Goal: Information Seeking & Learning: Learn about a topic

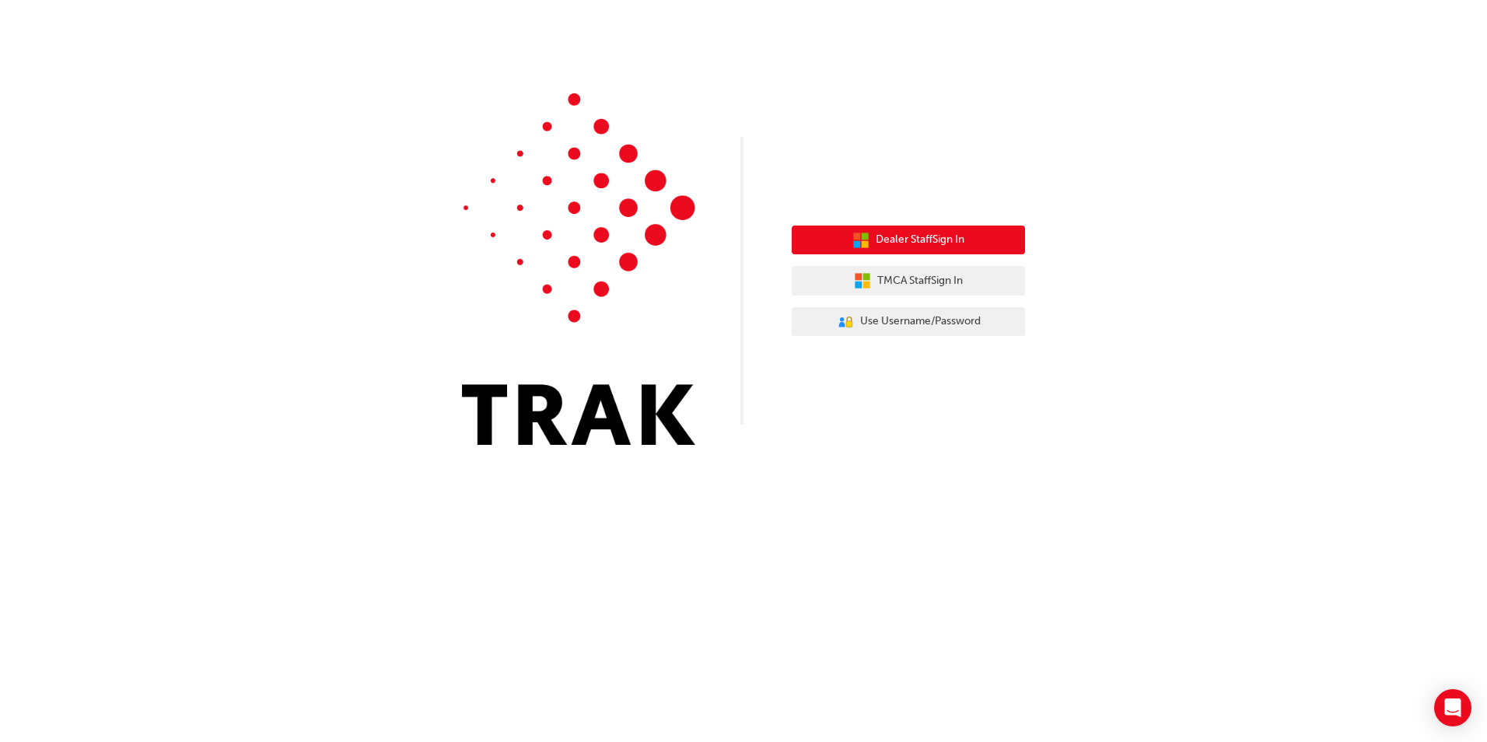
click at [893, 239] on span "Dealer Staff Sign In" at bounding box center [920, 240] width 89 height 18
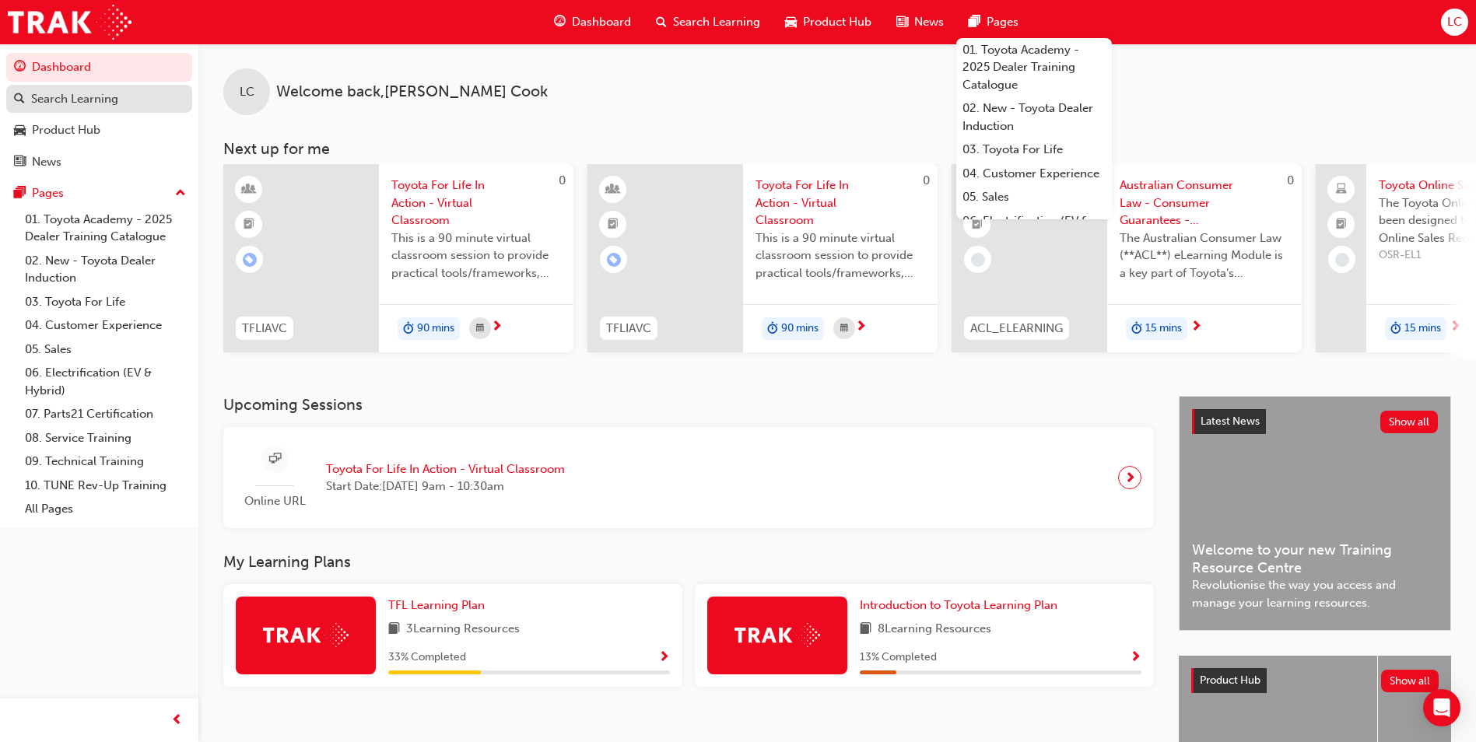
click at [47, 96] on div "Search Learning" at bounding box center [74, 99] width 87 height 18
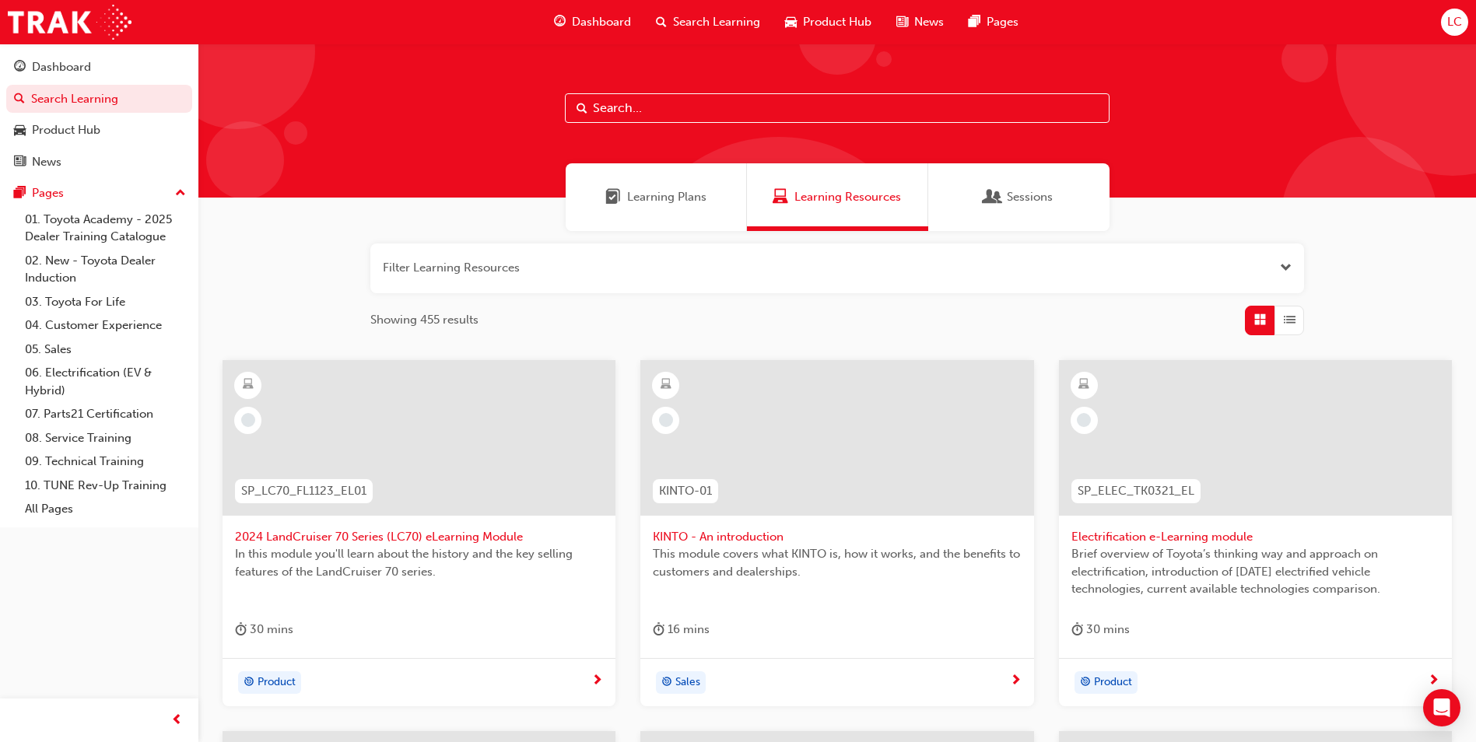
click at [656, 113] on input "text" at bounding box center [837, 108] width 545 height 30
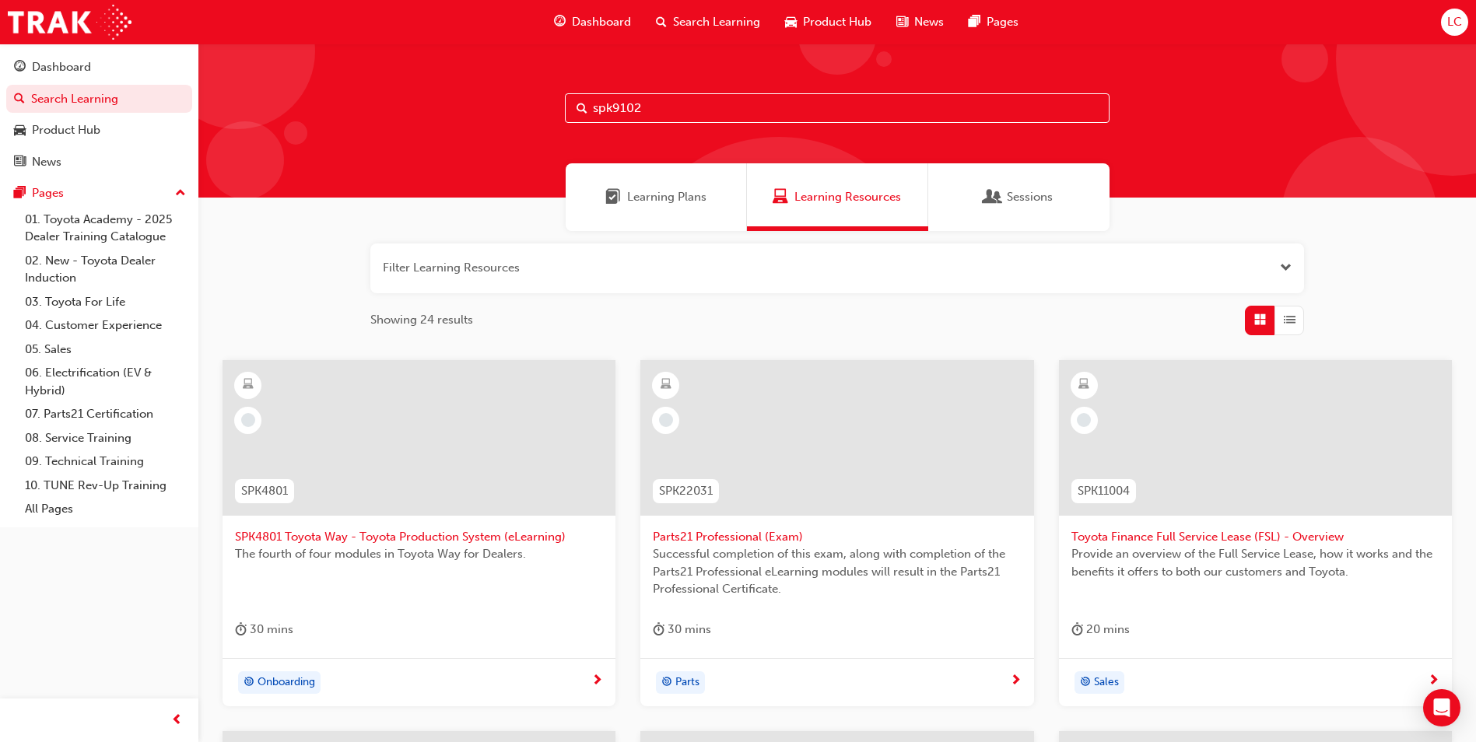
type input "spk9102"
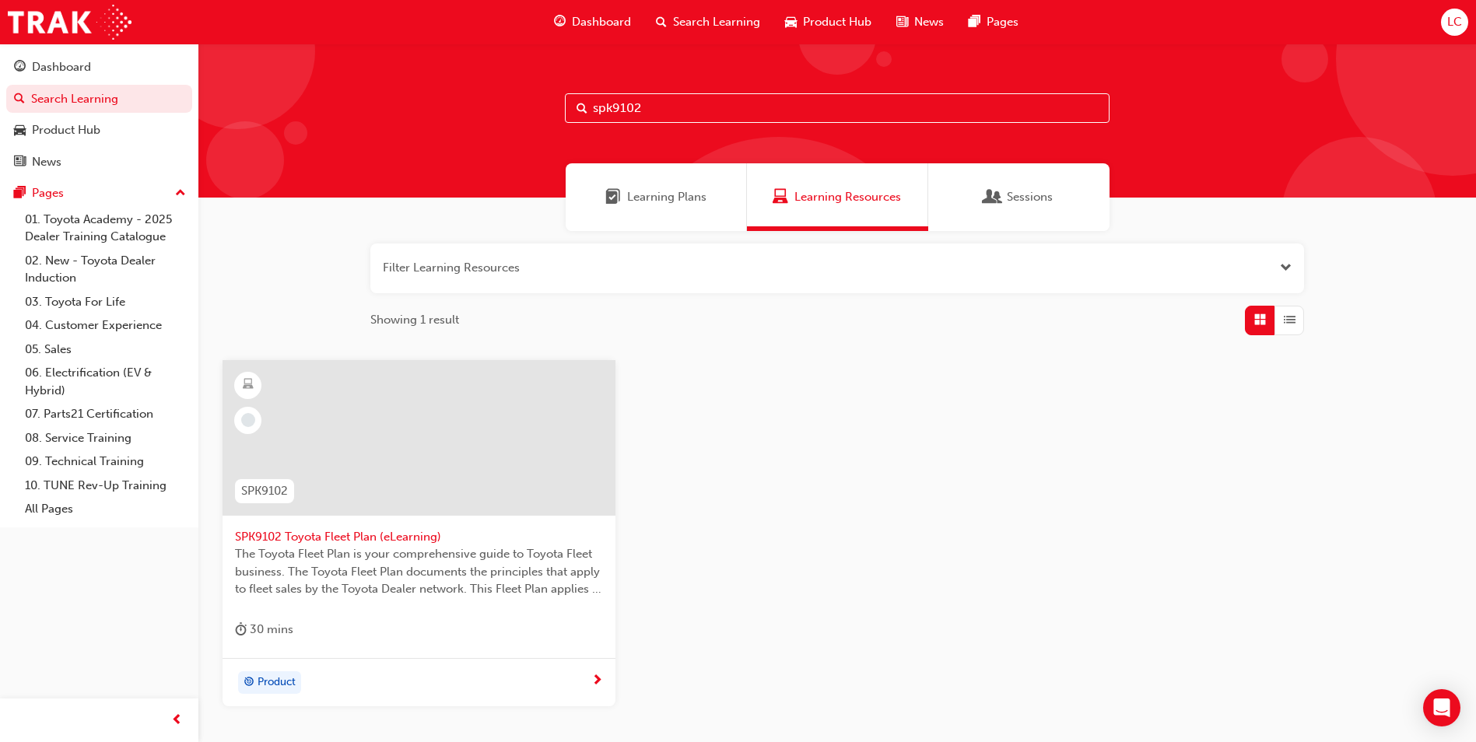
click at [277, 677] on span "Product" at bounding box center [276, 683] width 38 height 18
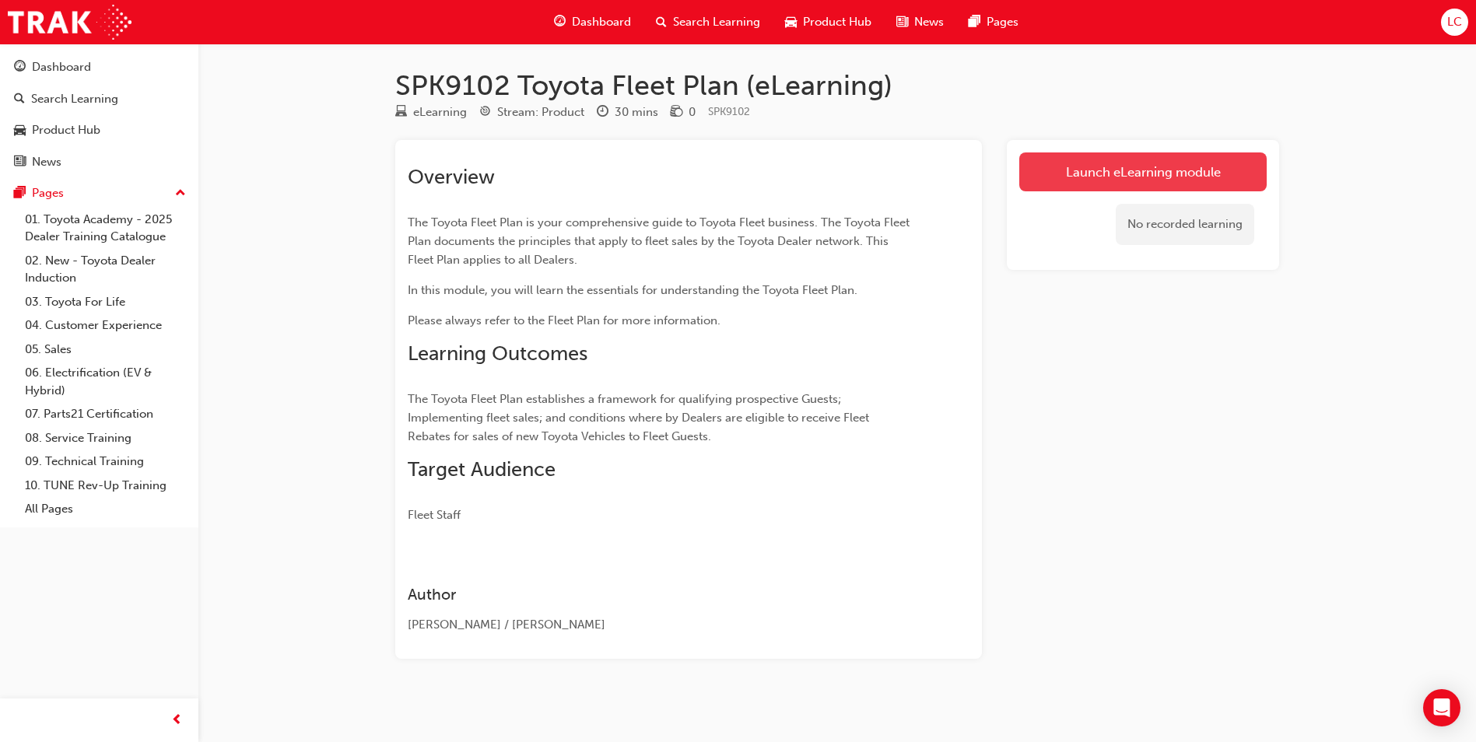
click at [1185, 176] on link "Launch eLearning module" at bounding box center [1142, 171] width 247 height 39
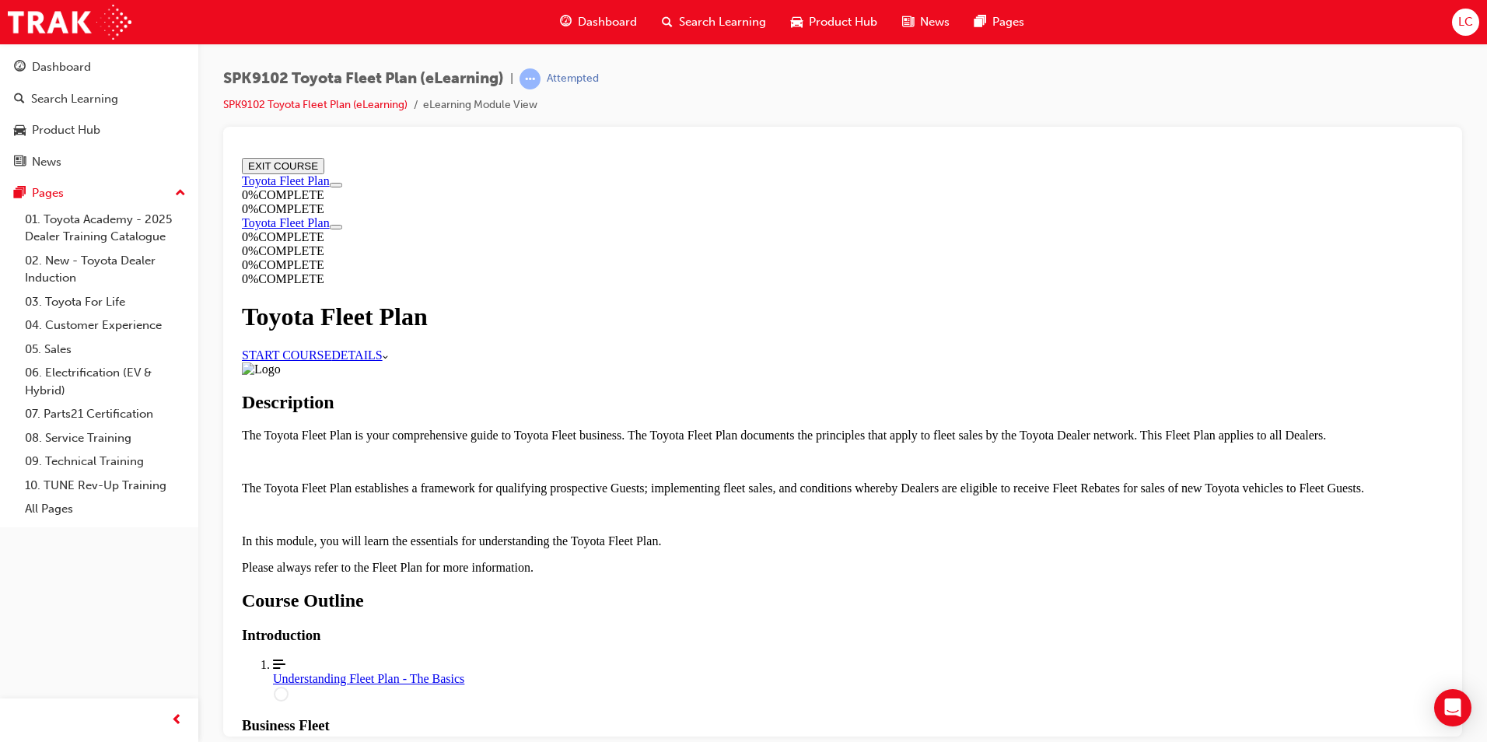
scroll to position [700, 0]
click at [610, 657] on link "Align left Three vertical lines aligned to the left Understanding Fleet Plan - …" at bounding box center [858, 679] width 1171 height 44
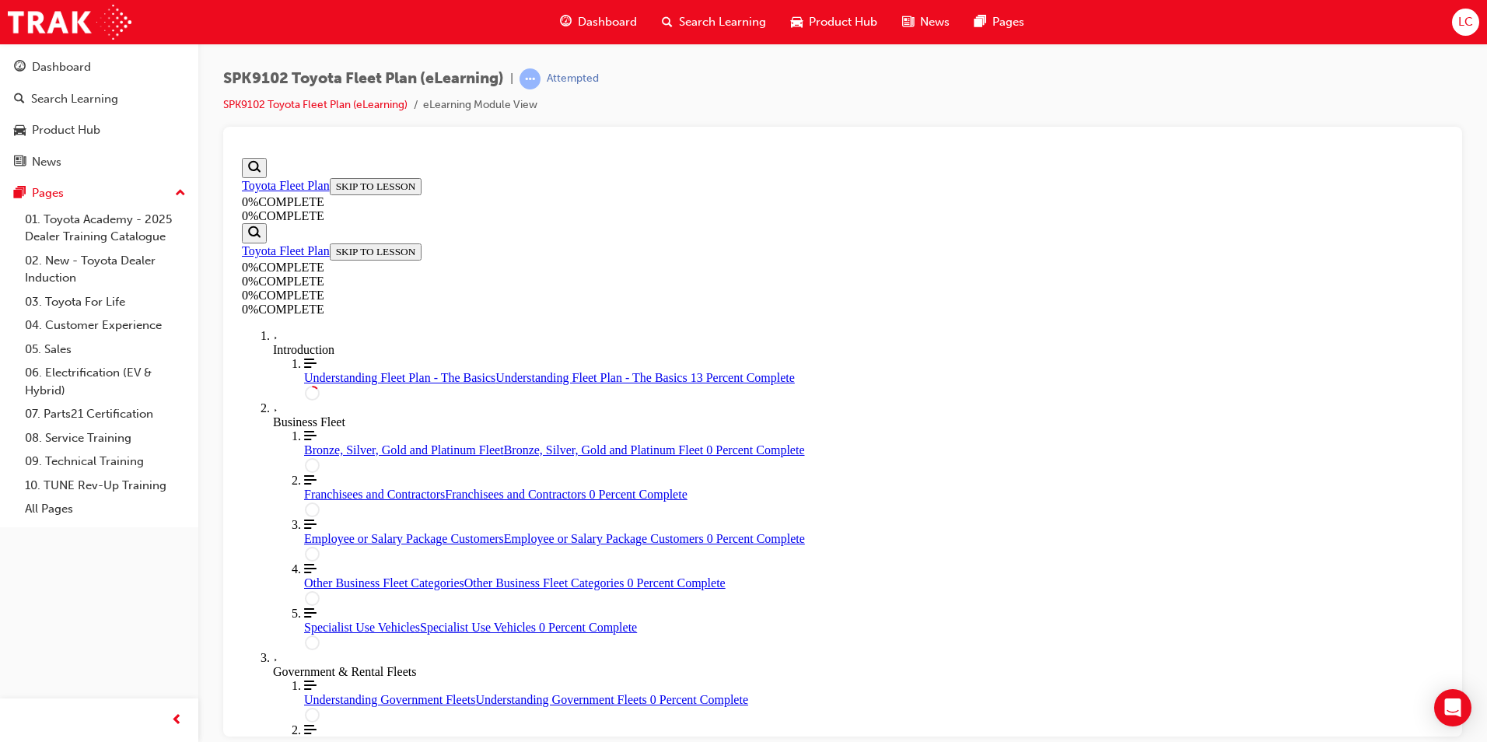
scroll to position [54, 0]
click at [325, 342] on div "Introduction" at bounding box center [858, 349] width 1171 height 14
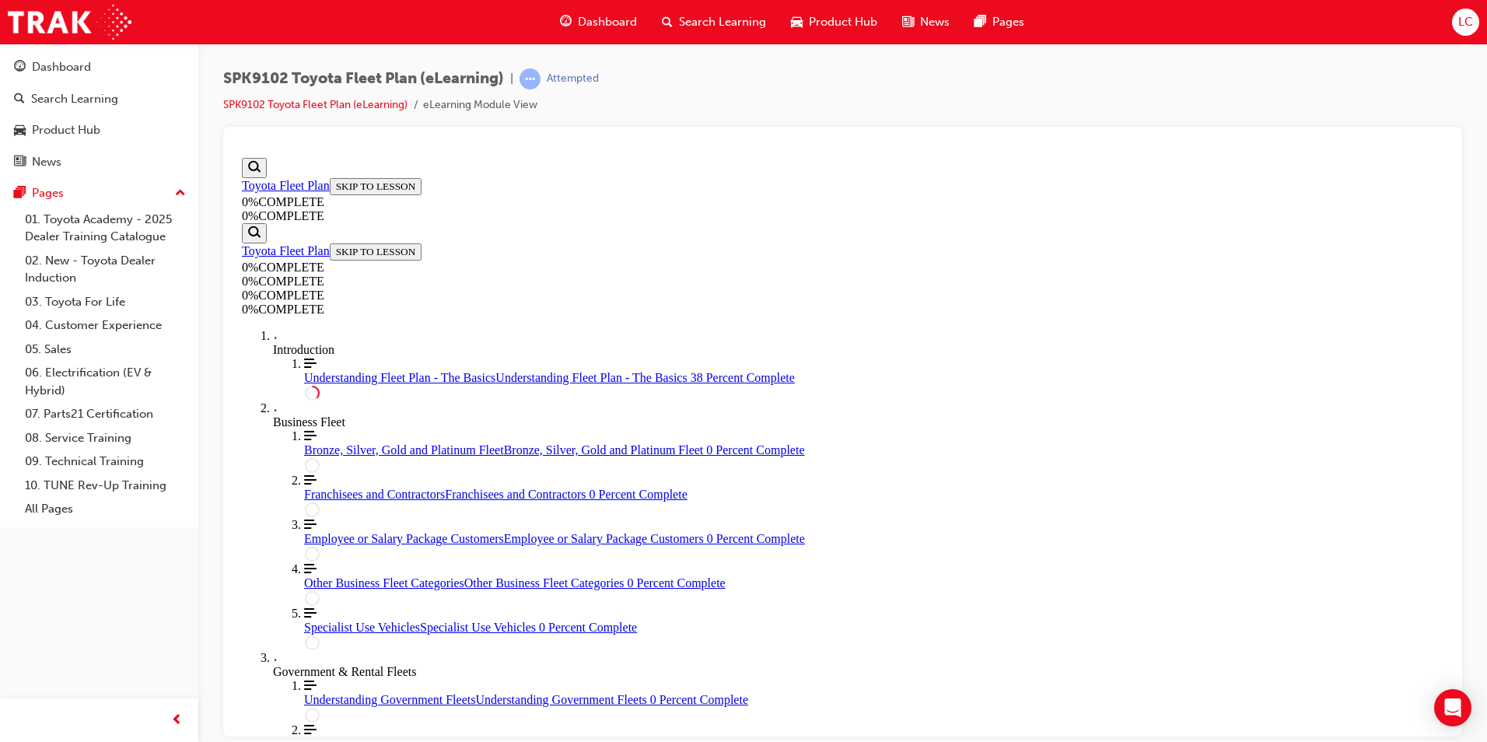
click at [417, 222] on div "Toyota Fleet Plan SKIP TO LESSON 0 % COMPLETE 0 % COMPLETE" at bounding box center [843, 199] width 1202 height 45
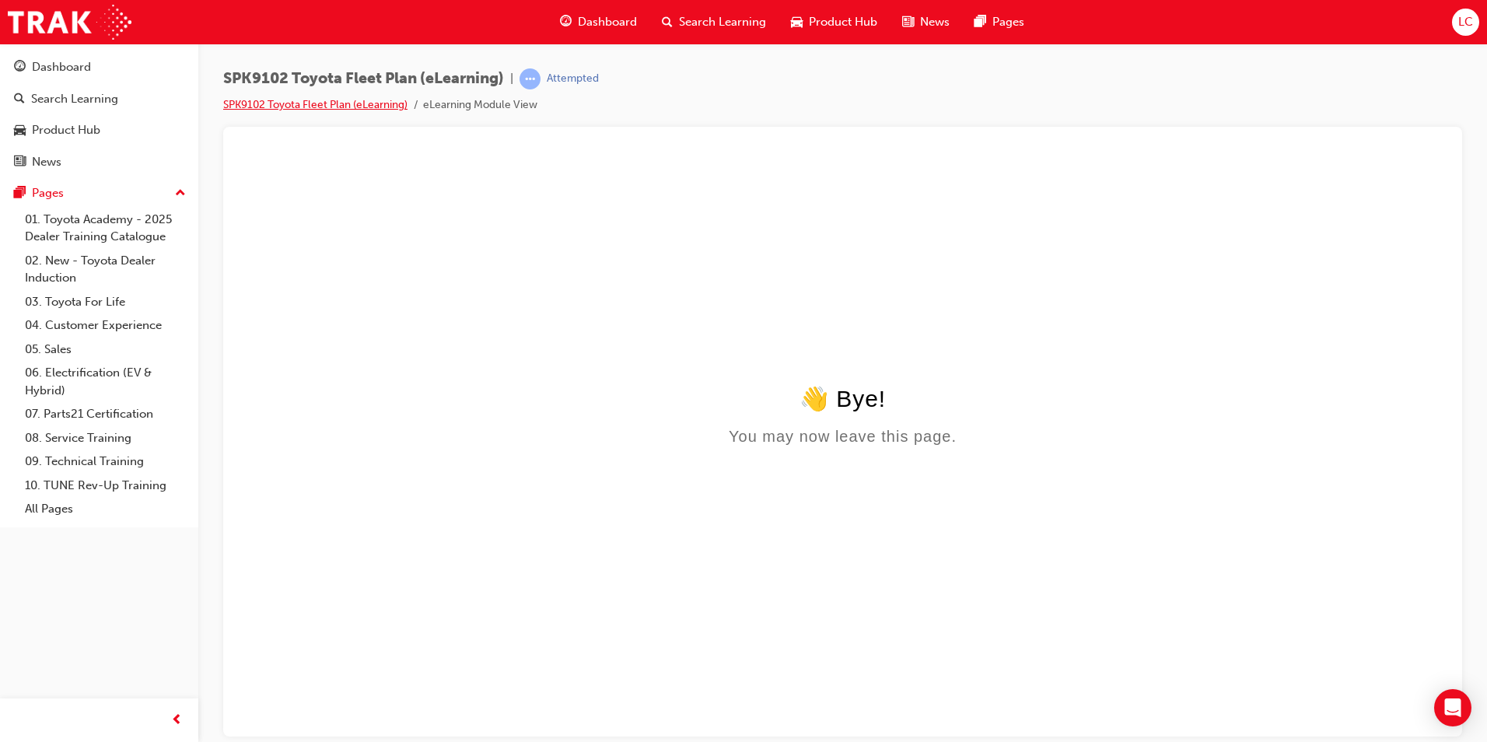
click at [261, 102] on link "SPK9102 Toyota Fleet Plan (eLearning)" at bounding box center [315, 104] width 184 height 13
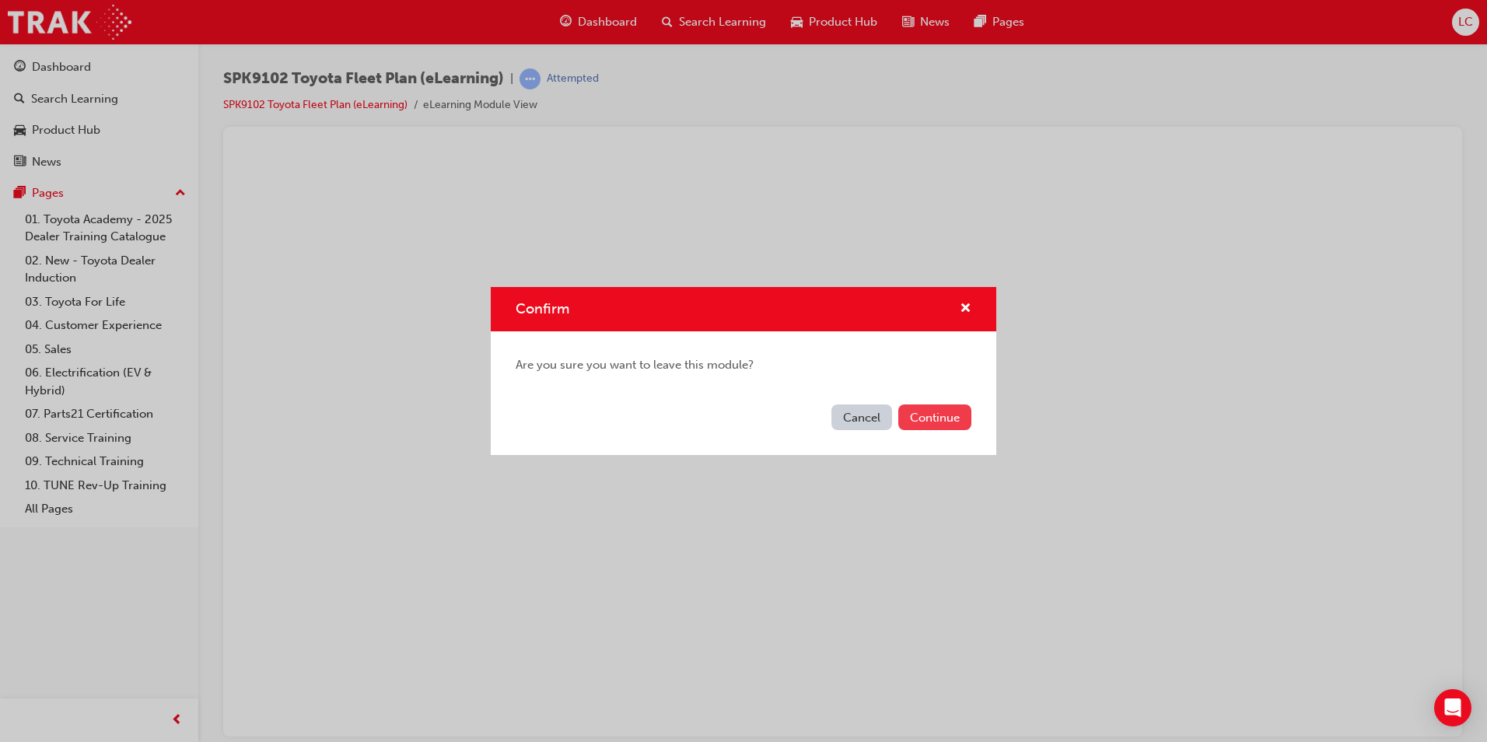
click at [919, 418] on button "Continue" at bounding box center [934, 417] width 73 height 26
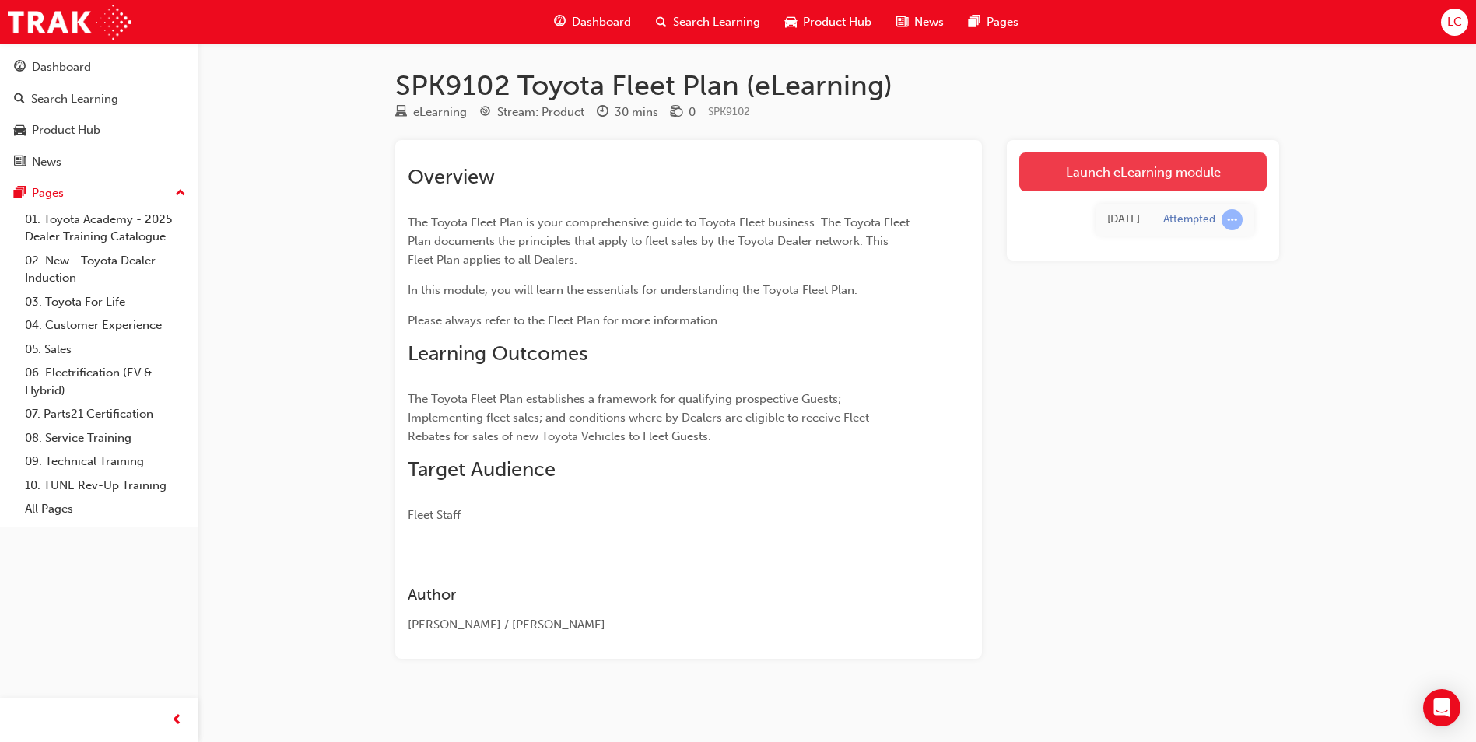
click at [1078, 163] on link "Launch eLearning module" at bounding box center [1142, 171] width 247 height 39
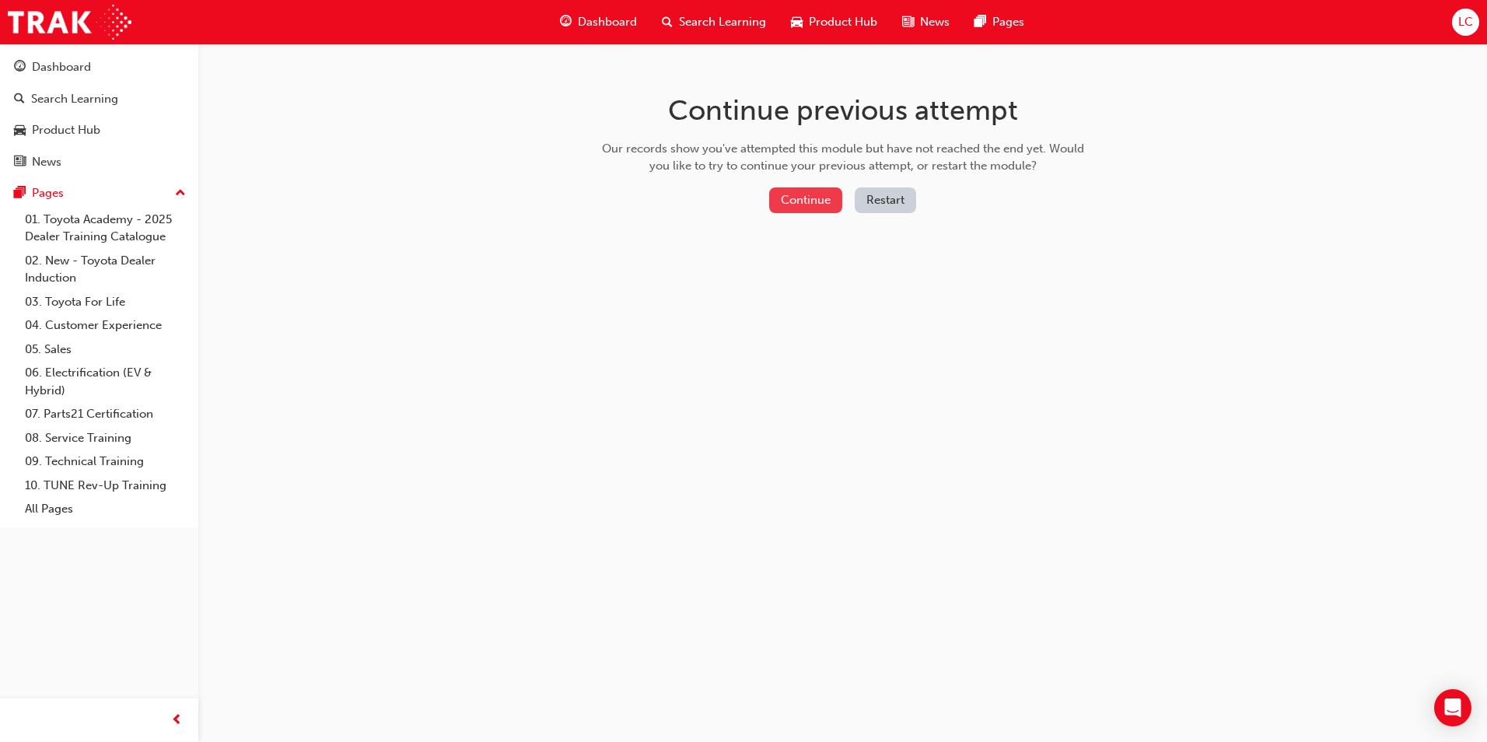
click at [825, 208] on button "Continue" at bounding box center [805, 200] width 73 height 26
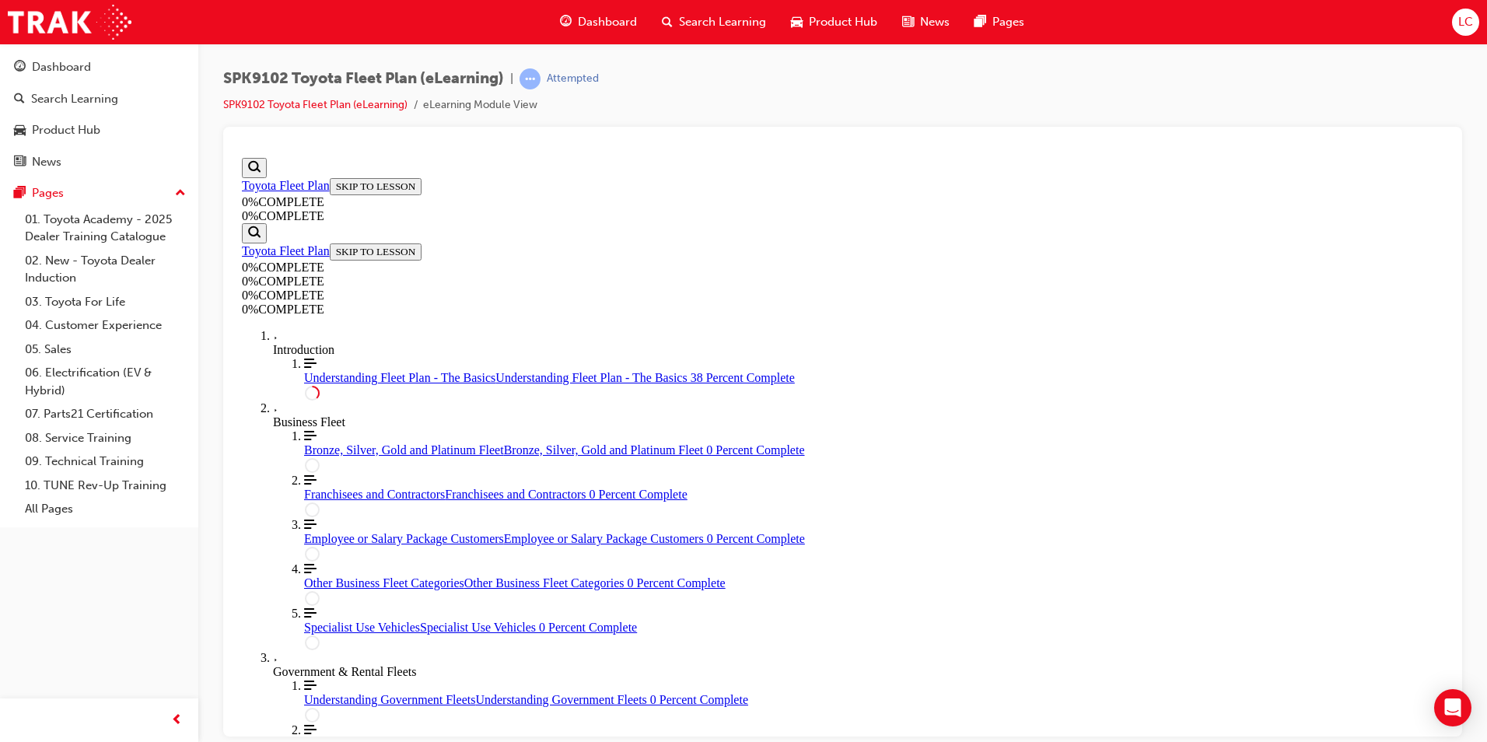
scroll to position [54, 0]
click at [393, 157] on div "Course Information" at bounding box center [843, 157] width 1202 height 0
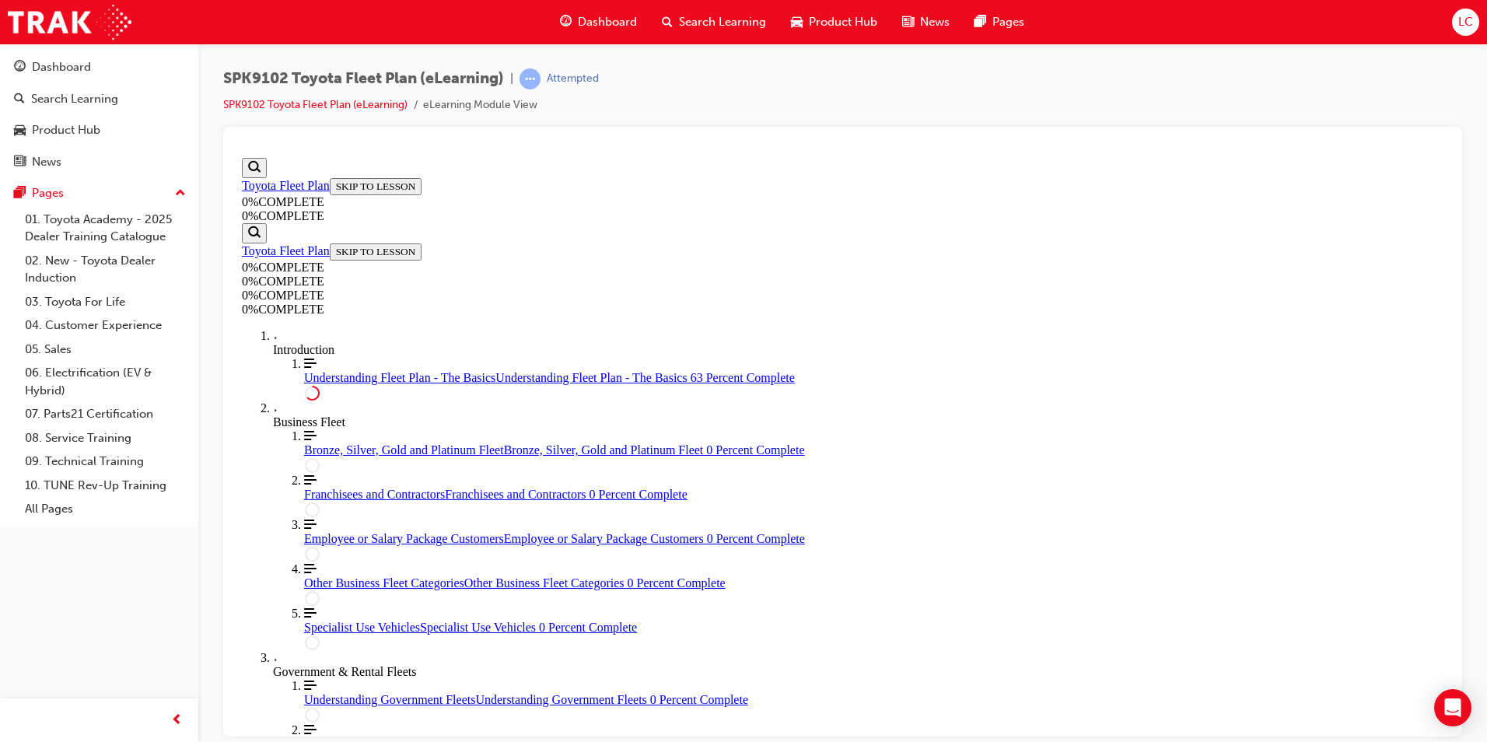
click at [1451, 177] on div at bounding box center [842, 432] width 1239 height 610
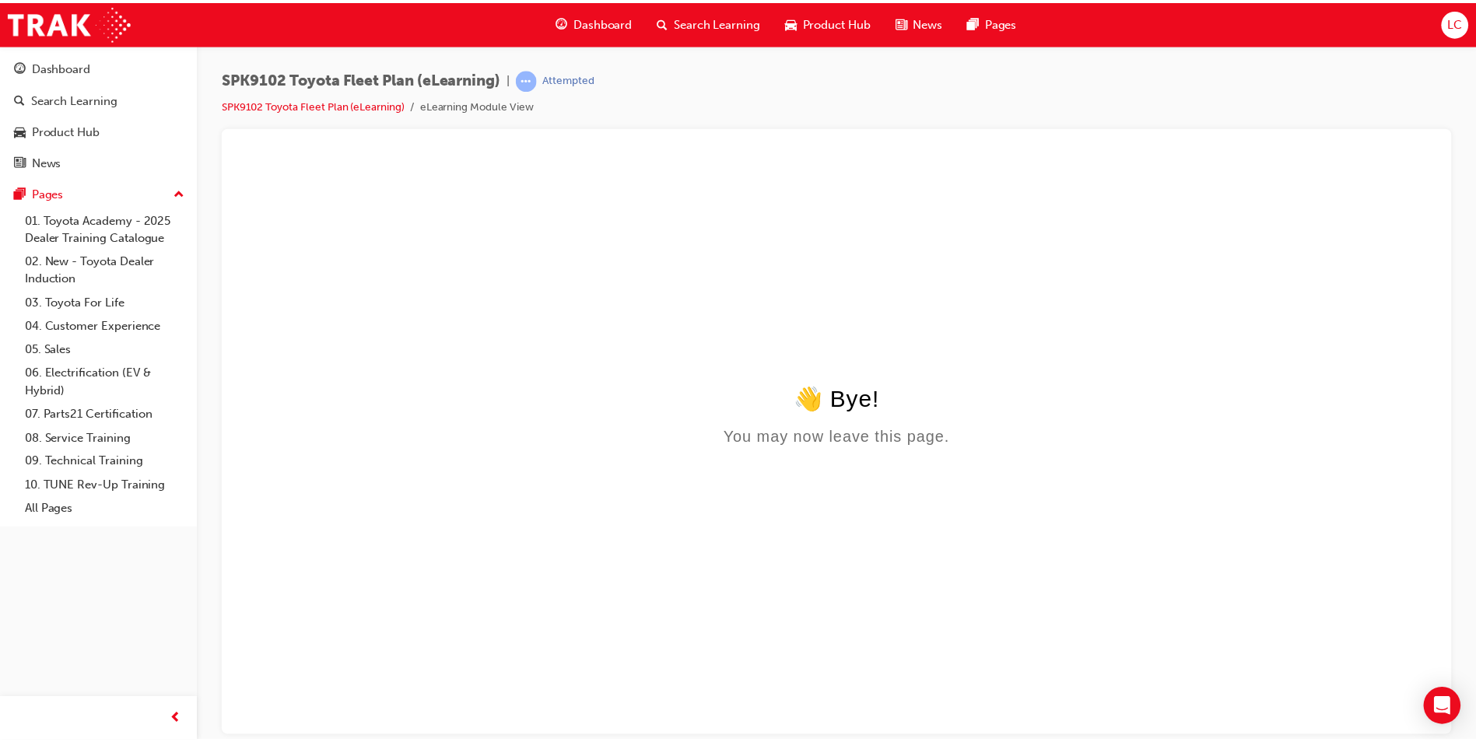
scroll to position [0, 0]
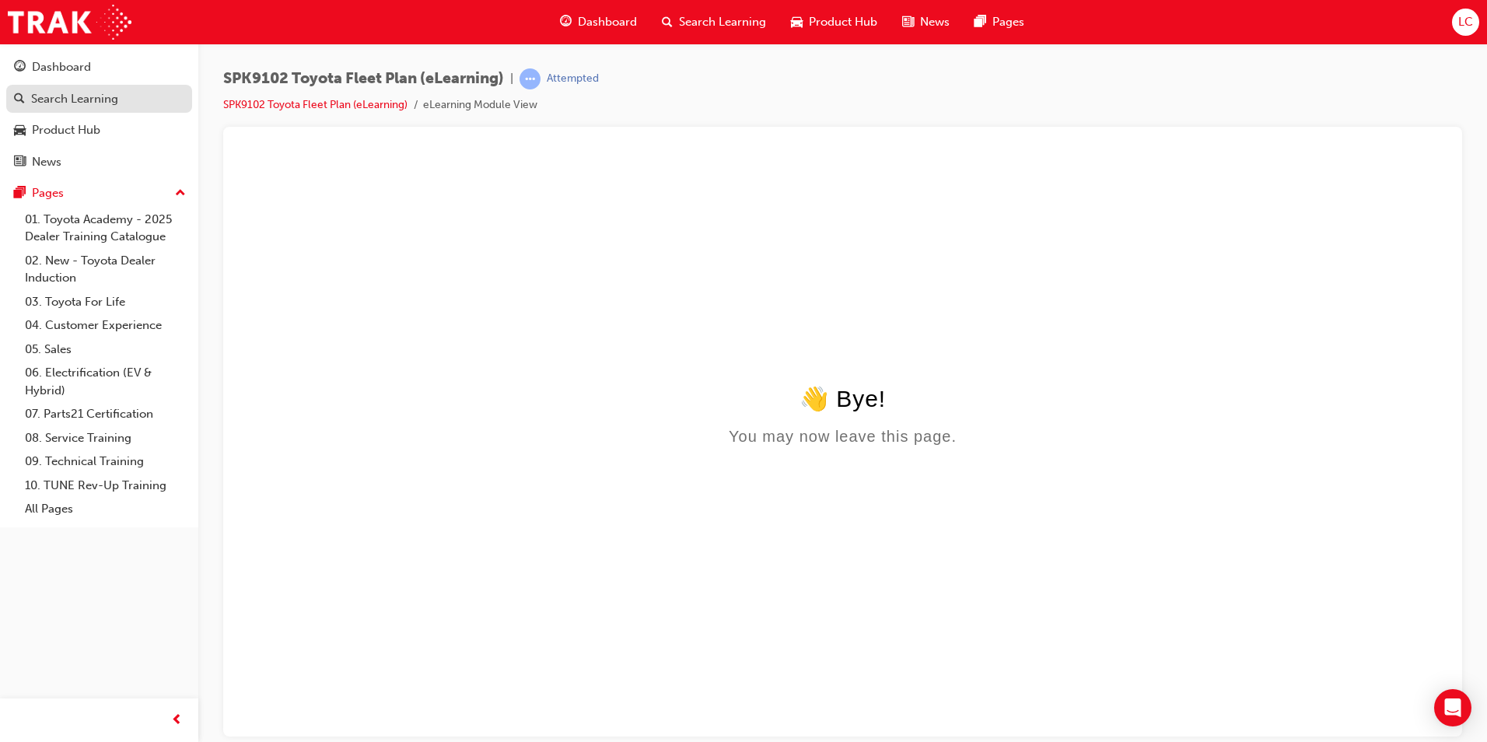
click at [61, 102] on div "Search Learning" at bounding box center [74, 99] width 87 height 18
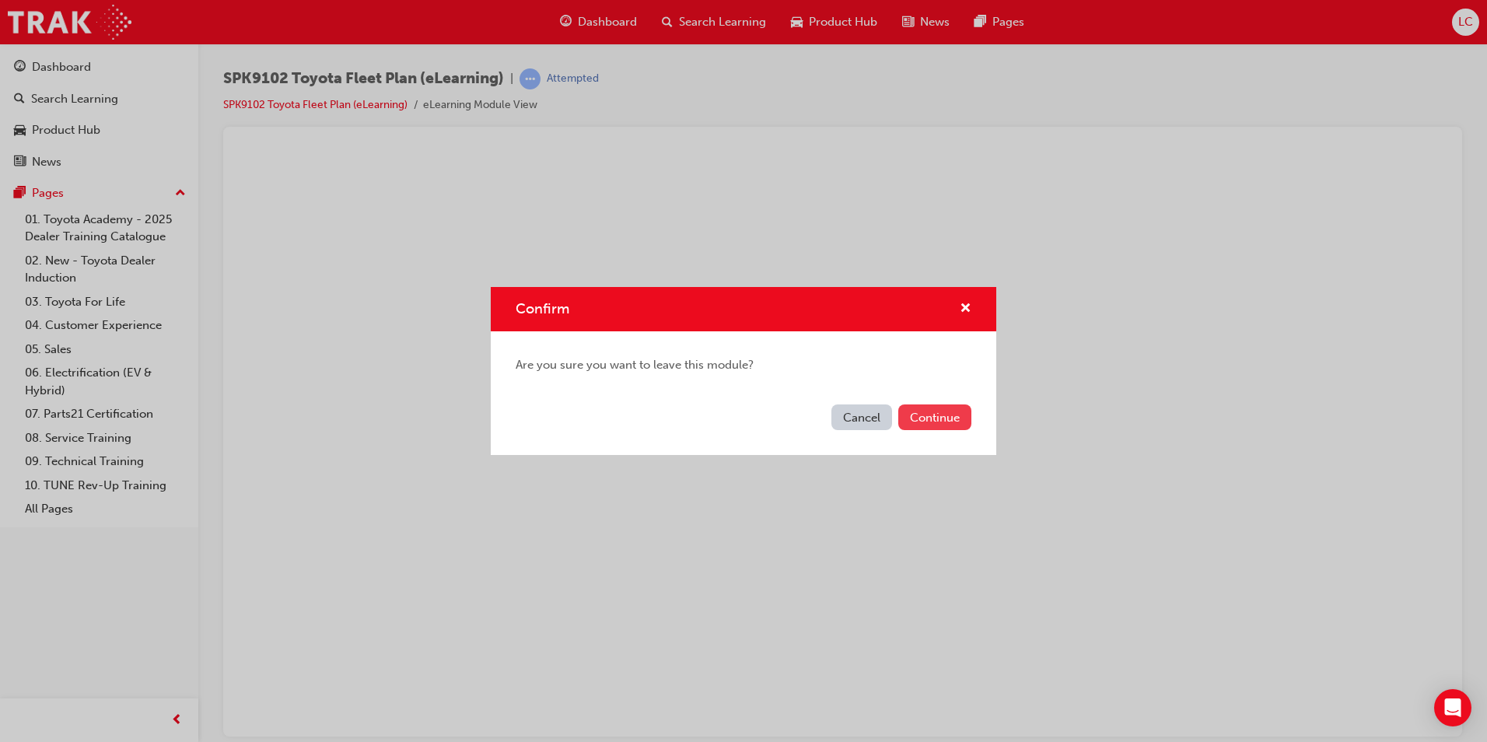
click at [921, 415] on button "Continue" at bounding box center [934, 417] width 73 height 26
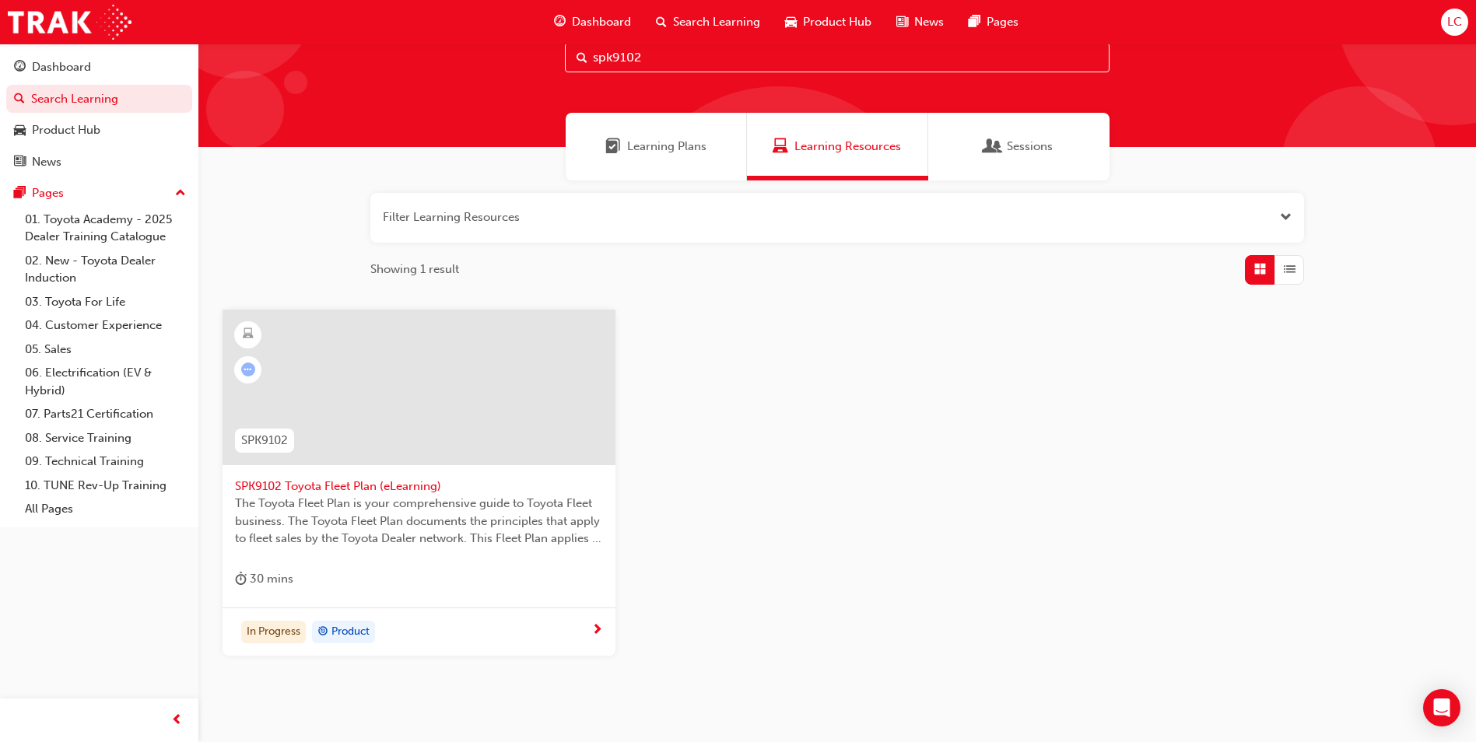
scroll to position [78, 0]
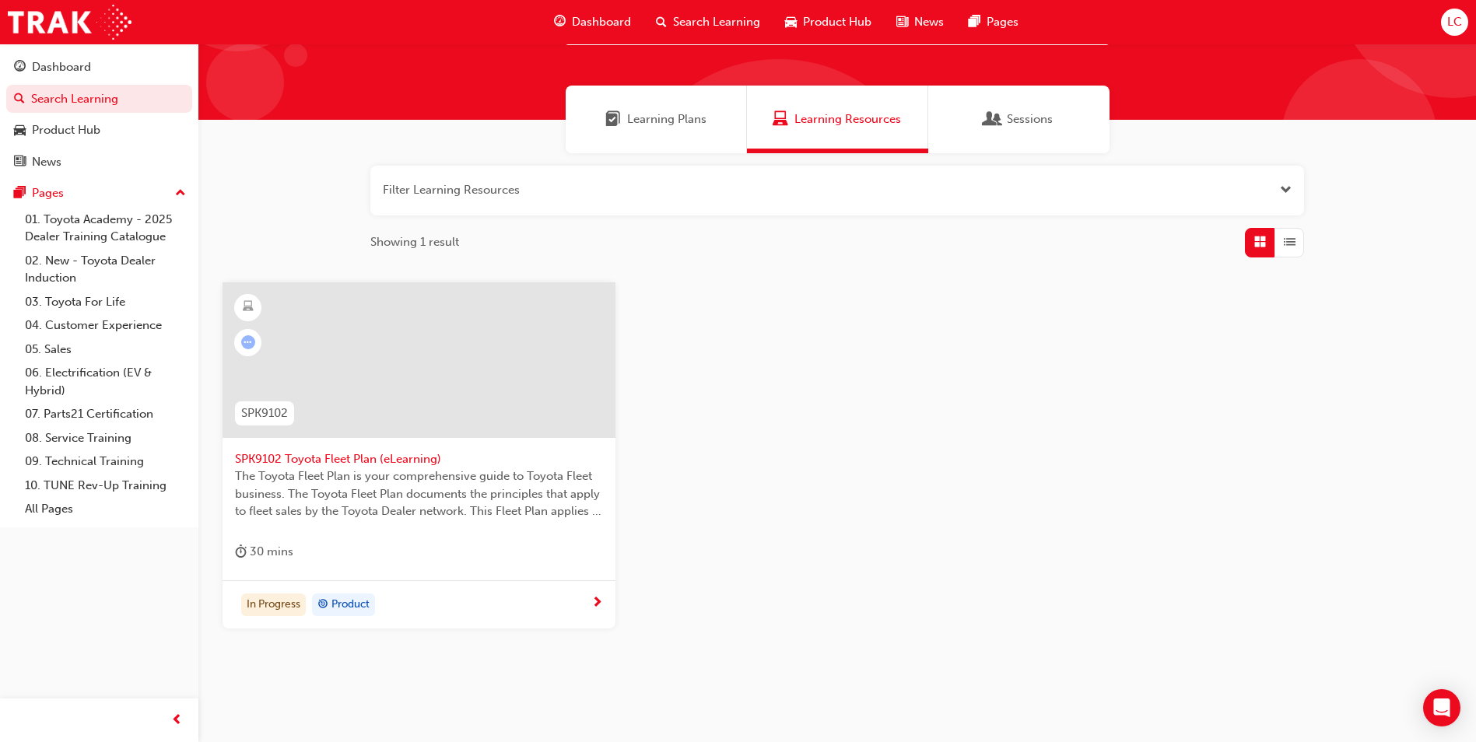
click at [355, 454] on span "SPK9102 Toyota Fleet Plan (eLearning)" at bounding box center [419, 459] width 368 height 18
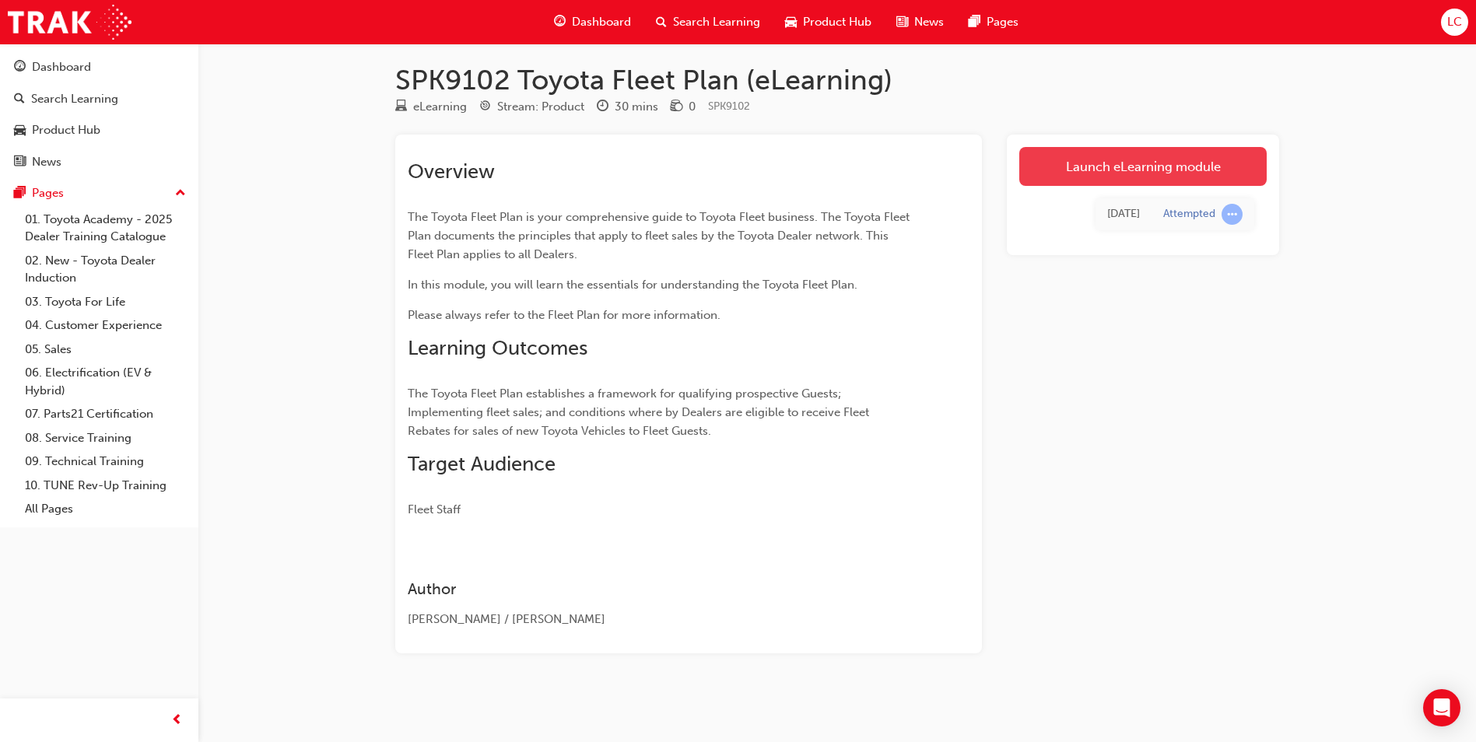
click at [1122, 165] on link "Launch eLearning module" at bounding box center [1142, 166] width 247 height 39
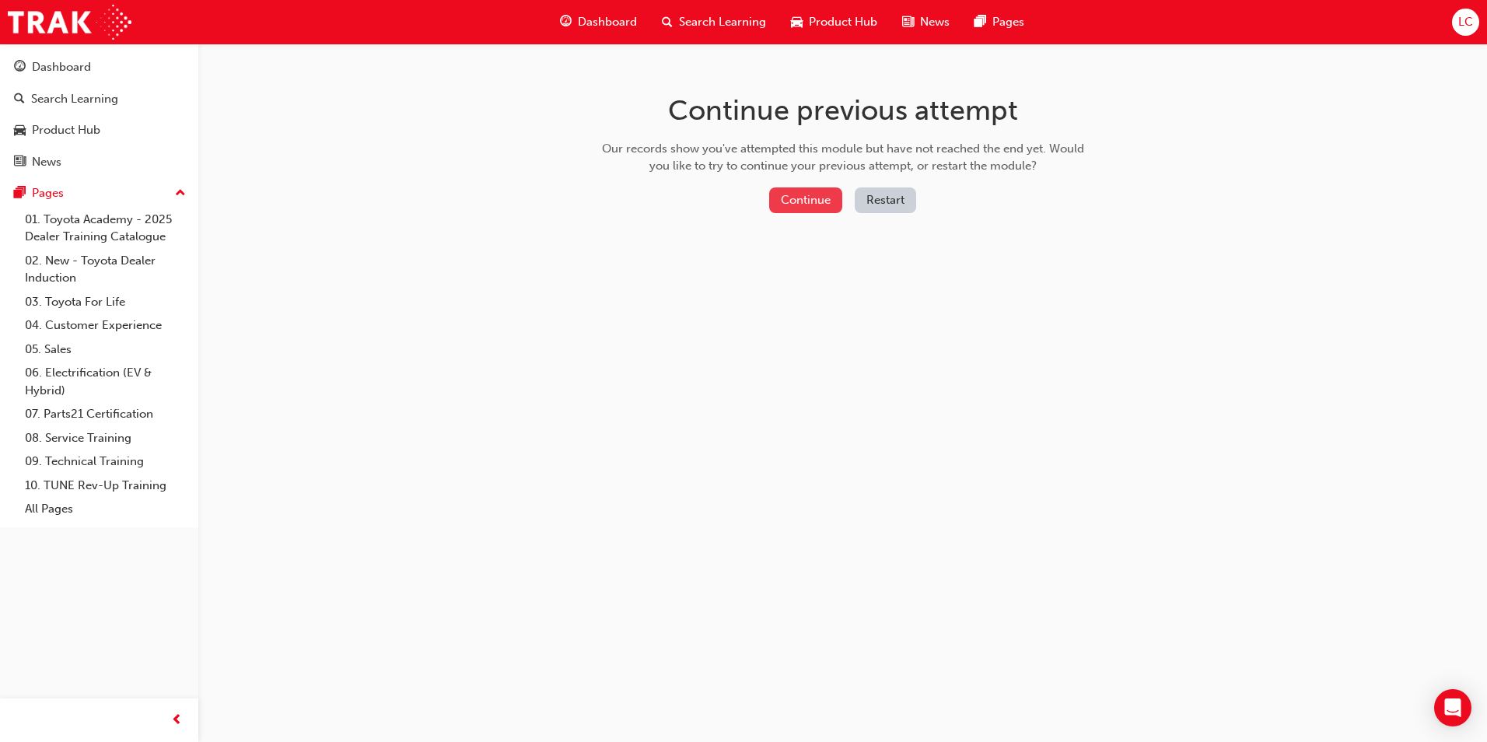
click at [814, 204] on button "Continue" at bounding box center [805, 200] width 73 height 26
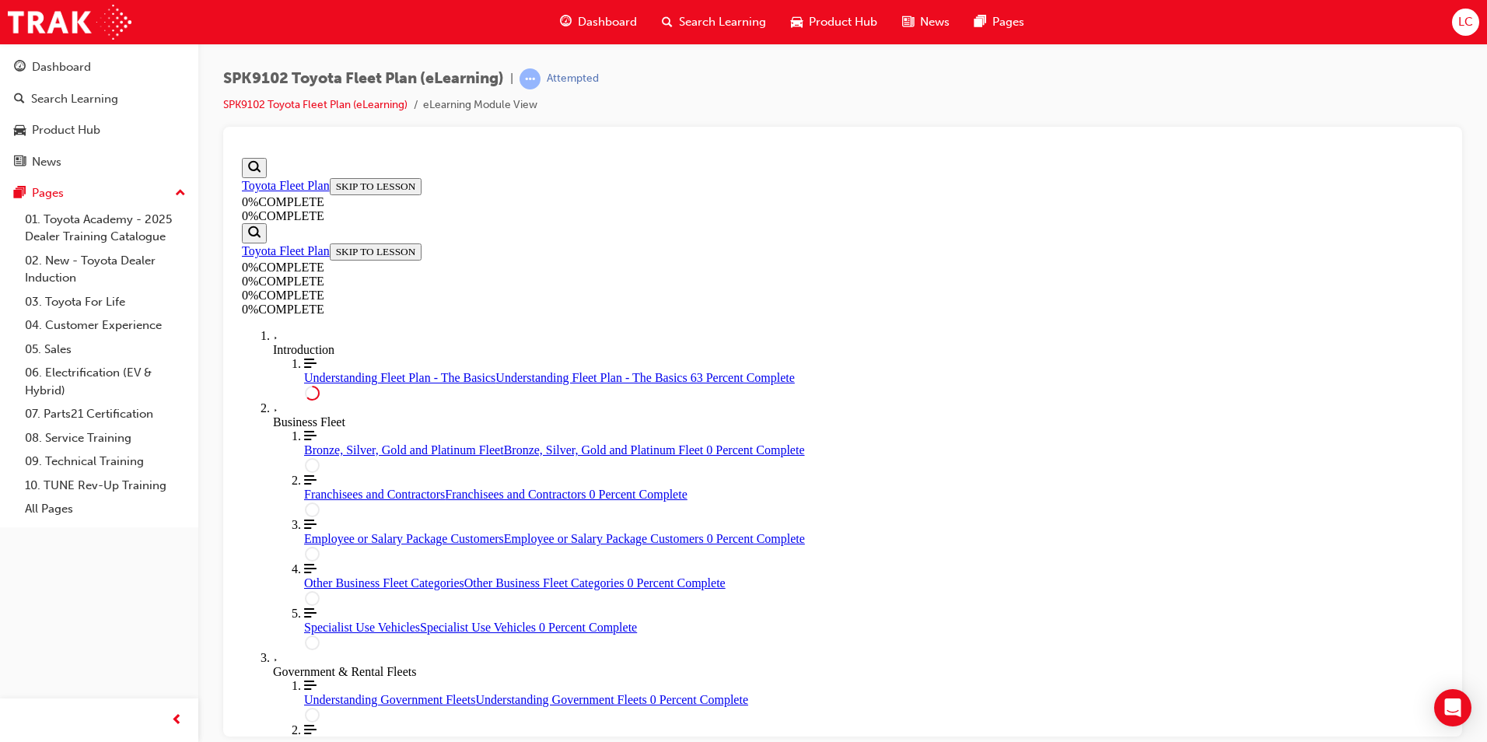
scroll to position [2698, 0]
drag, startPoint x: 1346, startPoint y: 362, endPoint x: 1330, endPoint y: 365, distance: 16.5
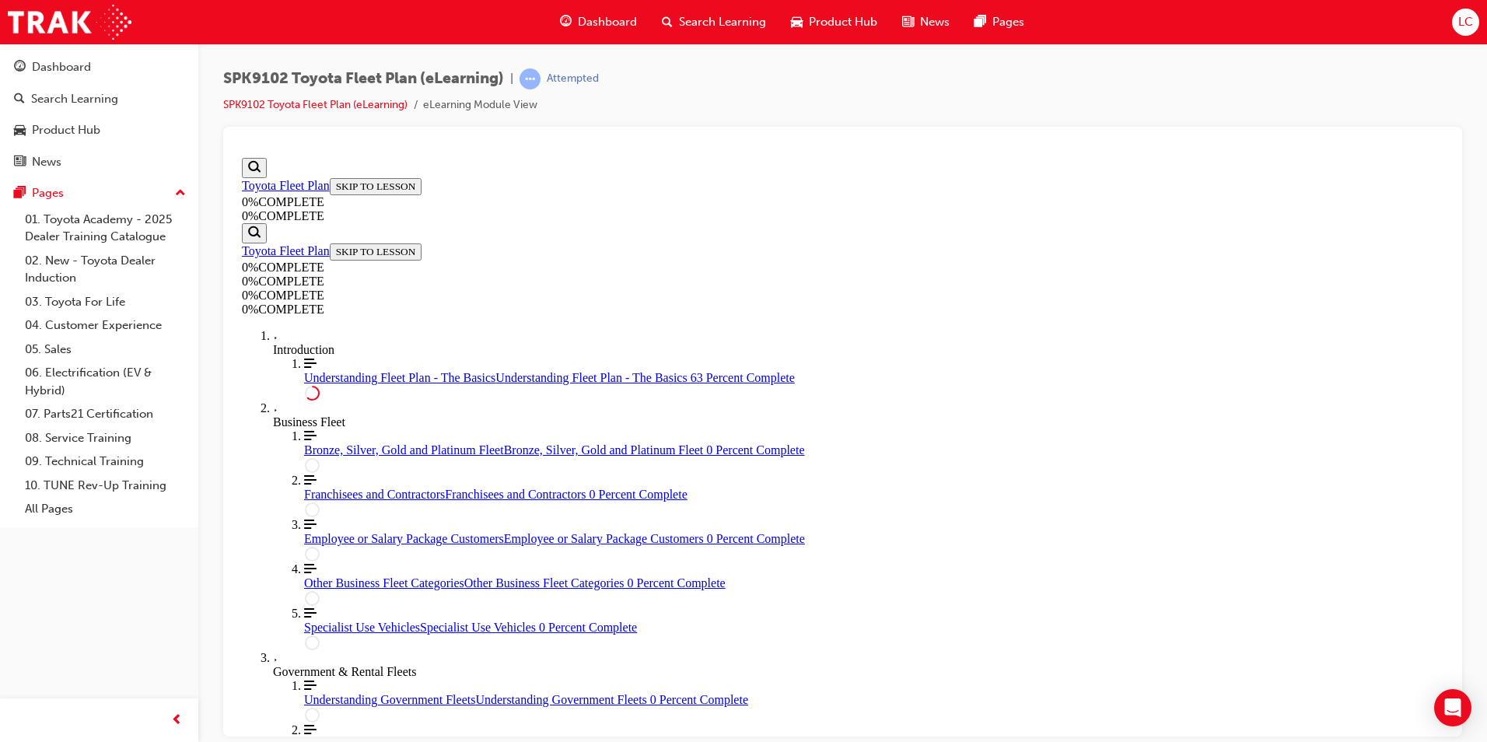
scroll to position [2646, 0]
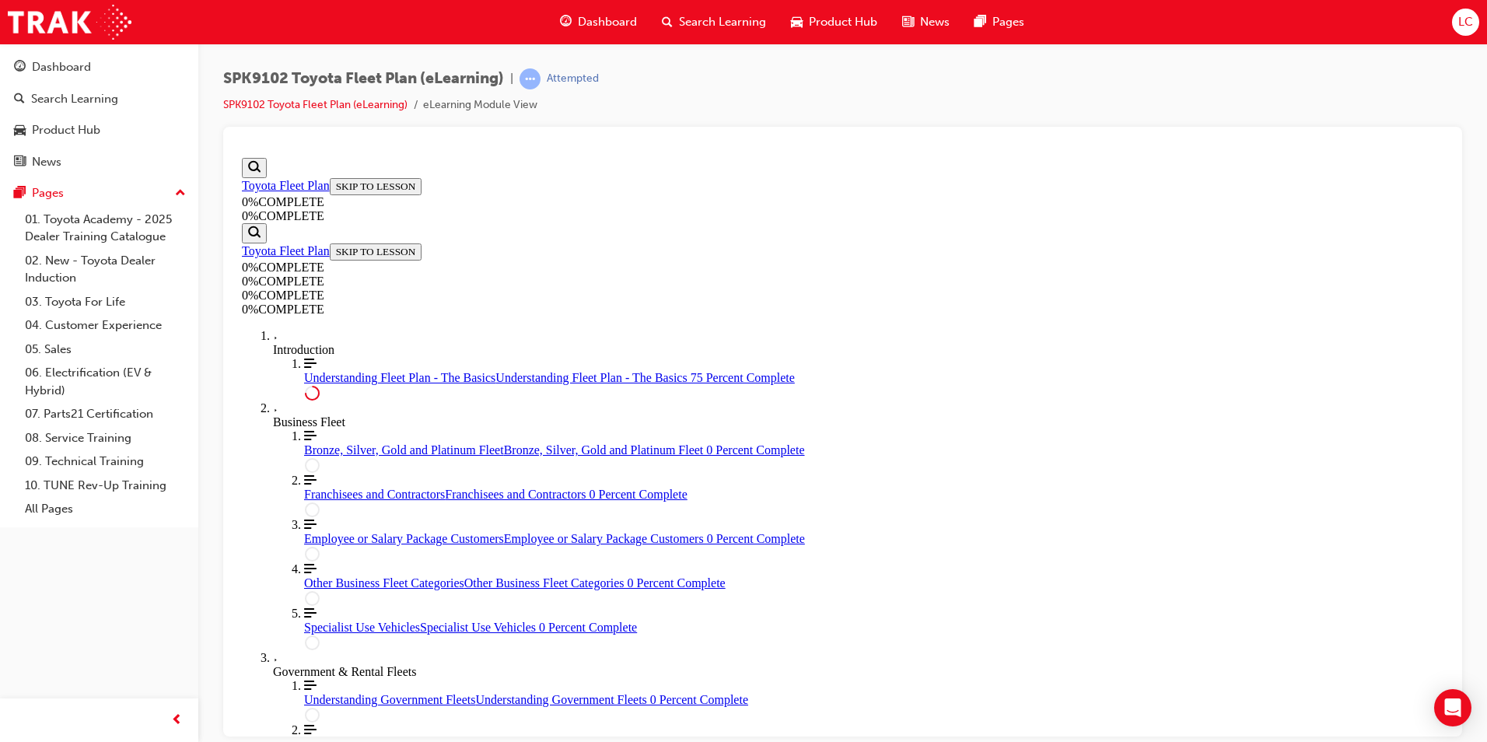
scroll to position [2491, 0]
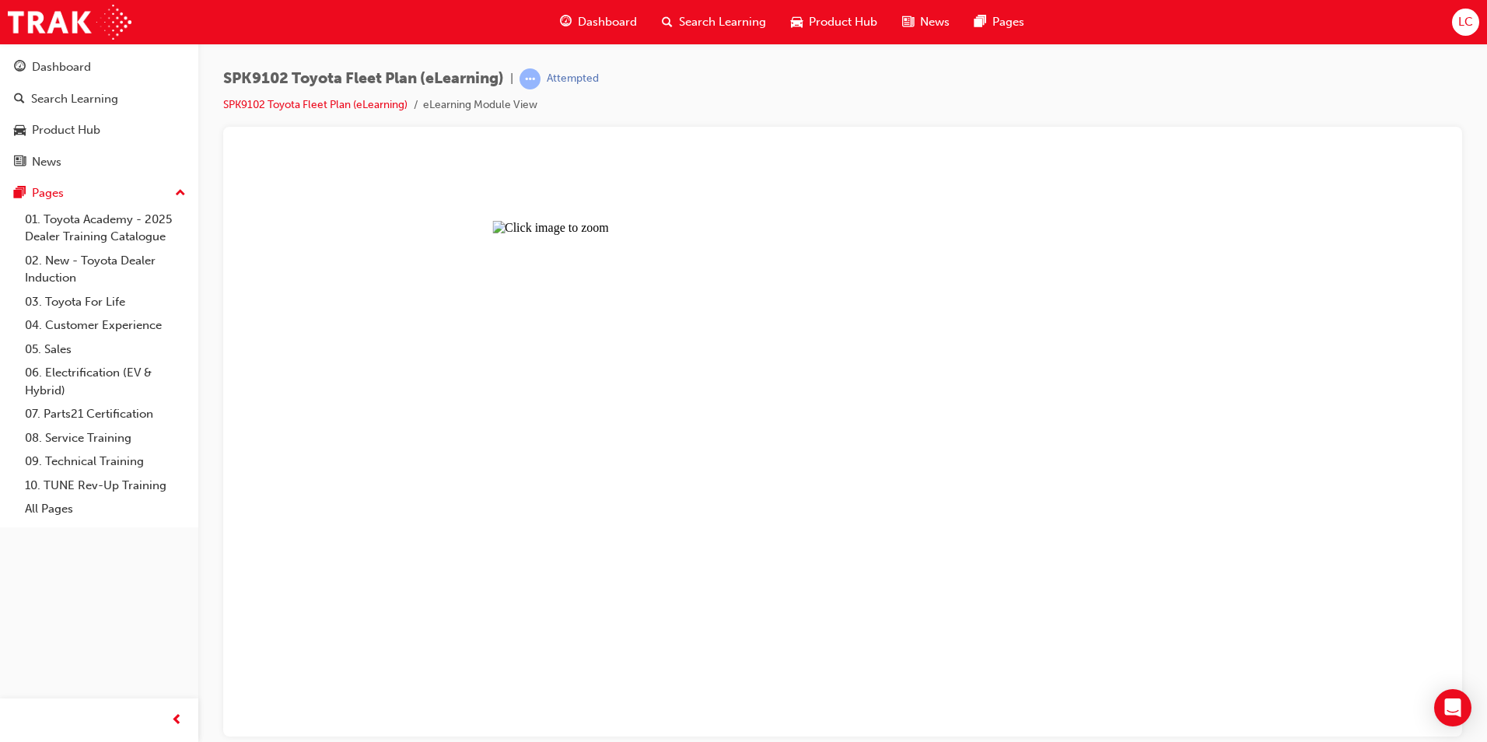
click at [1230, 355] on button "Unzoom image" at bounding box center [843, 443] width 1214 height 585
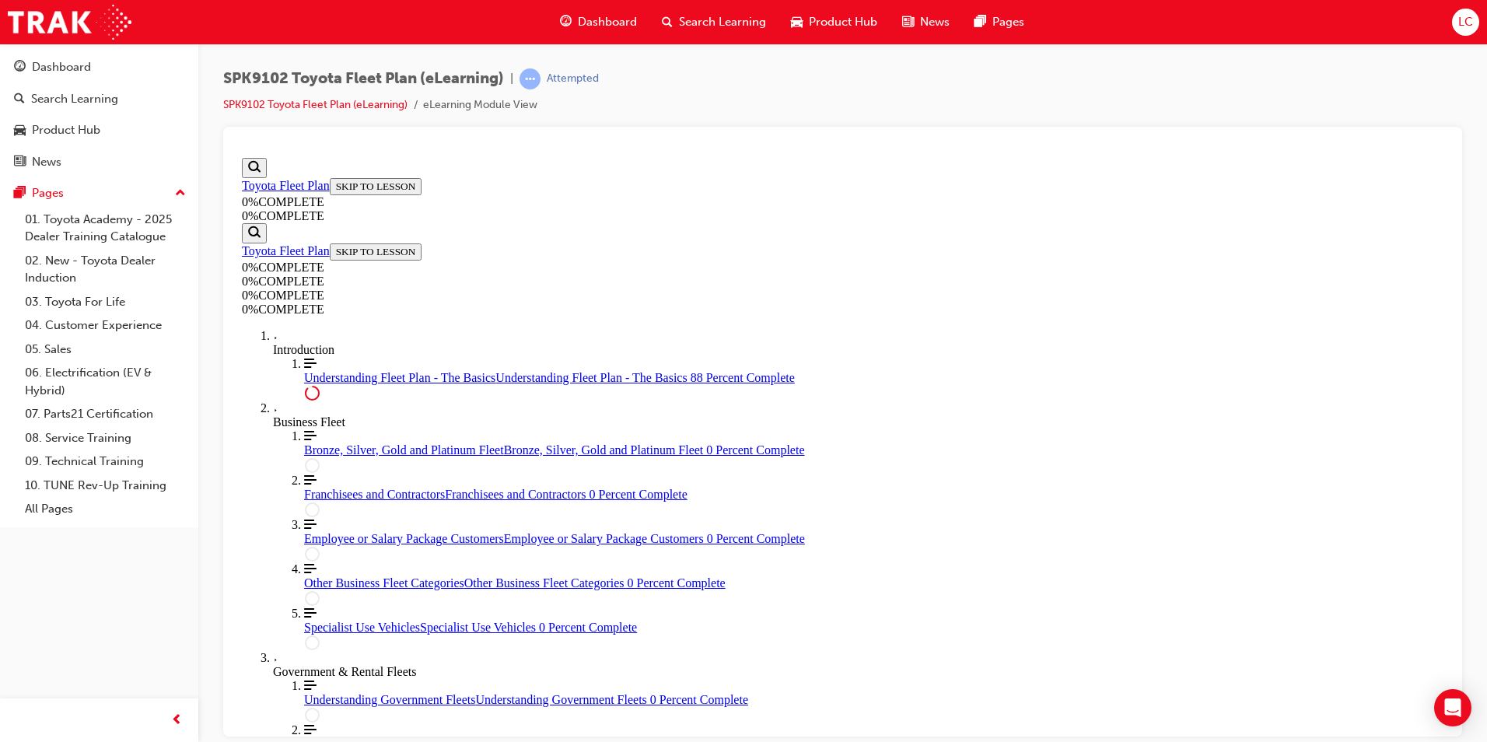
scroll to position [3513, 0]
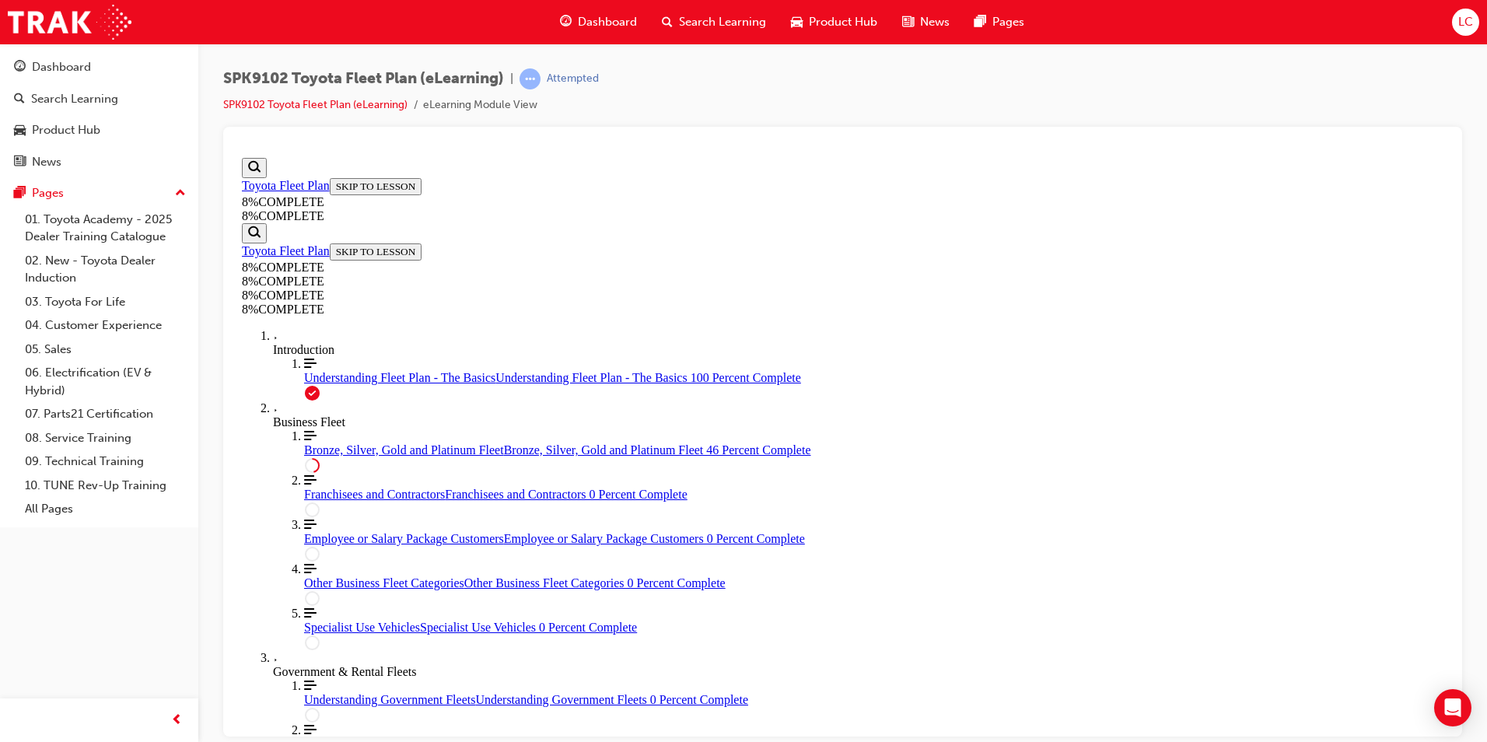
drag, startPoint x: 797, startPoint y: 393, endPoint x: 1071, endPoint y: 478, distance: 287.6
drag, startPoint x: 797, startPoint y: 417, endPoint x: 808, endPoint y: 316, distance: 101.8
drag, startPoint x: 812, startPoint y: 323, endPoint x: 852, endPoint y: 415, distance: 100.0
drag, startPoint x: 850, startPoint y: 596, endPoint x: 755, endPoint y: 592, distance: 95.8
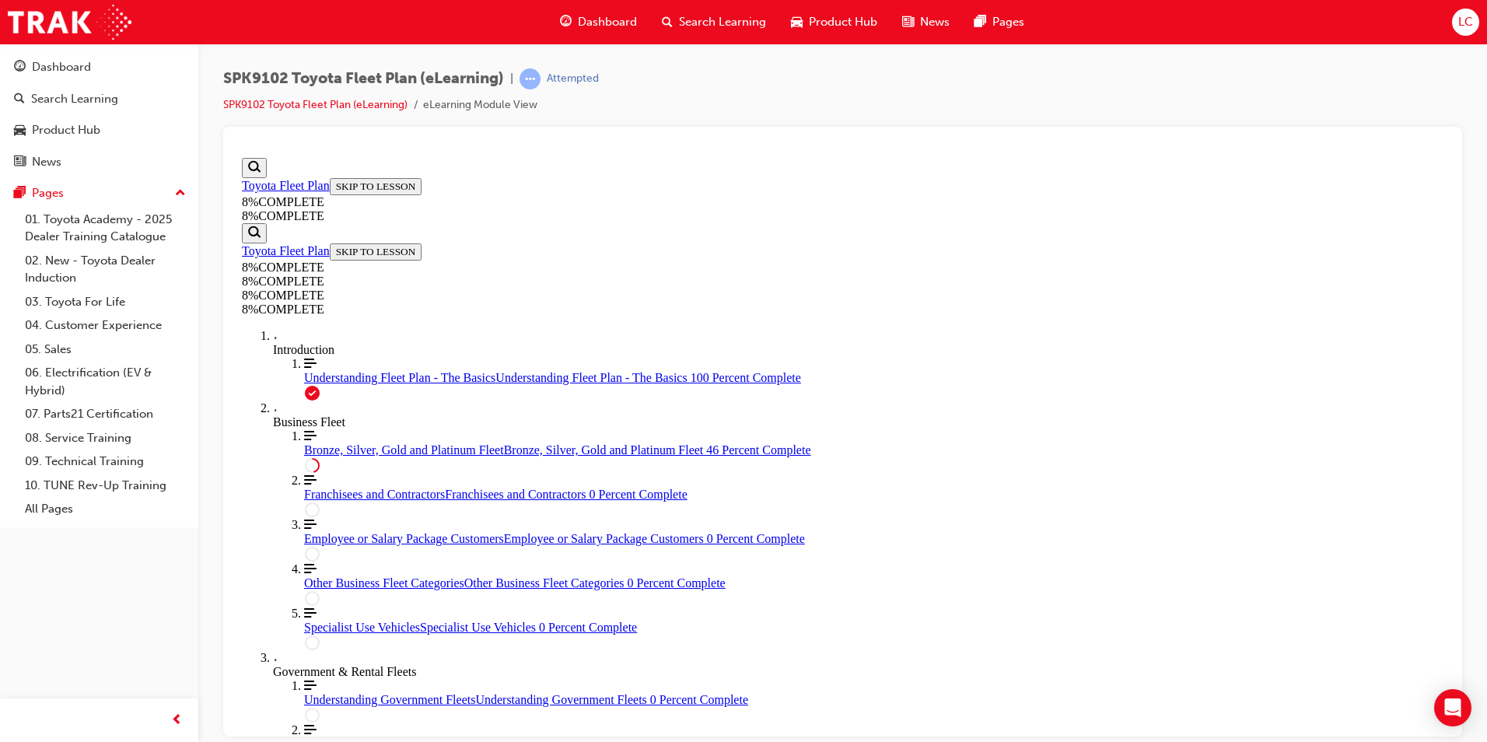
drag, startPoint x: 834, startPoint y: 405, endPoint x: 834, endPoint y: 587, distance: 181.2
drag, startPoint x: 807, startPoint y: 416, endPoint x: 853, endPoint y: 417, distance: 45.9
drag, startPoint x: 840, startPoint y: 299, endPoint x: 888, endPoint y: 296, distance: 47.5
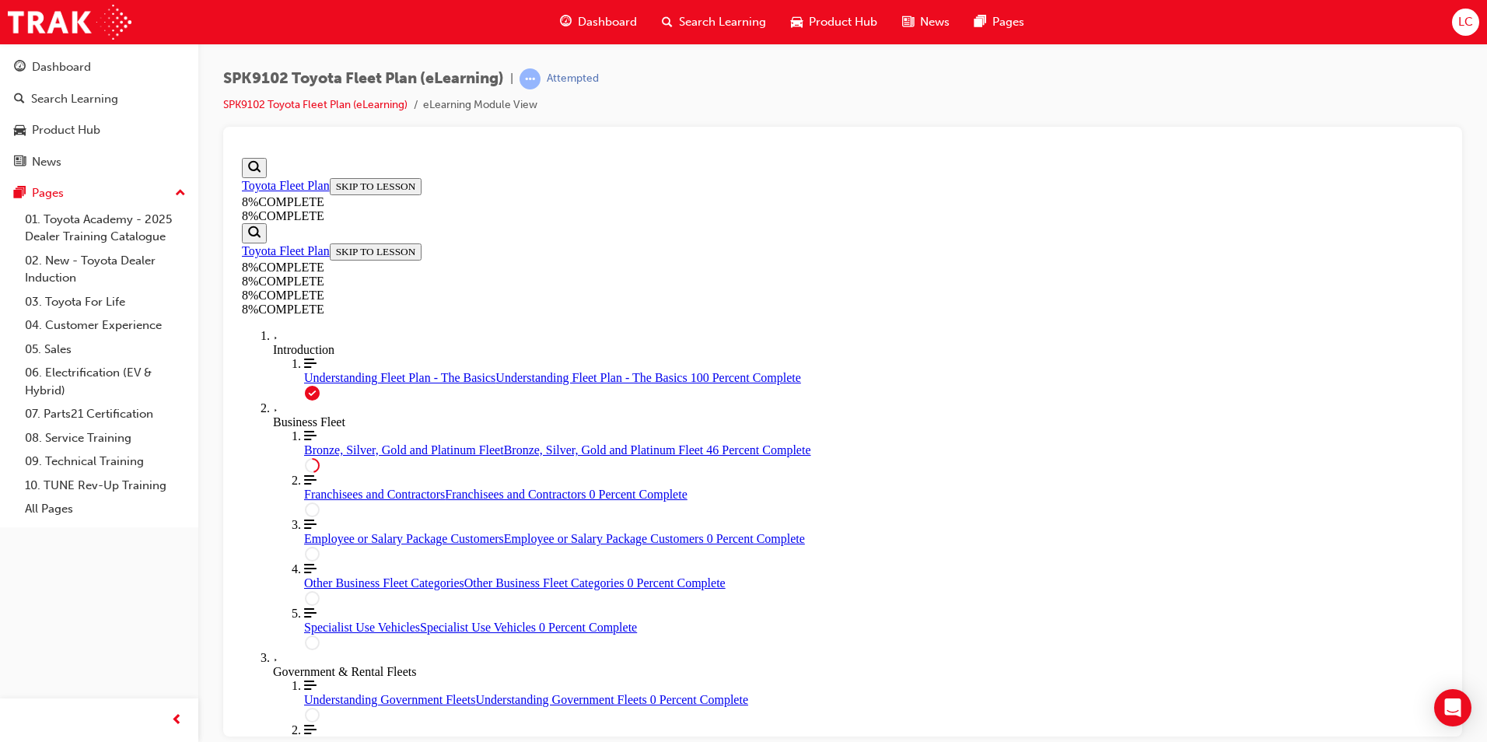
drag, startPoint x: 809, startPoint y: 544, endPoint x: 850, endPoint y: 635, distance: 99.9
drag, startPoint x: 810, startPoint y: 369, endPoint x: 856, endPoint y: 549, distance: 186.4
drag, startPoint x: 837, startPoint y: 366, endPoint x: 882, endPoint y: 457, distance: 101.6
drag, startPoint x: 826, startPoint y: 373, endPoint x: 869, endPoint y: 373, distance: 42.8
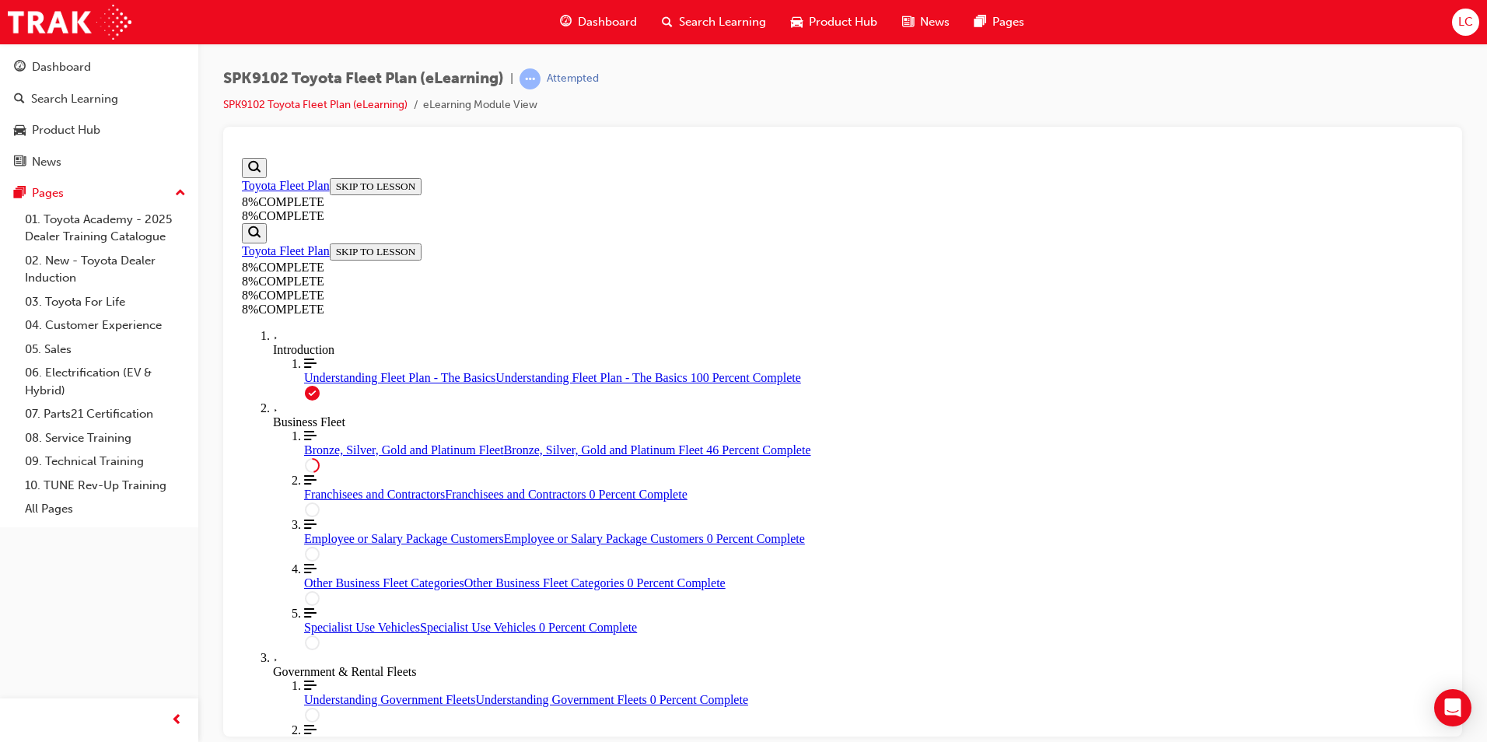
scroll to position [2886, 0]
drag, startPoint x: 832, startPoint y: 475, endPoint x: 877, endPoint y: 290, distance: 190.5
drag, startPoint x: 787, startPoint y: 561, endPoint x: 829, endPoint y: 559, distance: 42.1
drag, startPoint x: 846, startPoint y: 389, endPoint x: 878, endPoint y: 470, distance: 87.2
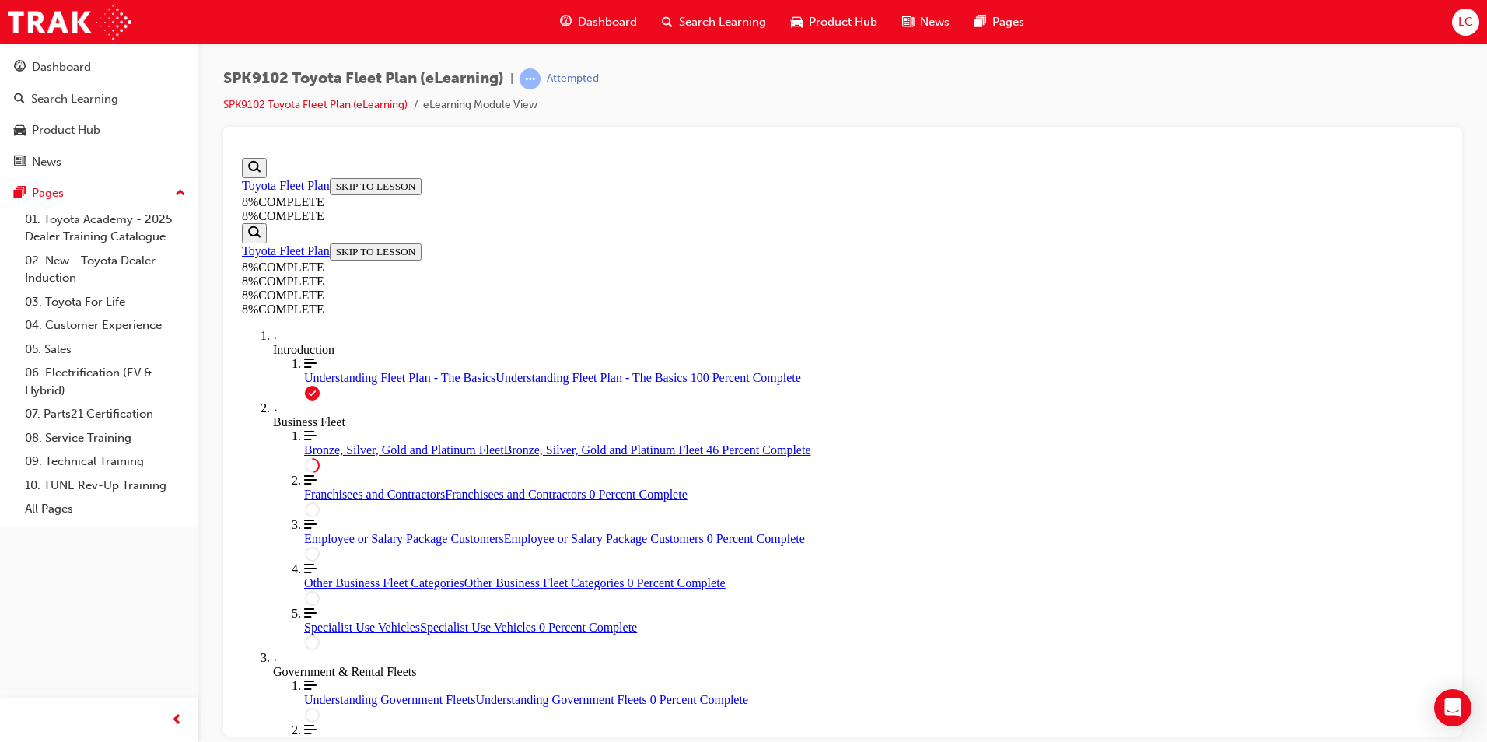
drag, startPoint x: 847, startPoint y: 394, endPoint x: 888, endPoint y: 397, distance: 41.3
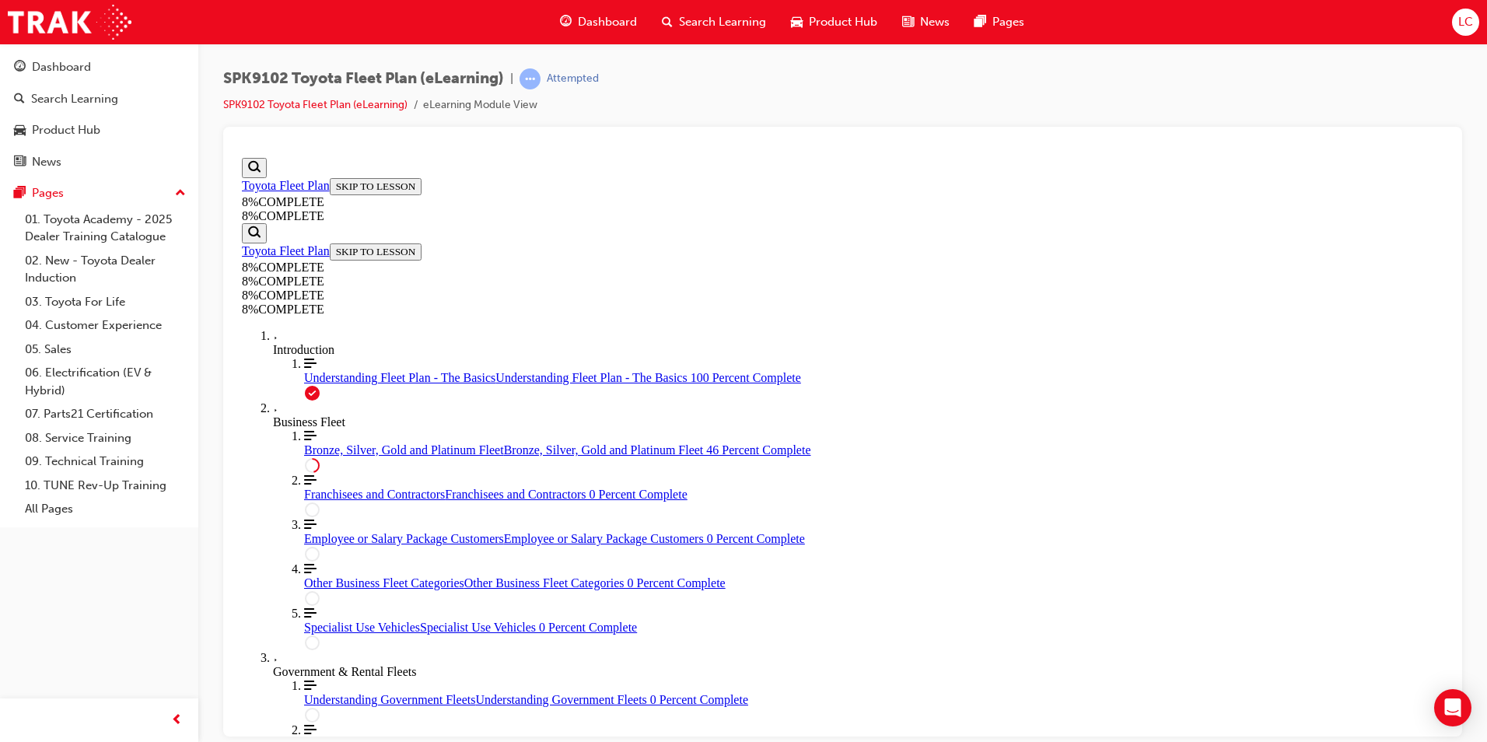
drag, startPoint x: 816, startPoint y: 268, endPoint x: 857, endPoint y: 265, distance: 41.3
drag, startPoint x: 851, startPoint y: 360, endPoint x: 895, endPoint y: 452, distance: 101.6
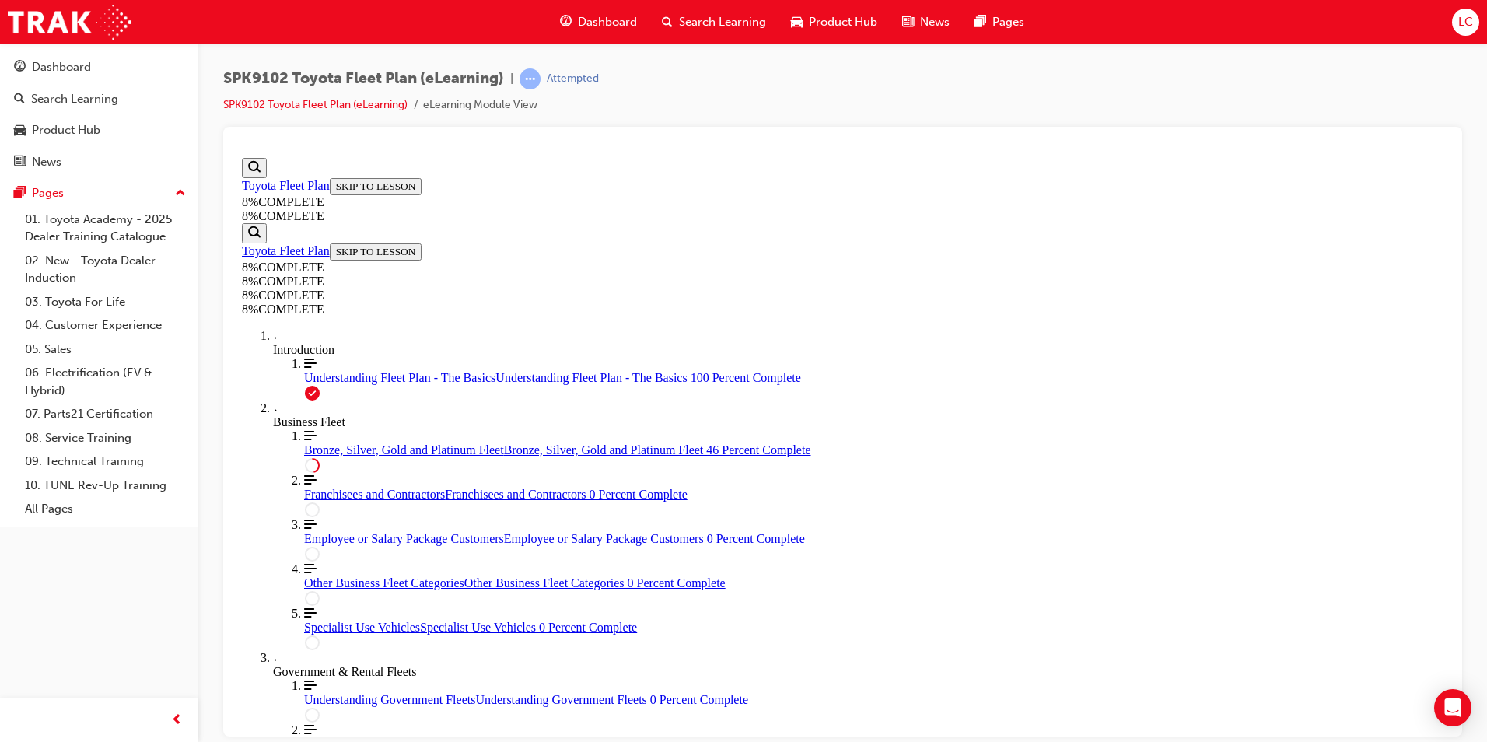
drag, startPoint x: 824, startPoint y: 382, endPoint x: 873, endPoint y: 385, distance: 49.1
drag, startPoint x: 850, startPoint y: 562, endPoint x: 854, endPoint y: 538, distance: 24.4
drag, startPoint x: 859, startPoint y: 541, endPoint x: 866, endPoint y: 545, distance: 8.0
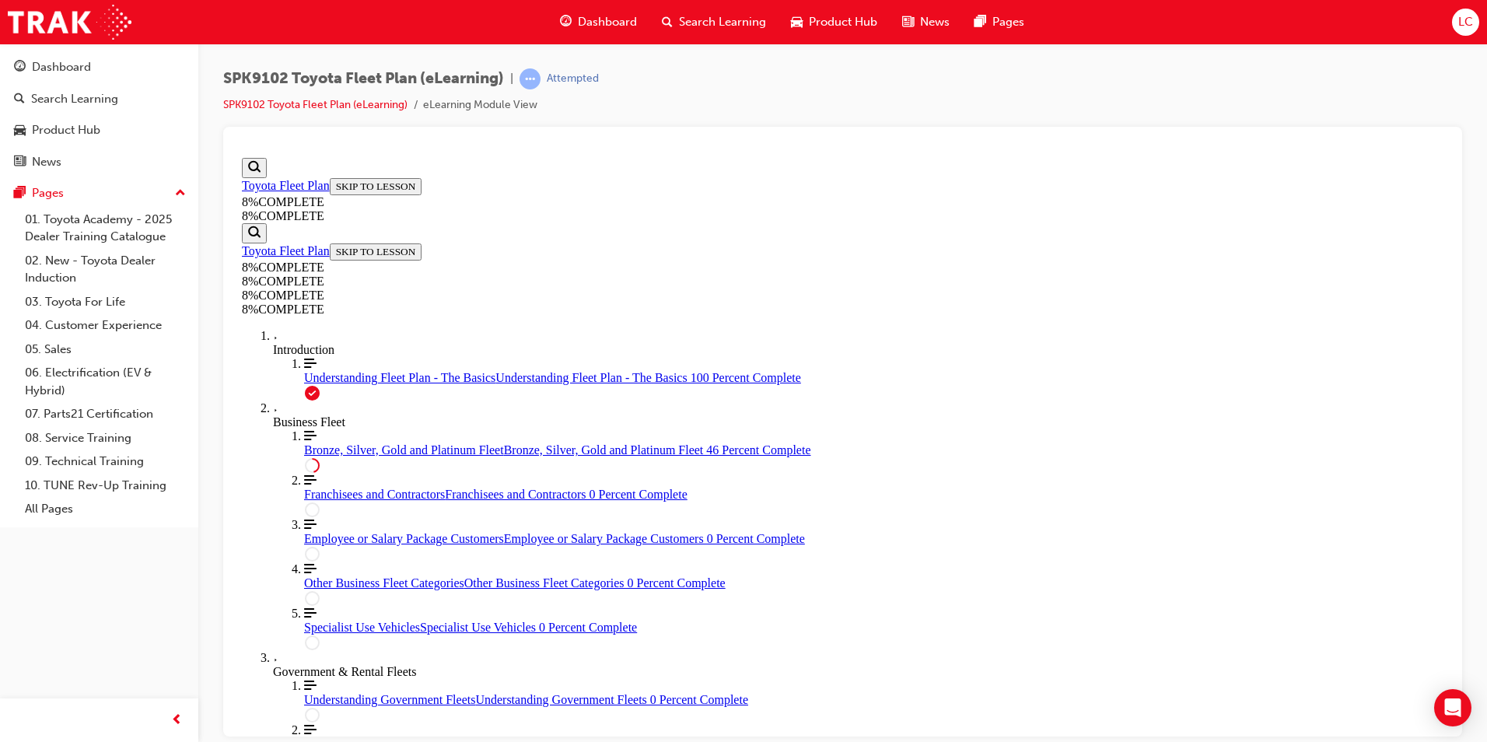
drag, startPoint x: 877, startPoint y: 559, endPoint x: 905, endPoint y: 555, distance: 27.5
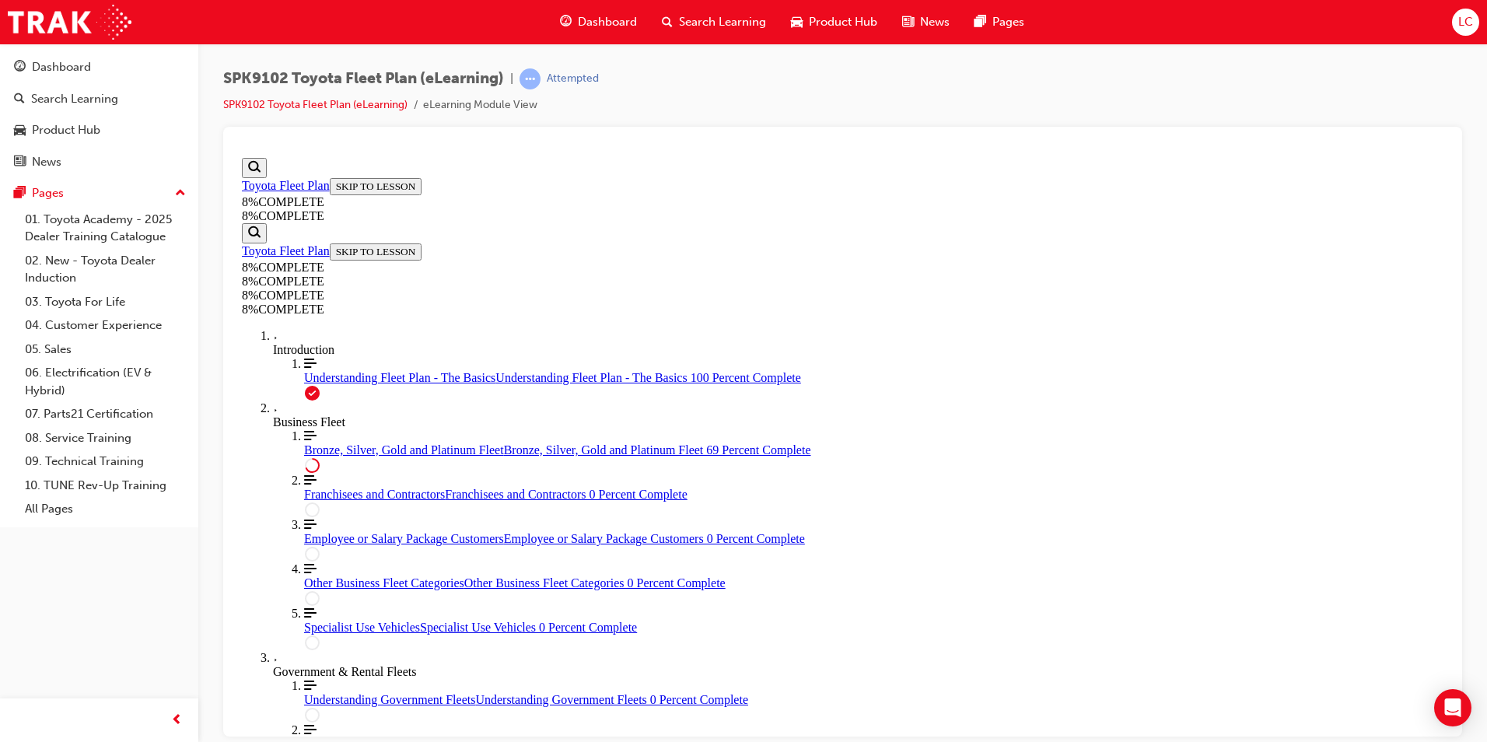
drag, startPoint x: 753, startPoint y: 642, endPoint x: 785, endPoint y: 641, distance: 31.9
drag, startPoint x: 806, startPoint y: 650, endPoint x: 856, endPoint y: 496, distance: 161.1
drag, startPoint x: 838, startPoint y: 400, endPoint x: 881, endPoint y: 625, distance: 229.6
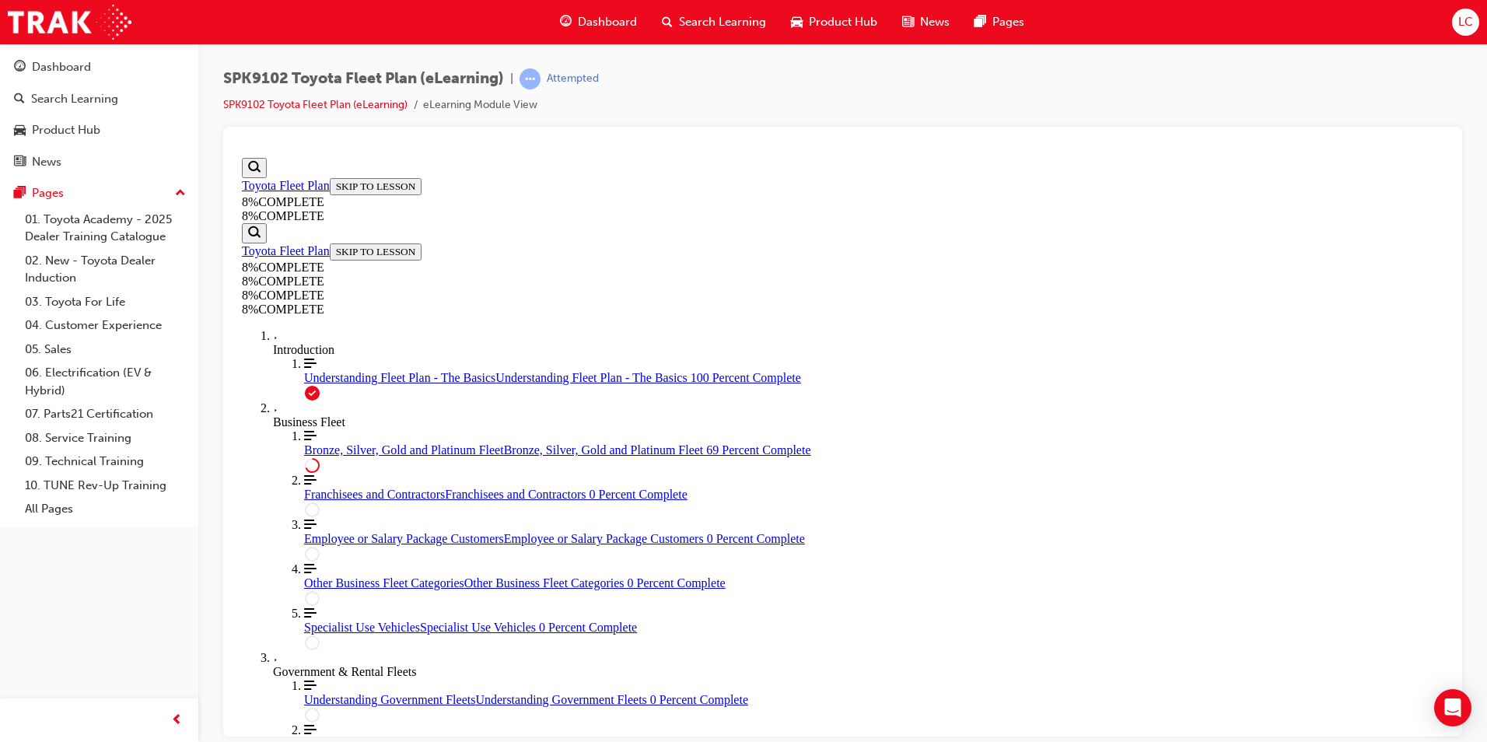
drag, startPoint x: 854, startPoint y: 425, endPoint x: 902, endPoint y: 427, distance: 48.3
drag, startPoint x: 879, startPoint y: 564, endPoint x: 926, endPoint y: 562, distance: 46.7
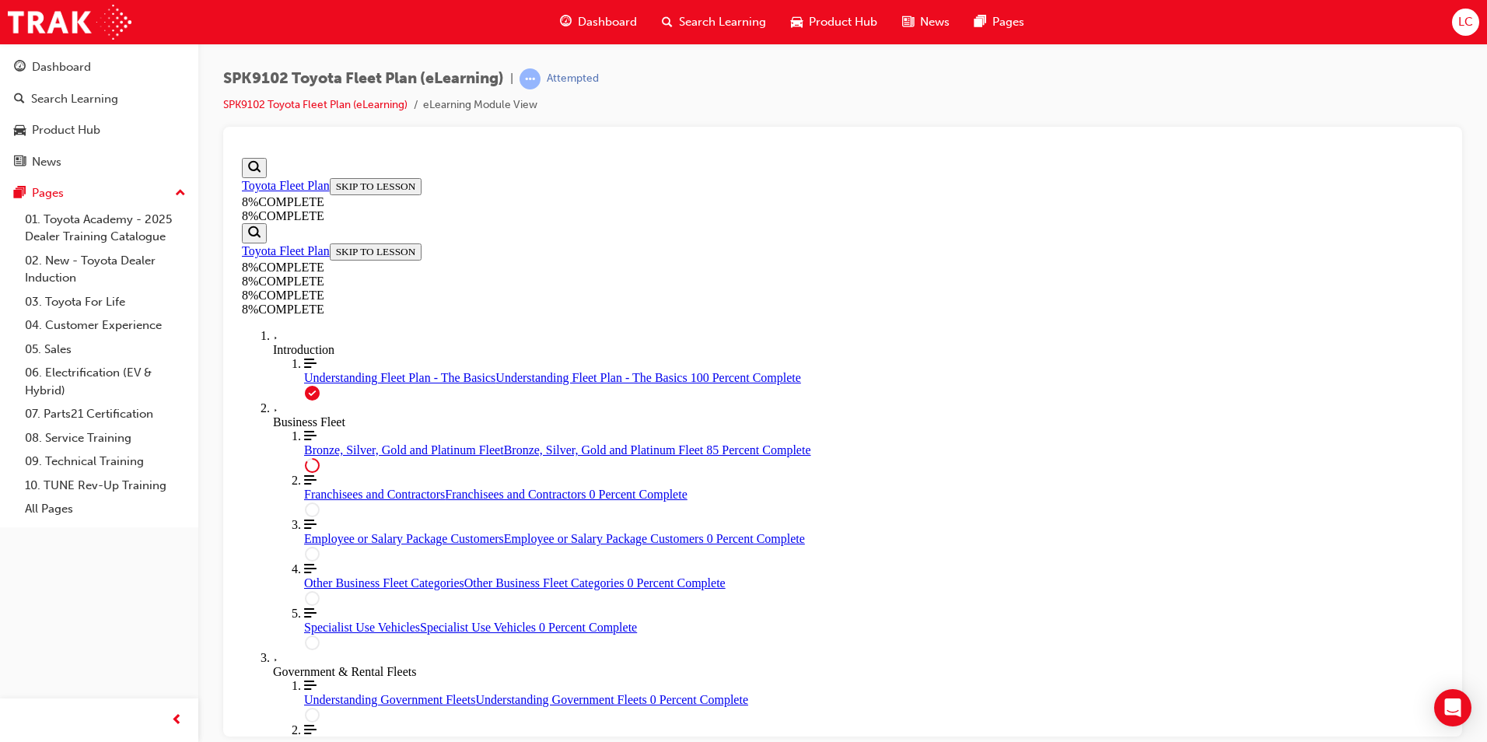
scroll to position [6030, 0]
drag, startPoint x: 798, startPoint y: 574, endPoint x: 841, endPoint y: 574, distance: 42.8
drag, startPoint x: 819, startPoint y: 424, endPoint x: 860, endPoint y: 425, distance: 41.3
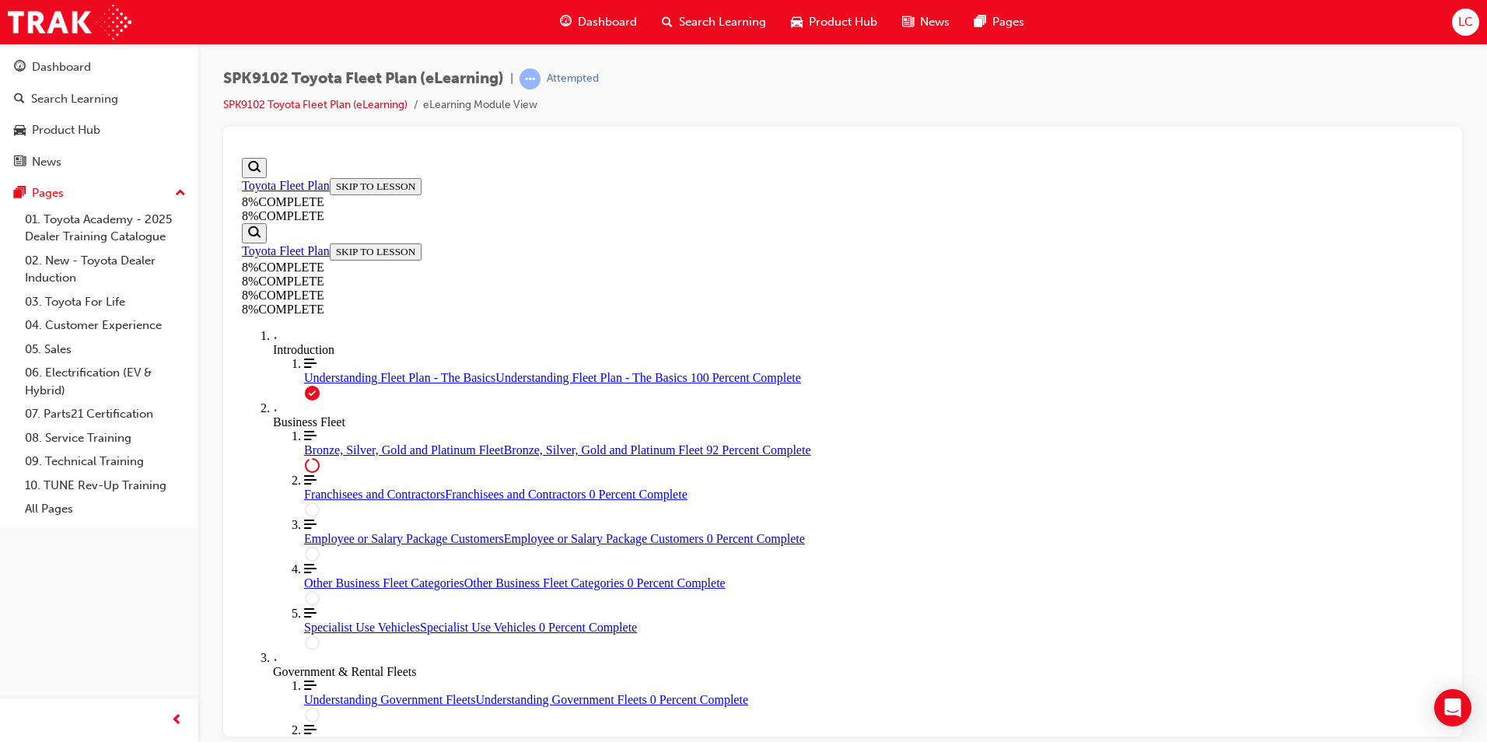
drag, startPoint x: 818, startPoint y: 502, endPoint x: 872, endPoint y: 500, distance: 54.5
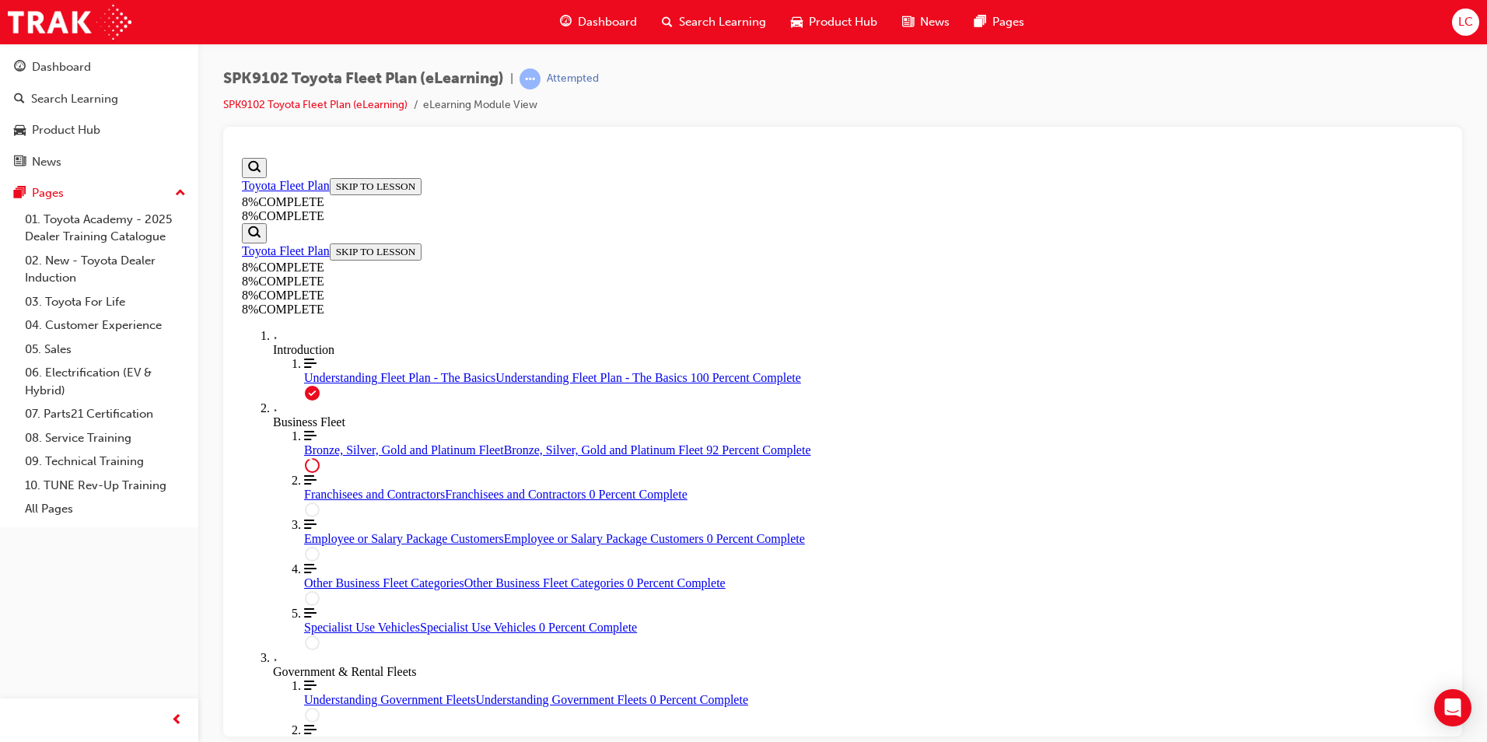
scroll to position [6091, 0]
drag, startPoint x: 865, startPoint y: 359, endPoint x: 902, endPoint y: 429, distance: 80.0
drag, startPoint x: 877, startPoint y: 366, endPoint x: 926, endPoint y: 367, distance: 48.3
drag, startPoint x: 904, startPoint y: 511, endPoint x: 940, endPoint y: 512, distance: 36.6
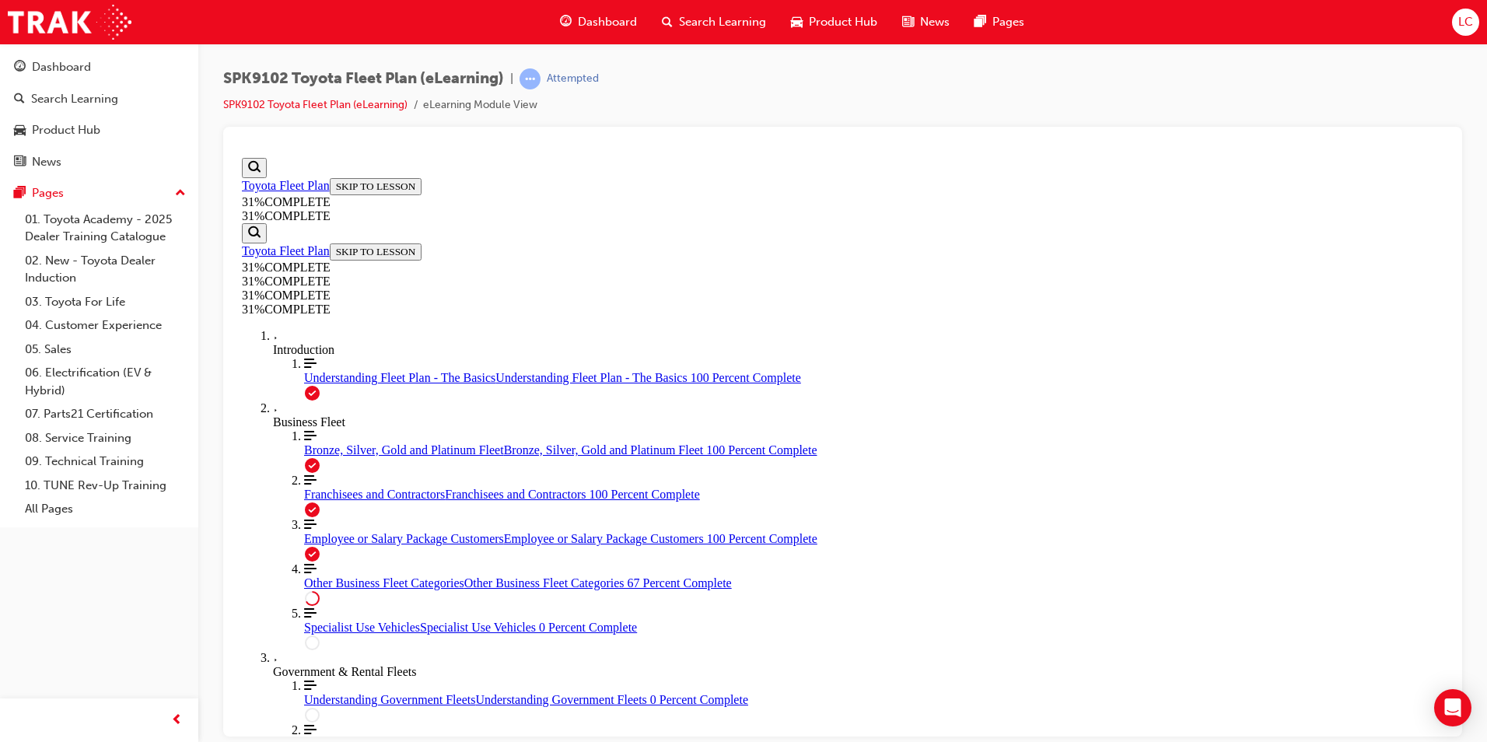
scroll to position [987, 0]
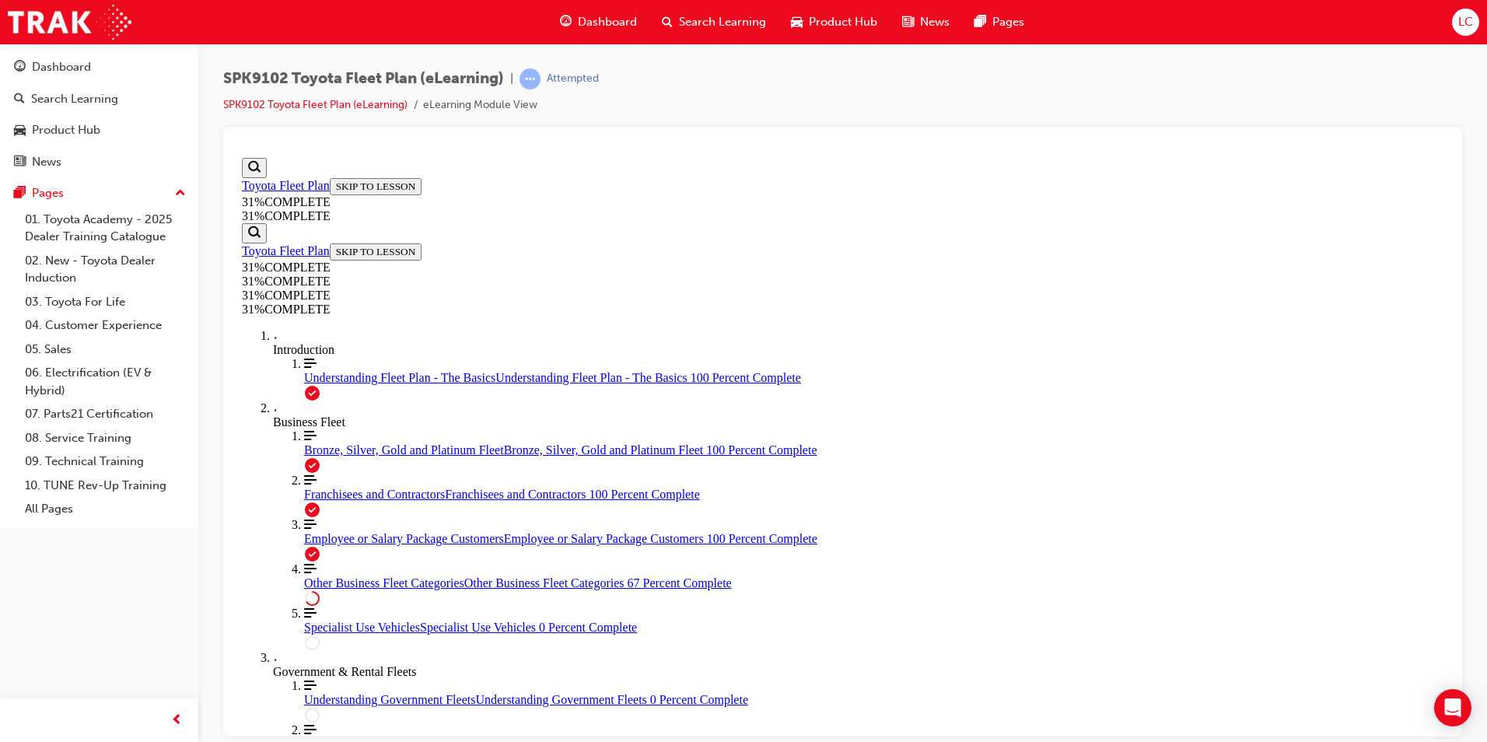
scroll to position [3969, 0]
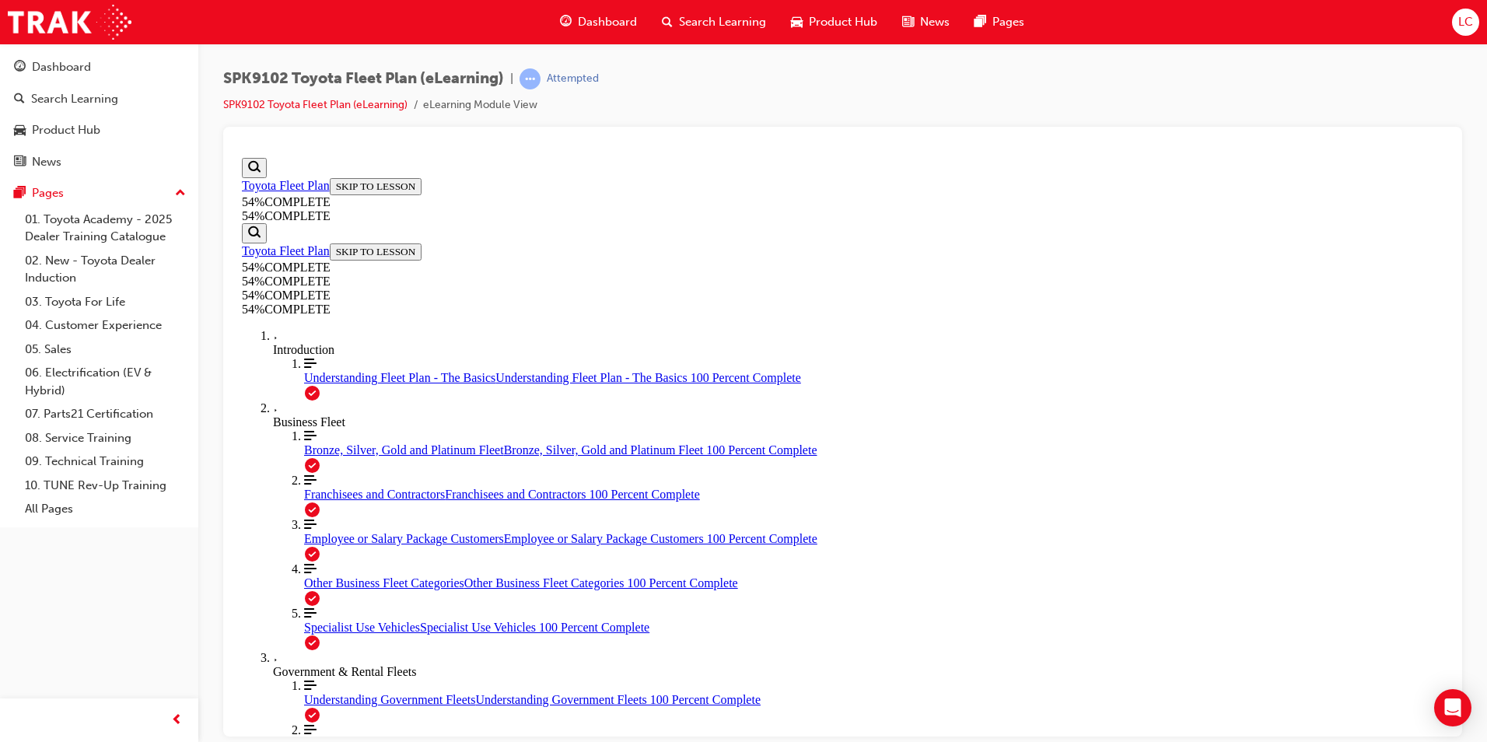
scroll to position [665, 0]
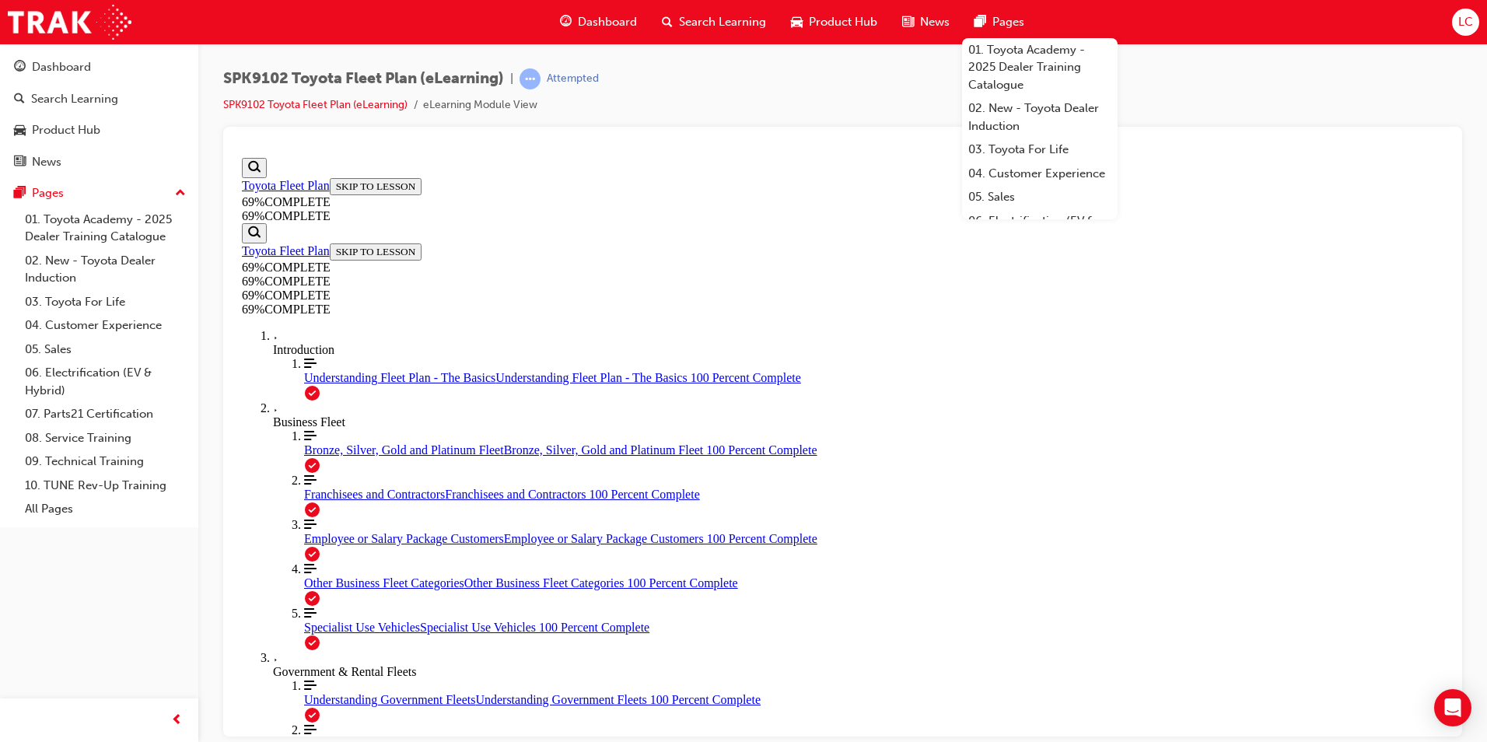
scroll to position [598, 0]
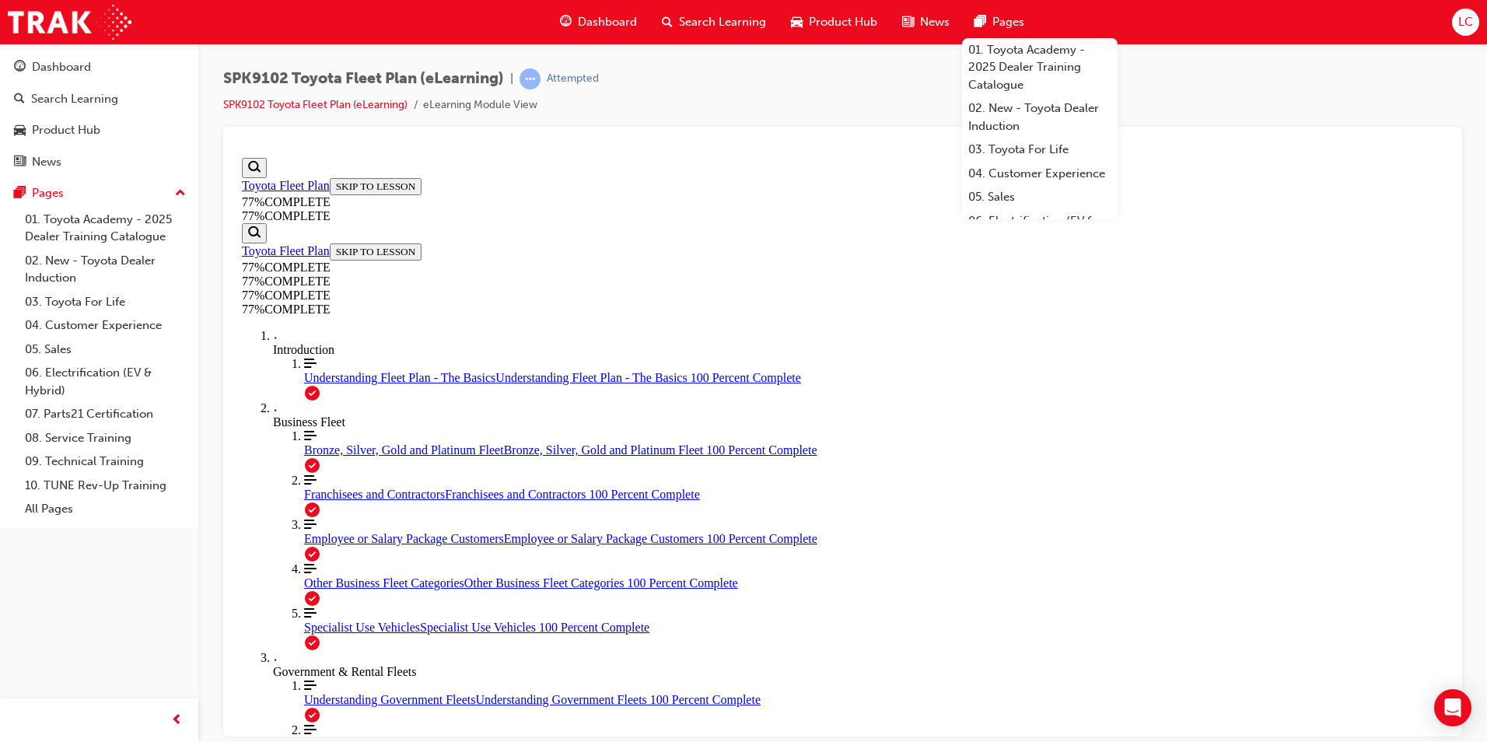
scroll to position [676, 0]
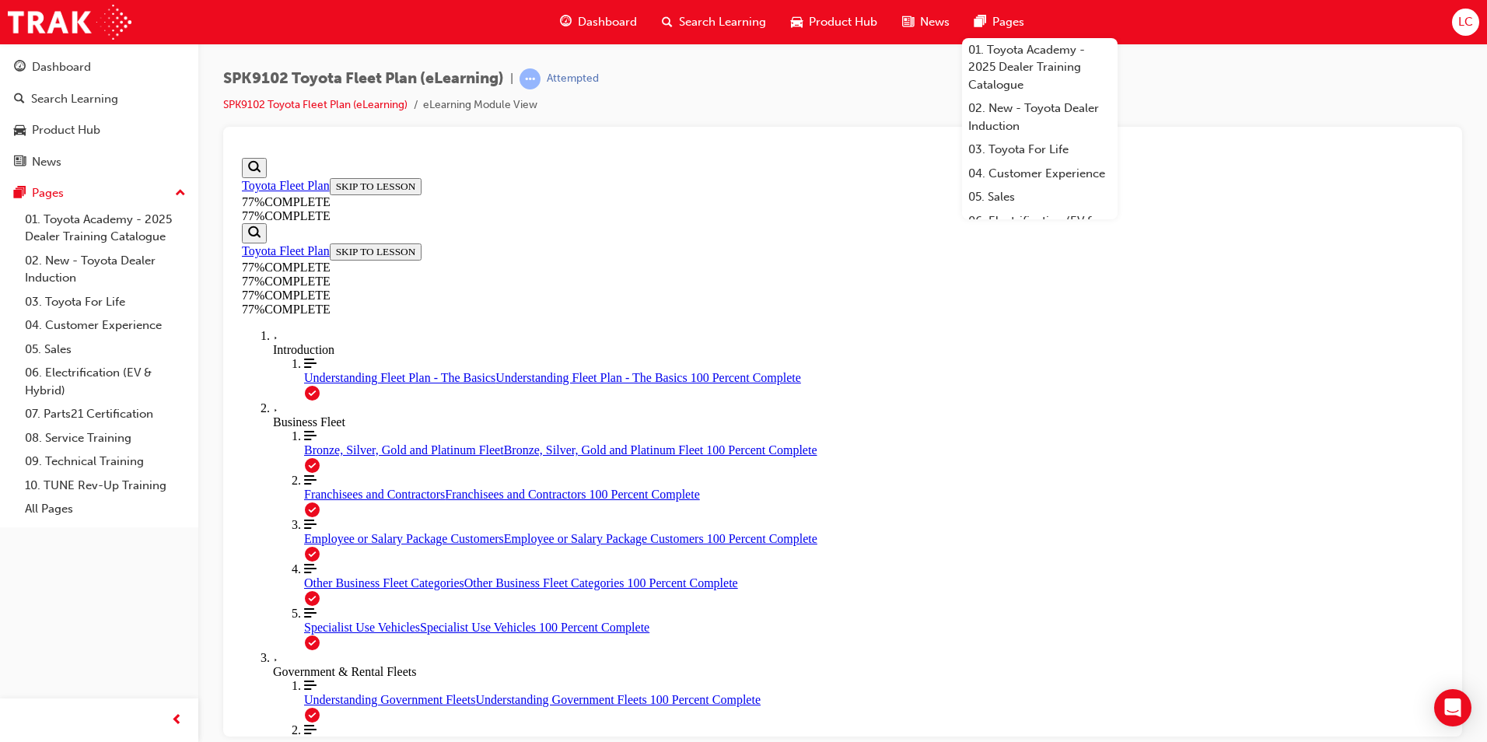
scroll to position [1532, 0]
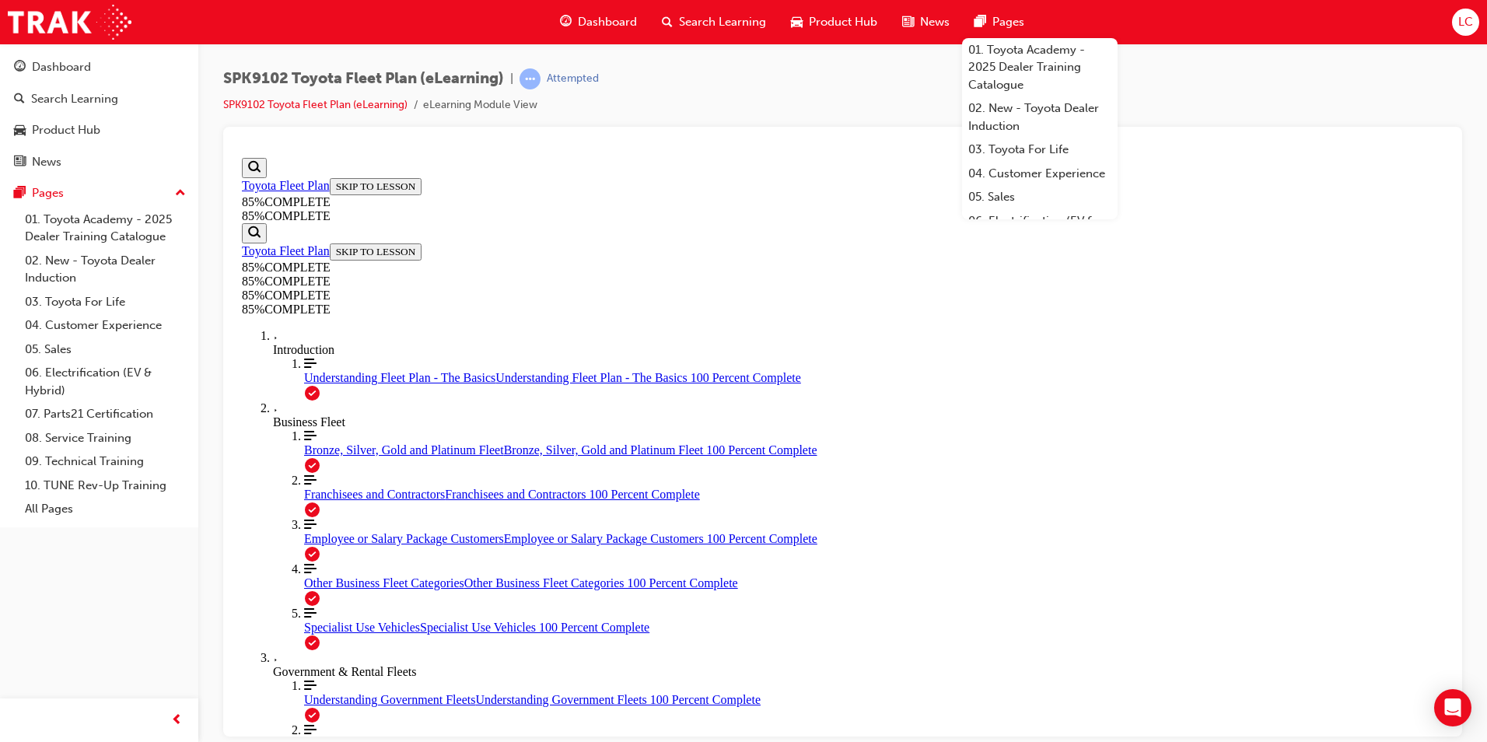
scroll to position [5508, 0]
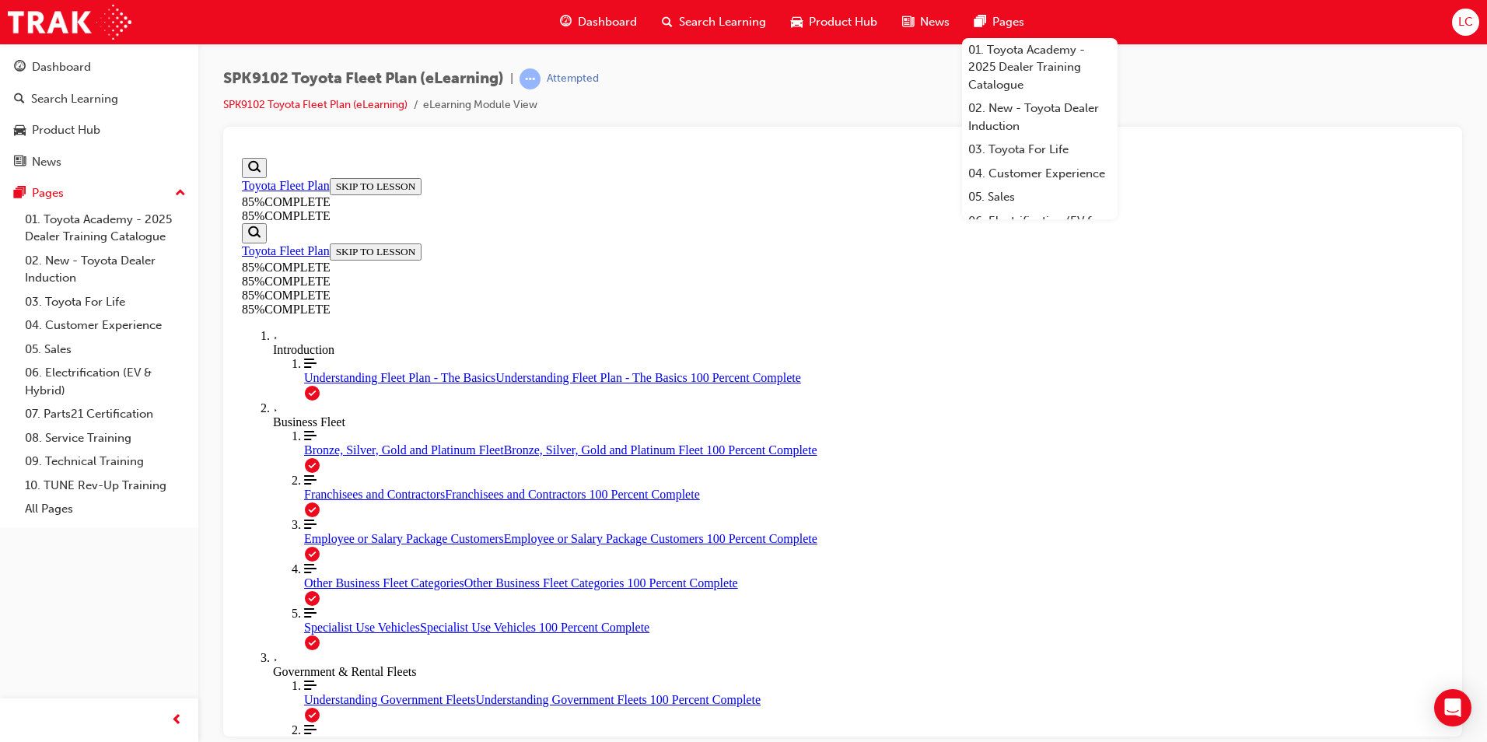
scroll to position [5608, 0]
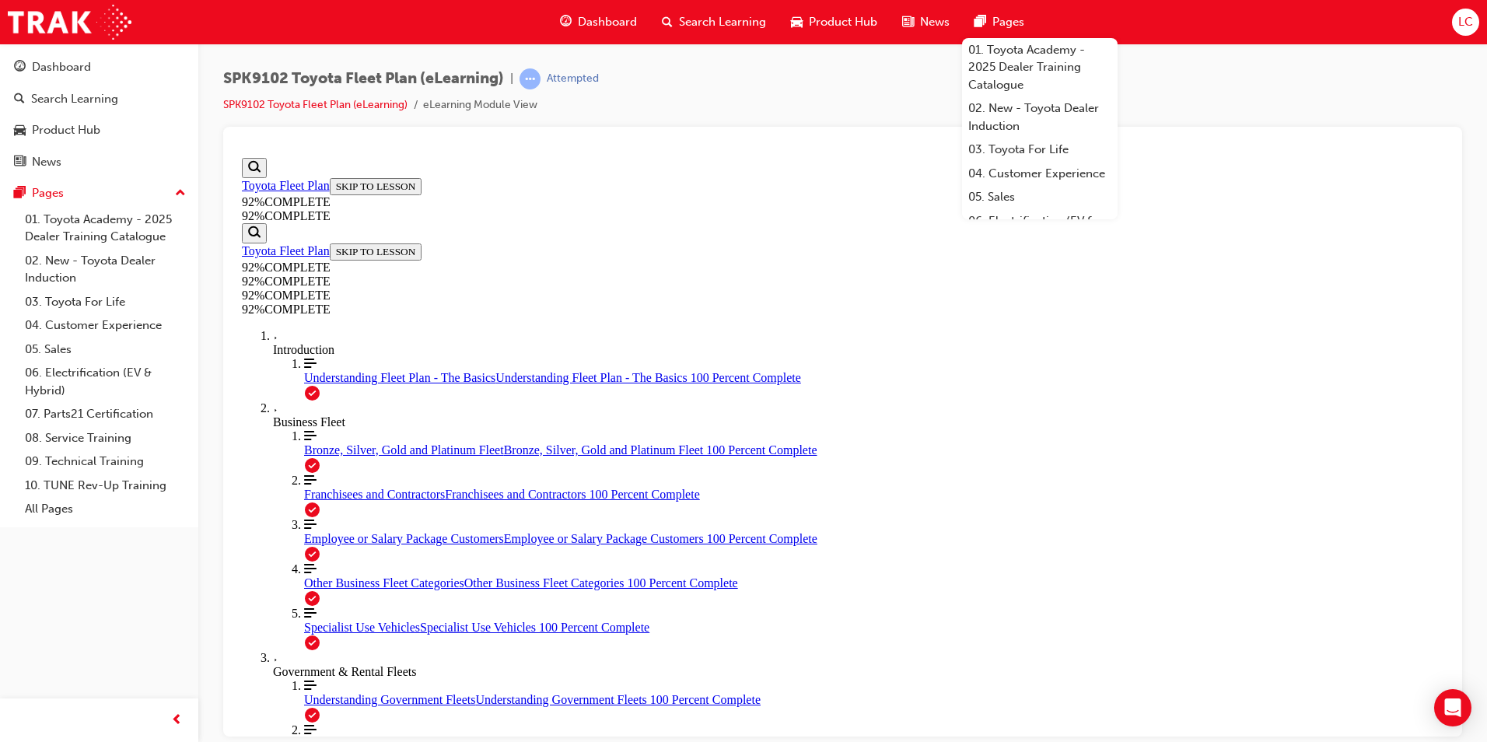
scroll to position [56, 0]
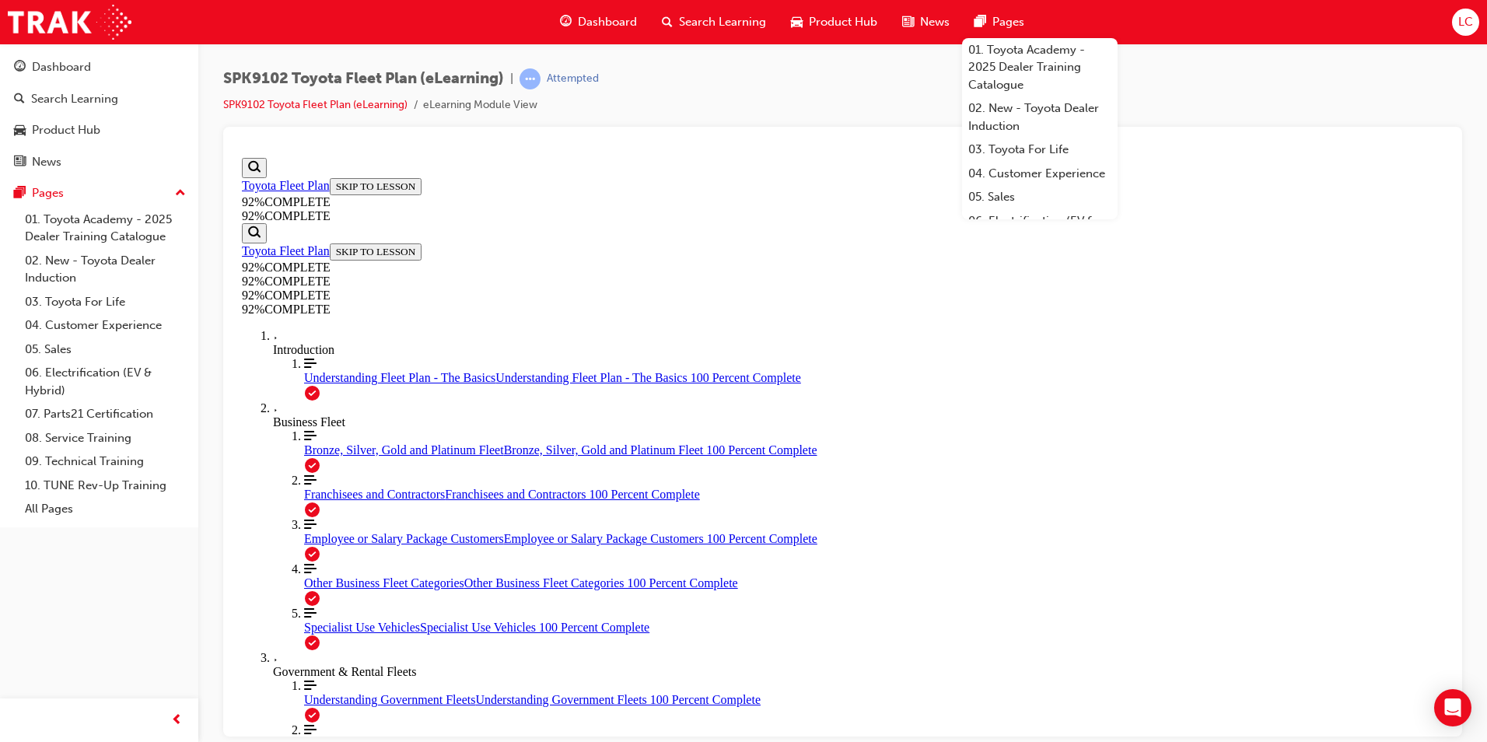
drag, startPoint x: 803, startPoint y: 568, endPoint x: 853, endPoint y: 632, distance: 82.0
drag, startPoint x: 826, startPoint y: 568, endPoint x: 867, endPoint y: 501, distance: 78.6
drag, startPoint x: 818, startPoint y: 577, endPoint x: 847, endPoint y: 578, distance: 28.8
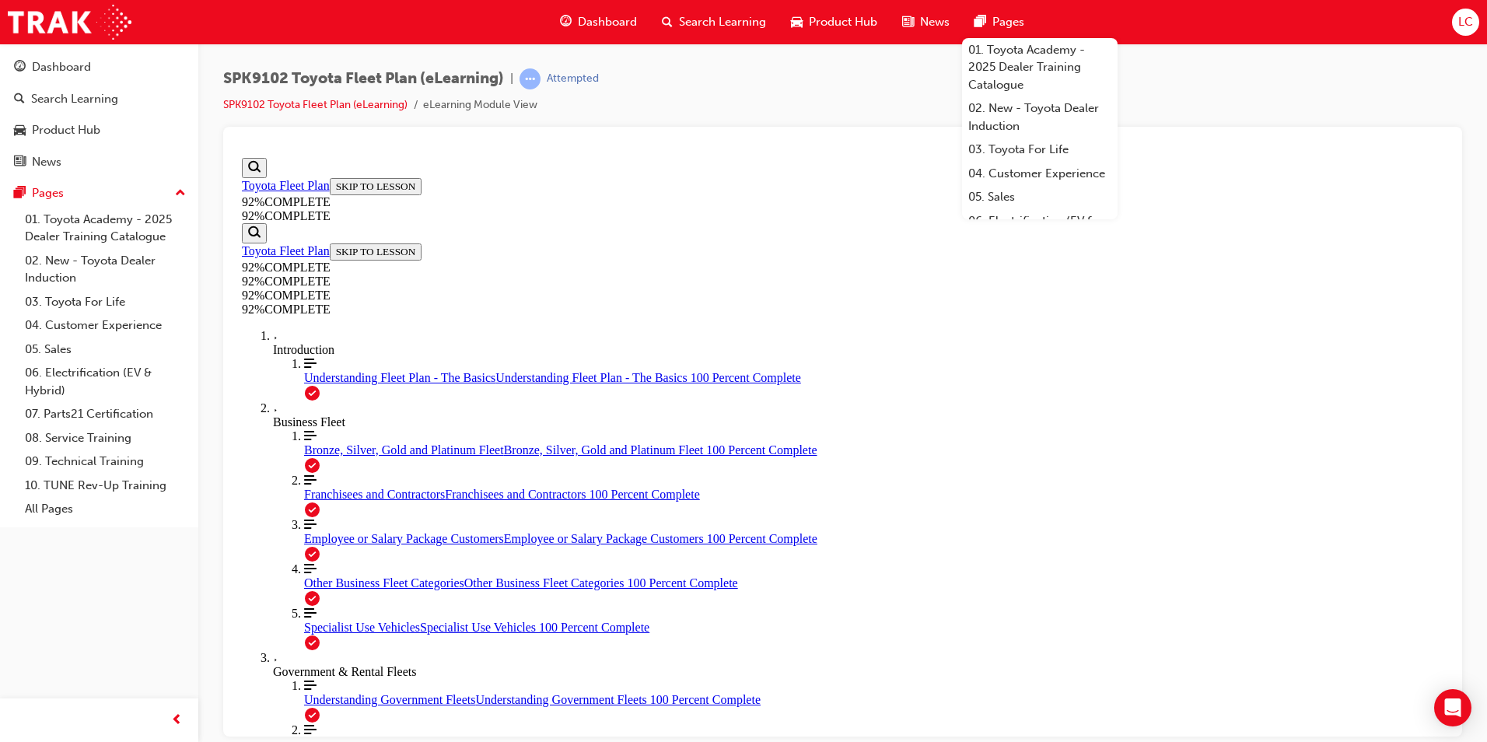
scroll to position [57, 0]
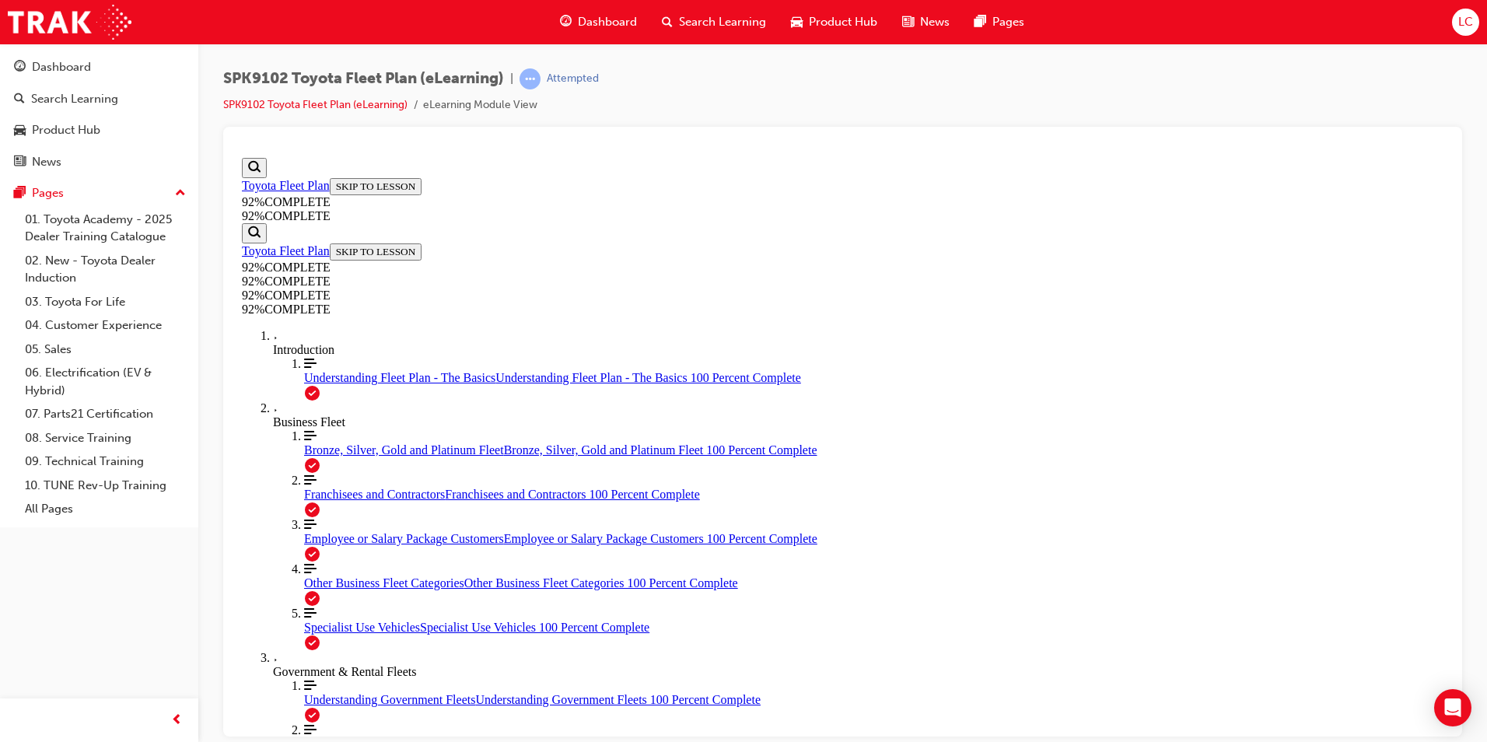
scroll to position [289, 0]
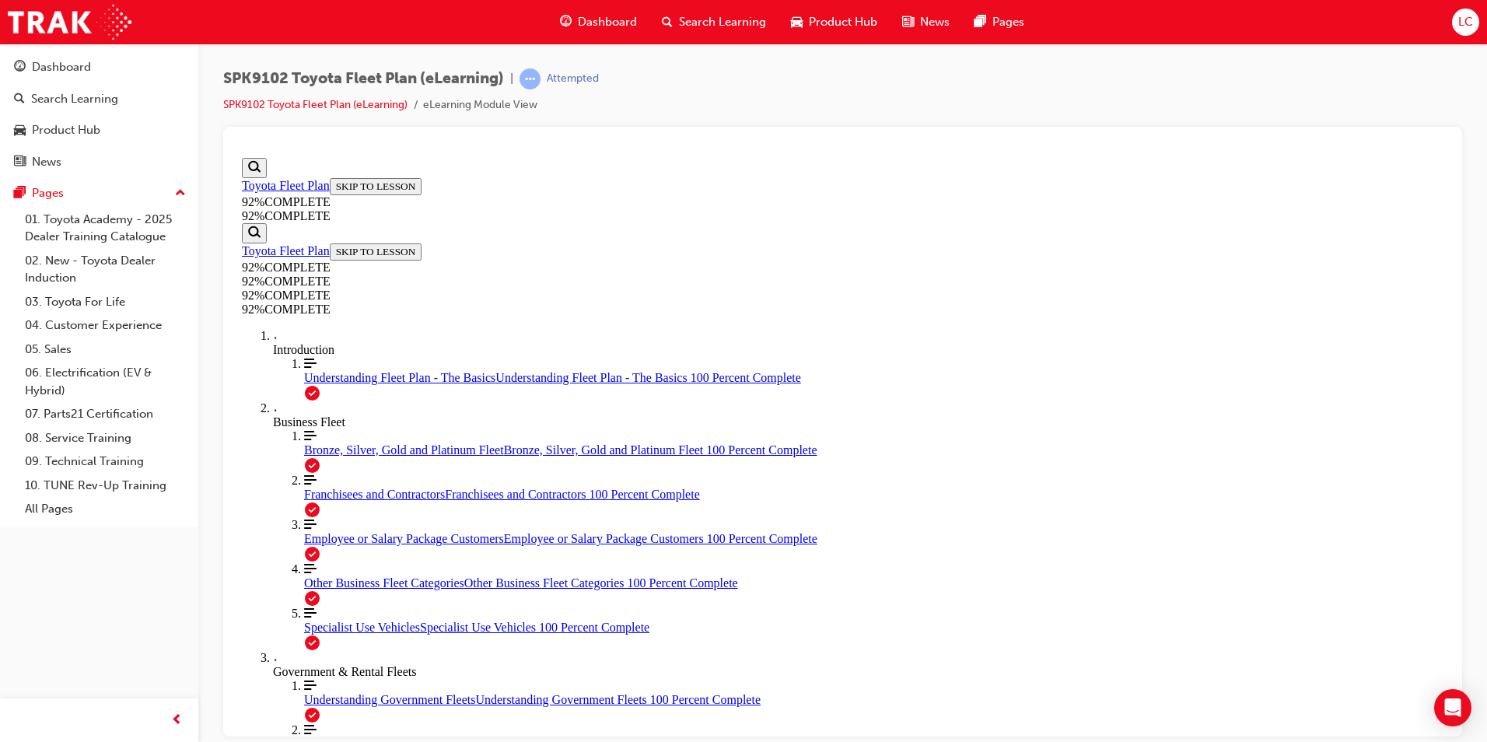
scroll to position [135, 0]
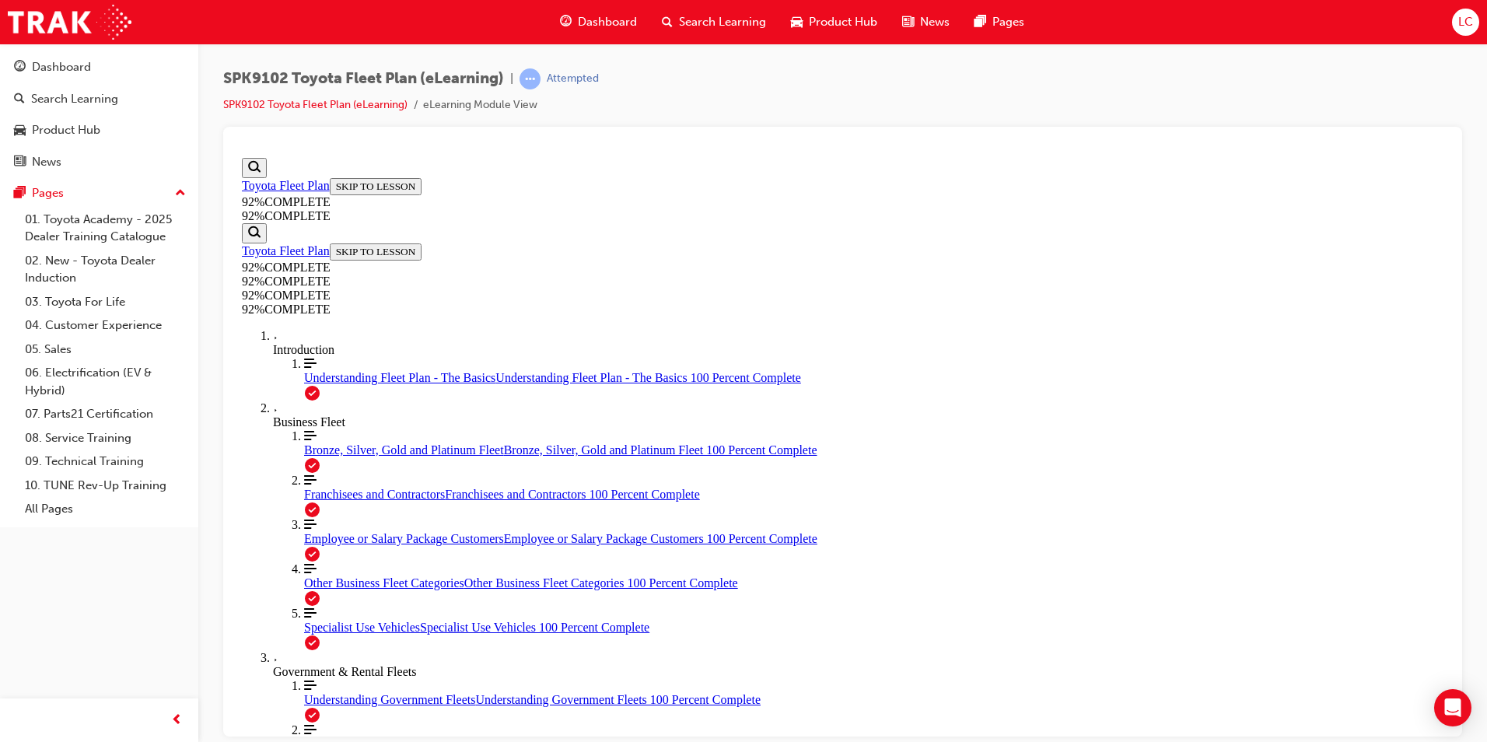
scroll to position [345, 0]
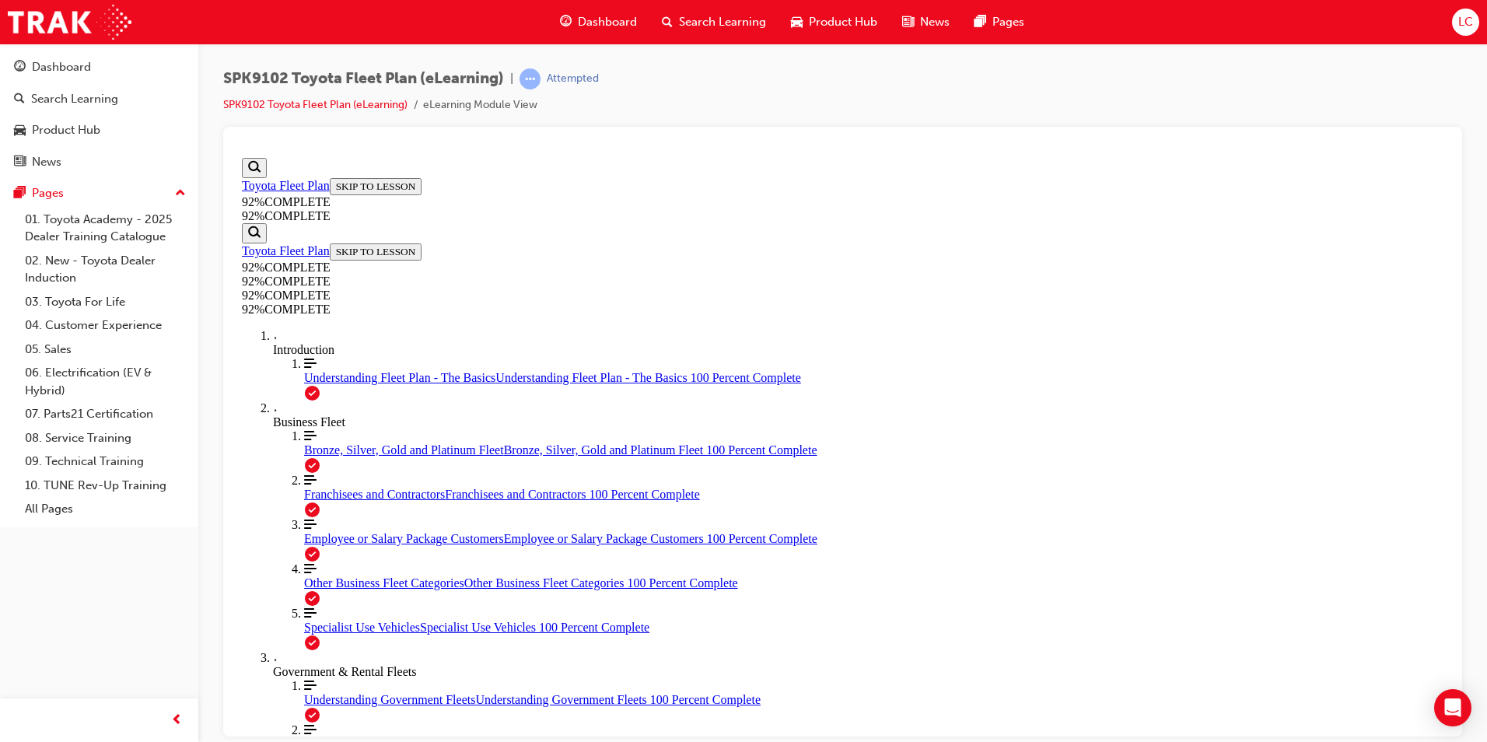
scroll to position [56, 0]
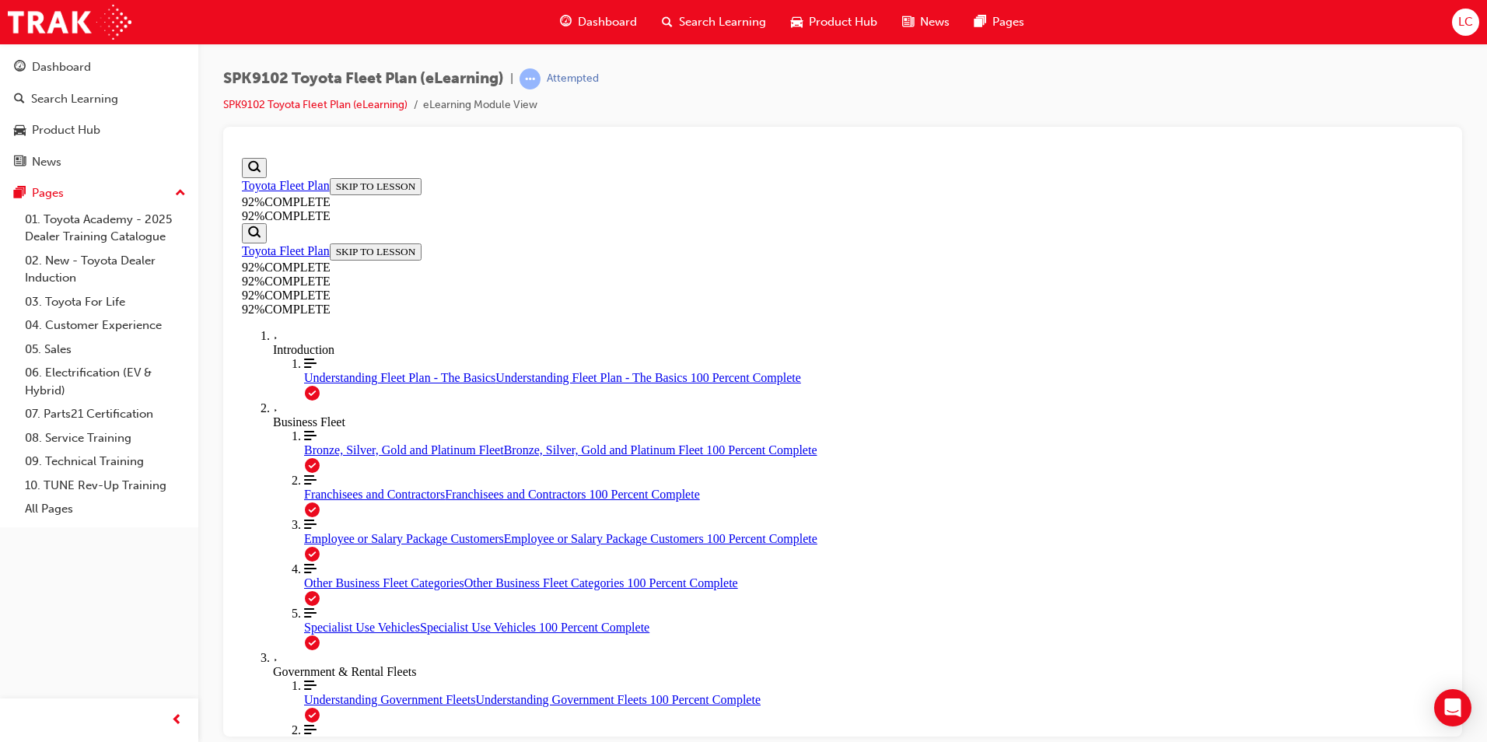
scroll to position [57, 0]
drag, startPoint x: 831, startPoint y: 496, endPoint x: 874, endPoint y: 642, distance: 151.8
drag, startPoint x: 836, startPoint y: 580, endPoint x: 889, endPoint y: 510, distance: 87.1
drag, startPoint x: 835, startPoint y: 568, endPoint x: 872, endPoint y: 563, distance: 36.9
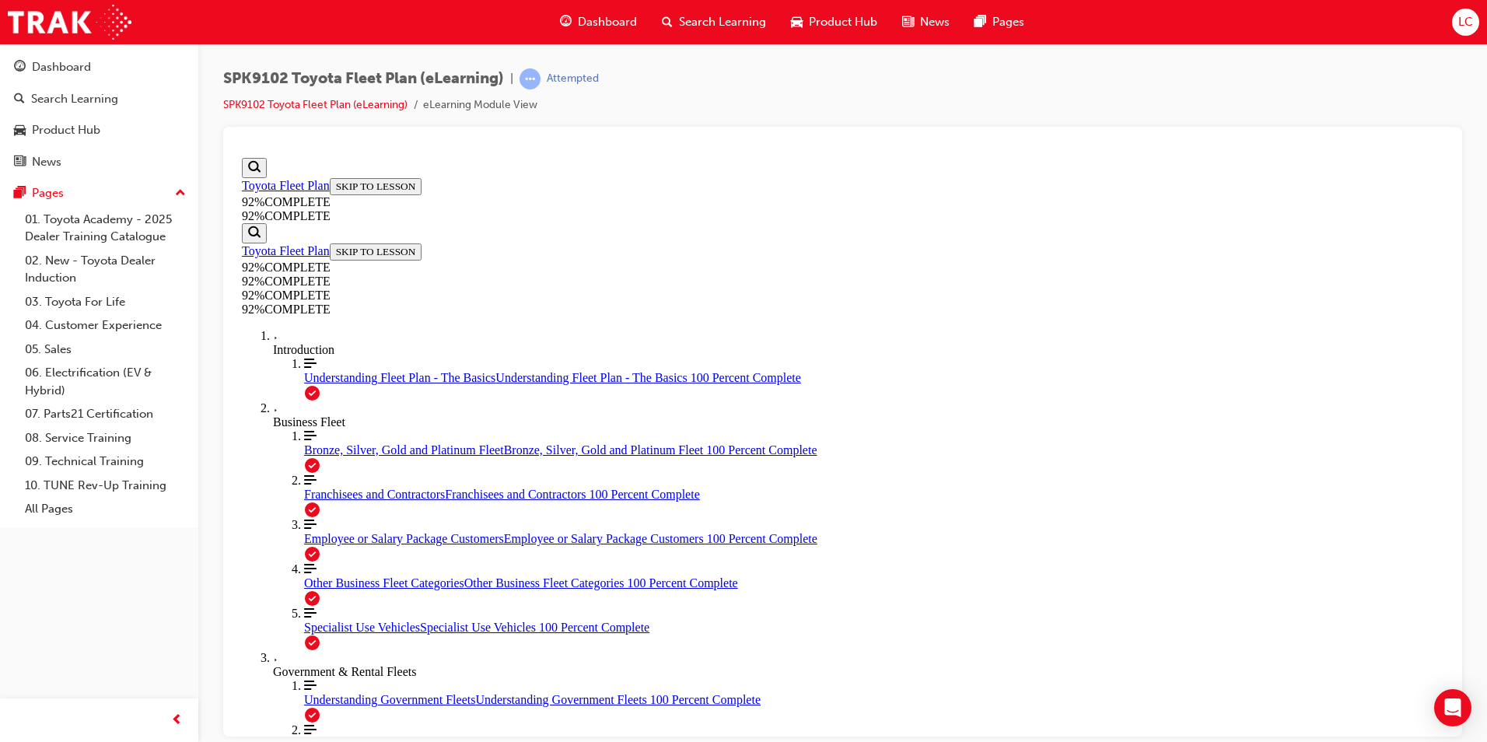
scroll to position [345, 0]
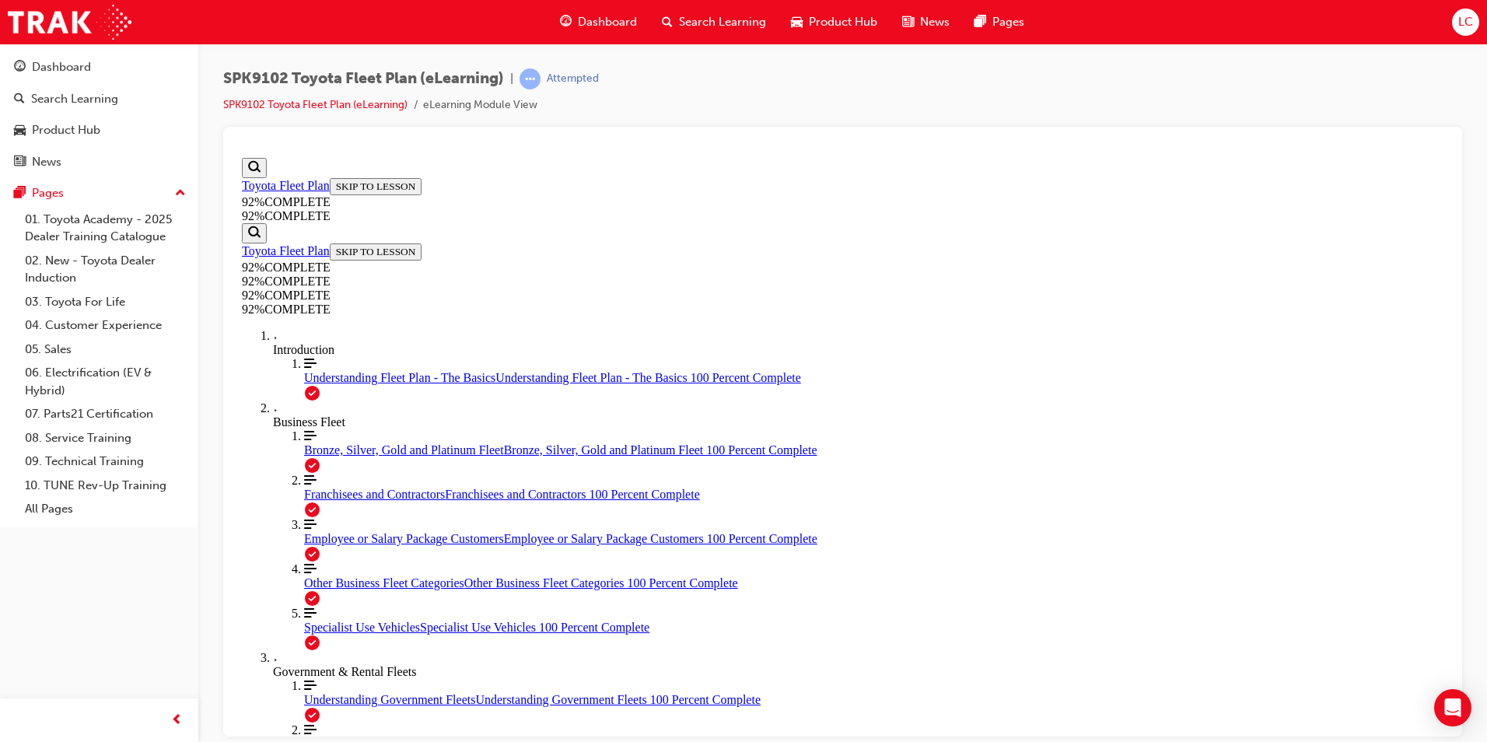
scroll to position [57, 0]
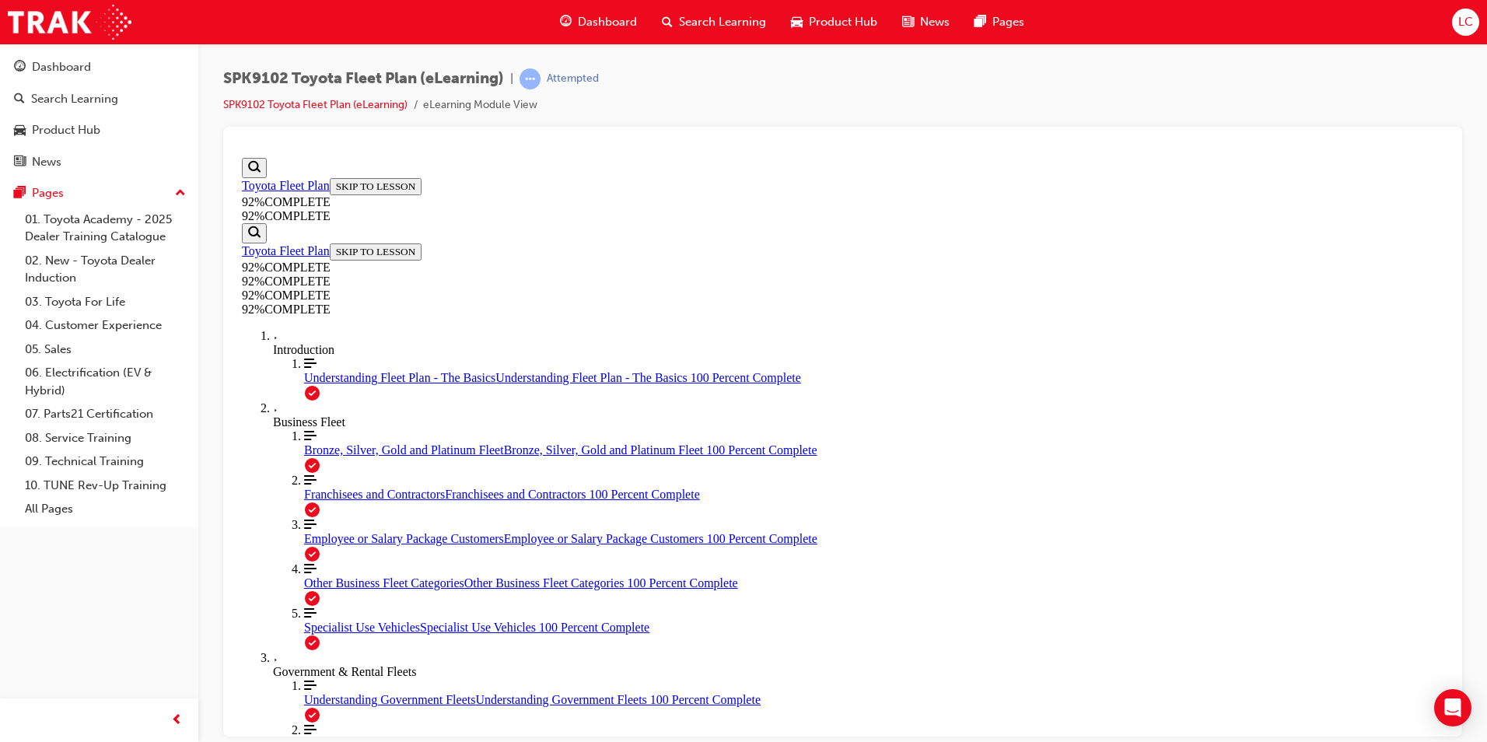
scroll to position [56, 0]
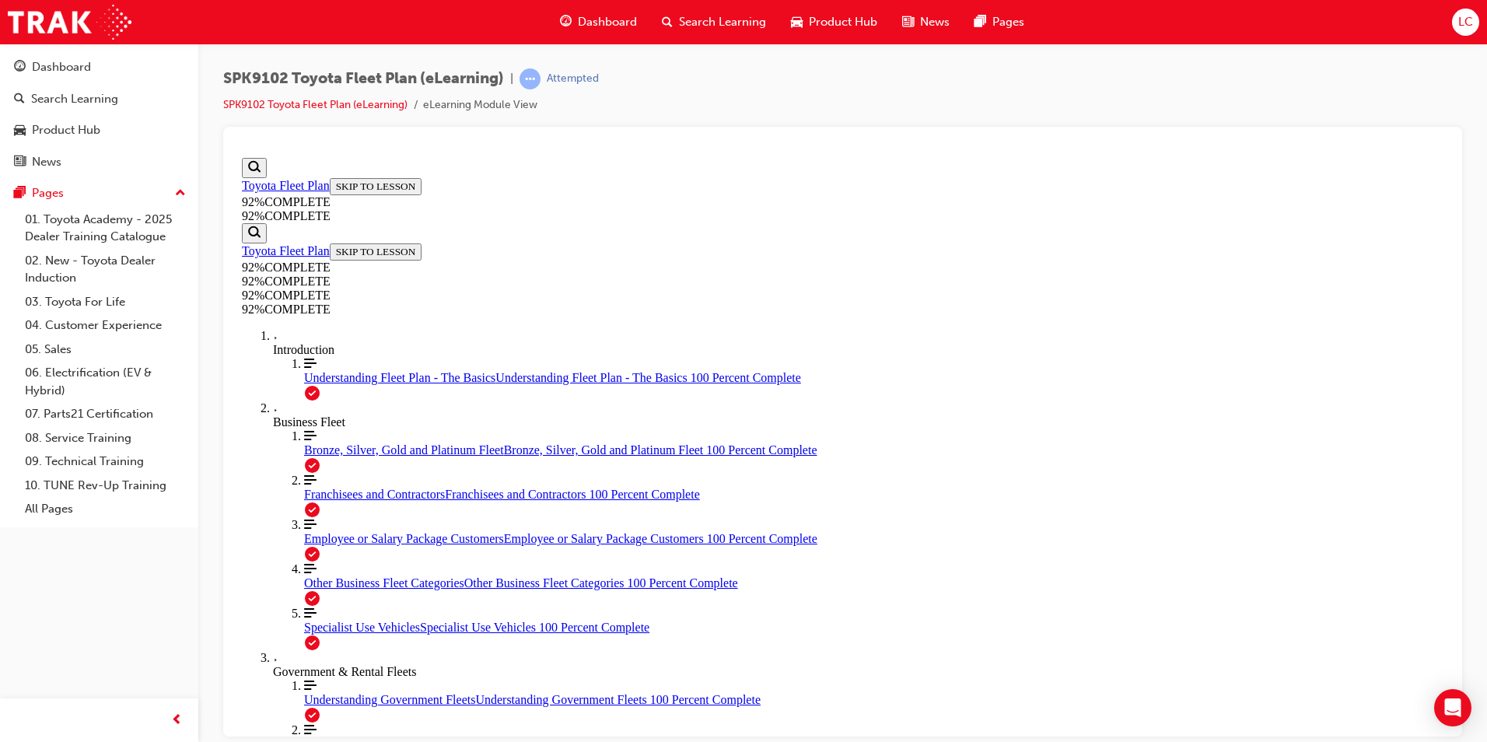
scroll to position [57, 0]
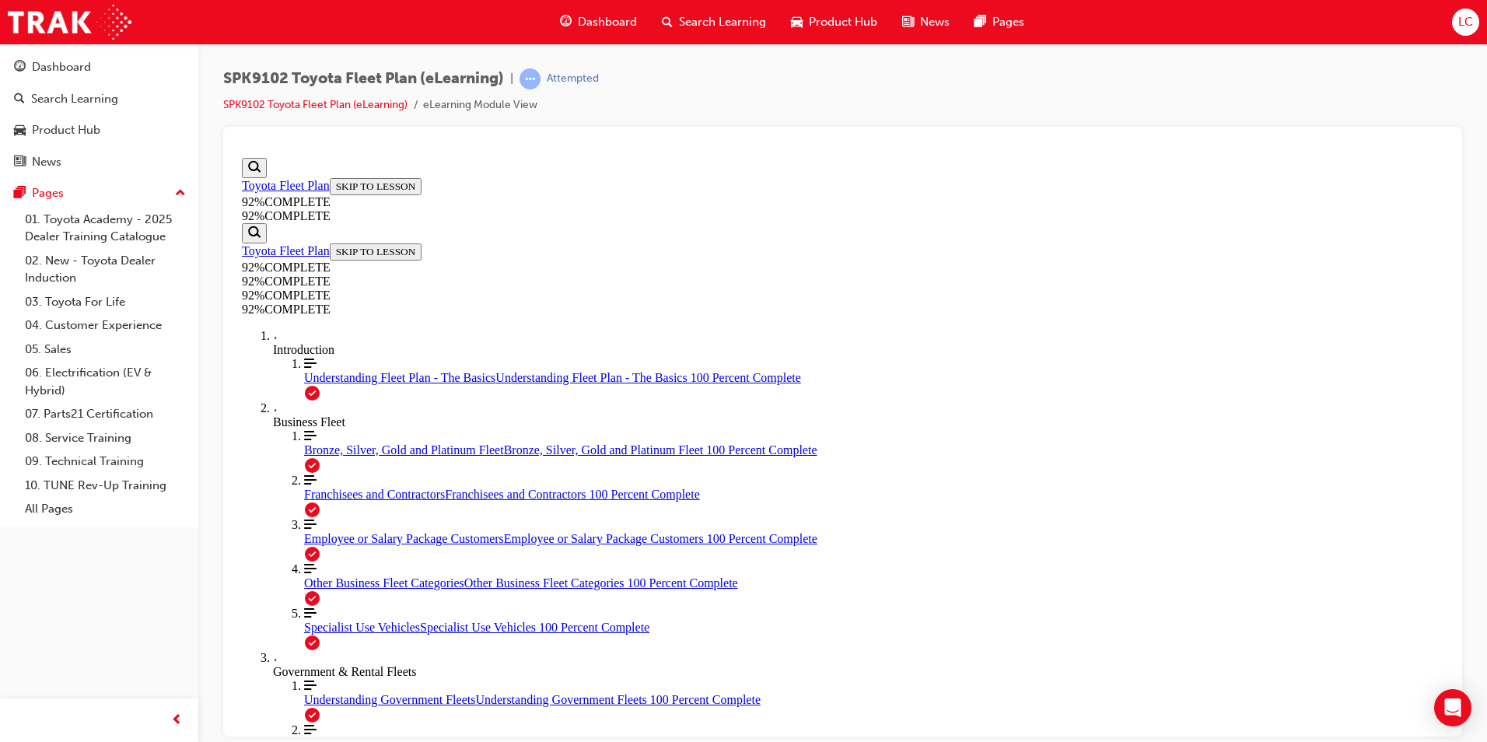
scroll to position [56, 0]
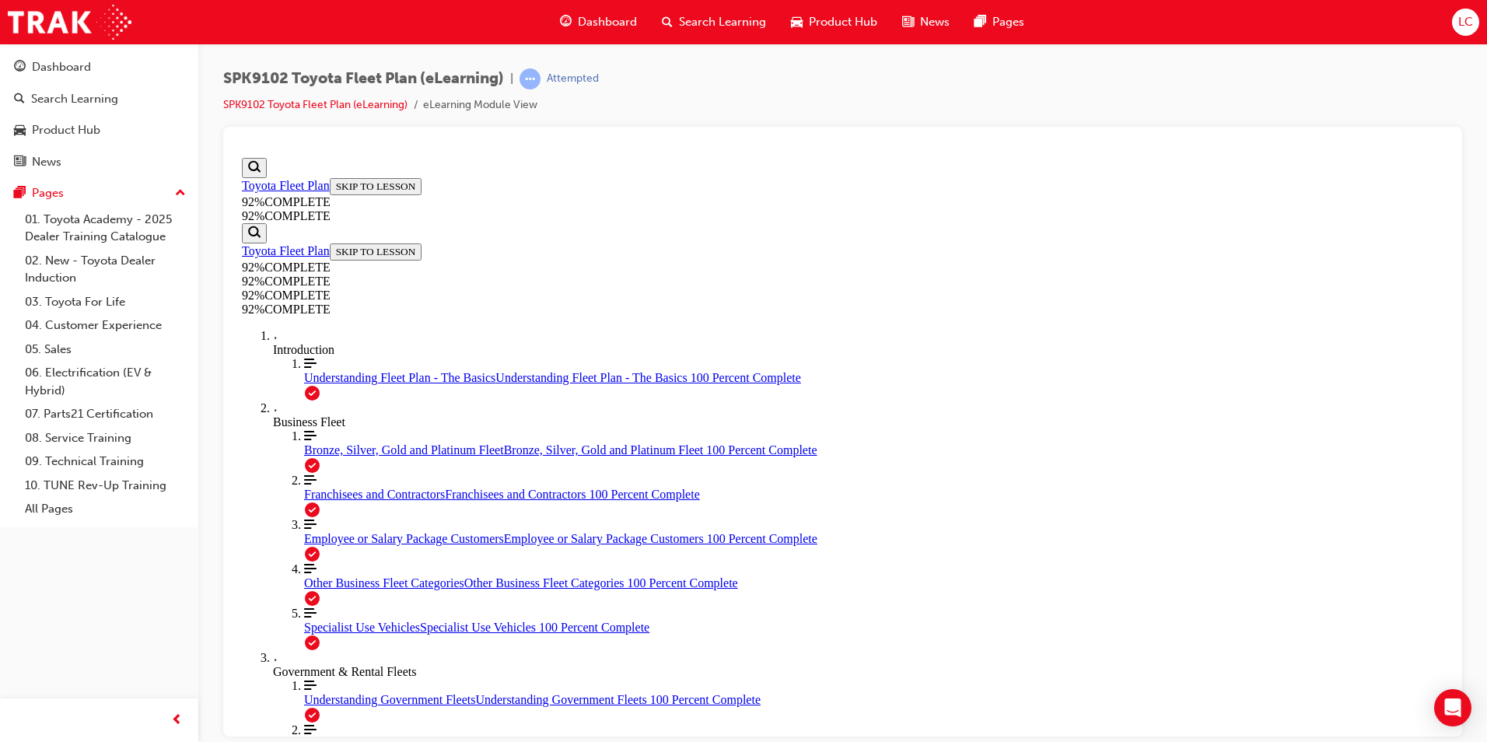
drag, startPoint x: 863, startPoint y: 502, endPoint x: 913, endPoint y: 576, distance: 89.5
drag, startPoint x: 846, startPoint y: 492, endPoint x: 909, endPoint y: 625, distance: 148.2
drag, startPoint x: 840, startPoint y: 498, endPoint x: 901, endPoint y: 497, distance: 60.7
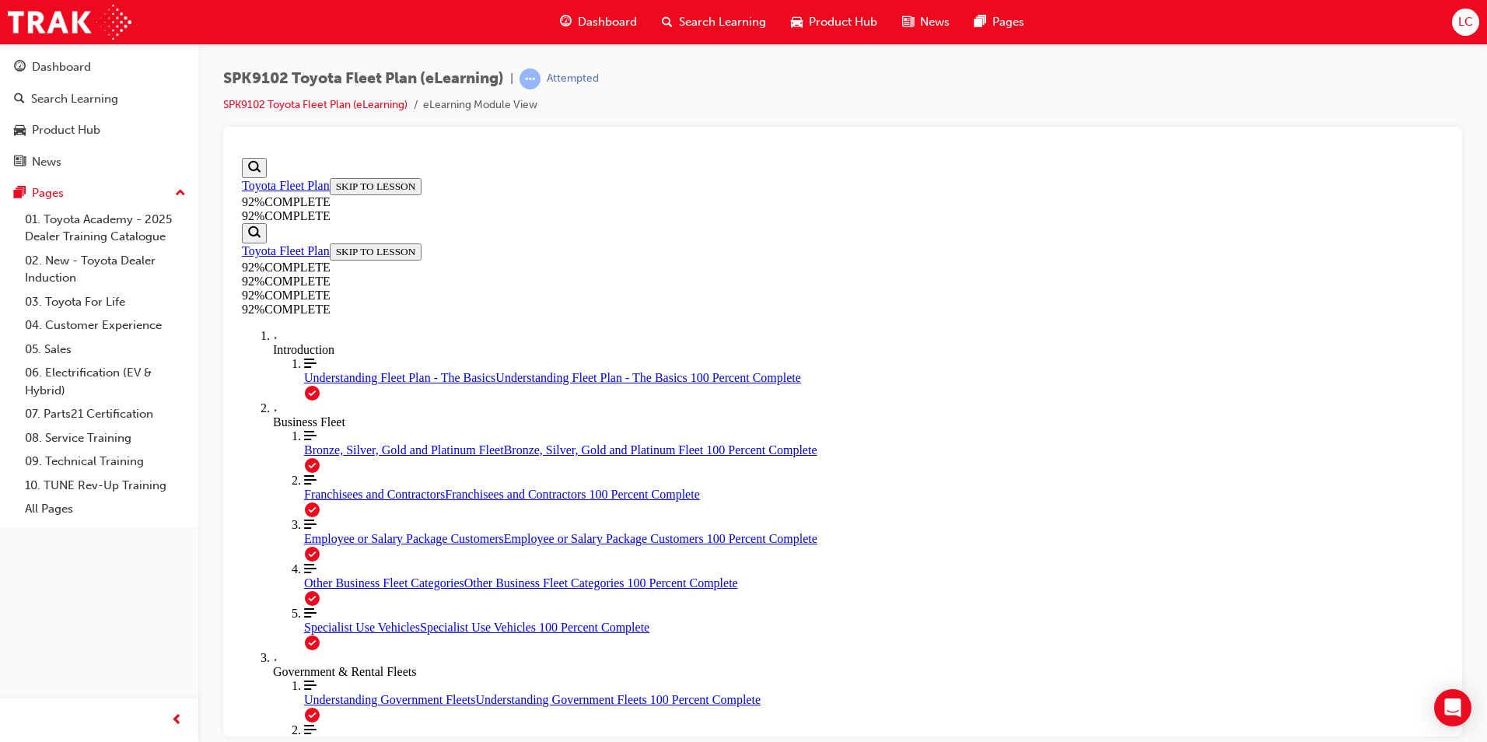
scroll to position [57, 0]
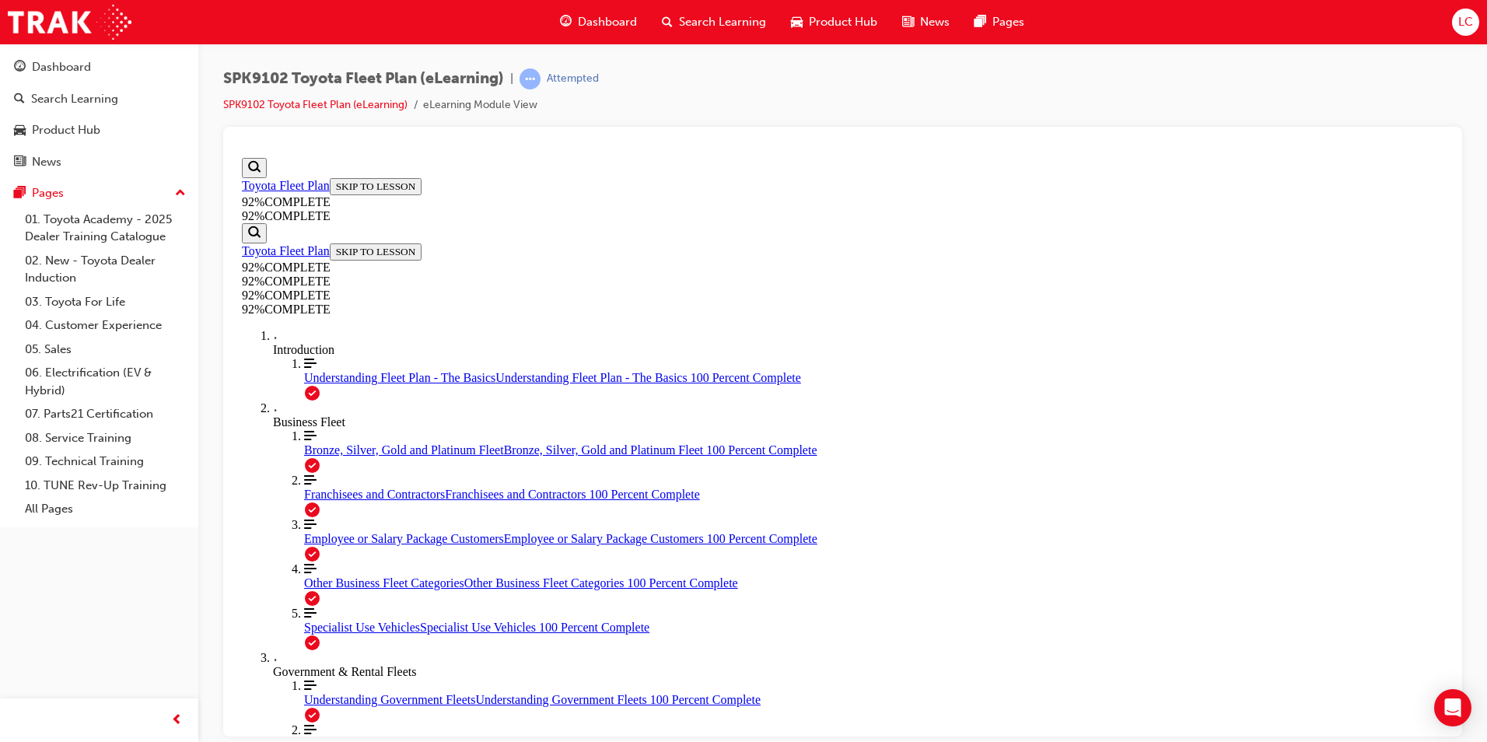
drag, startPoint x: 890, startPoint y: 517, endPoint x: 888, endPoint y: 525, distance: 8.1
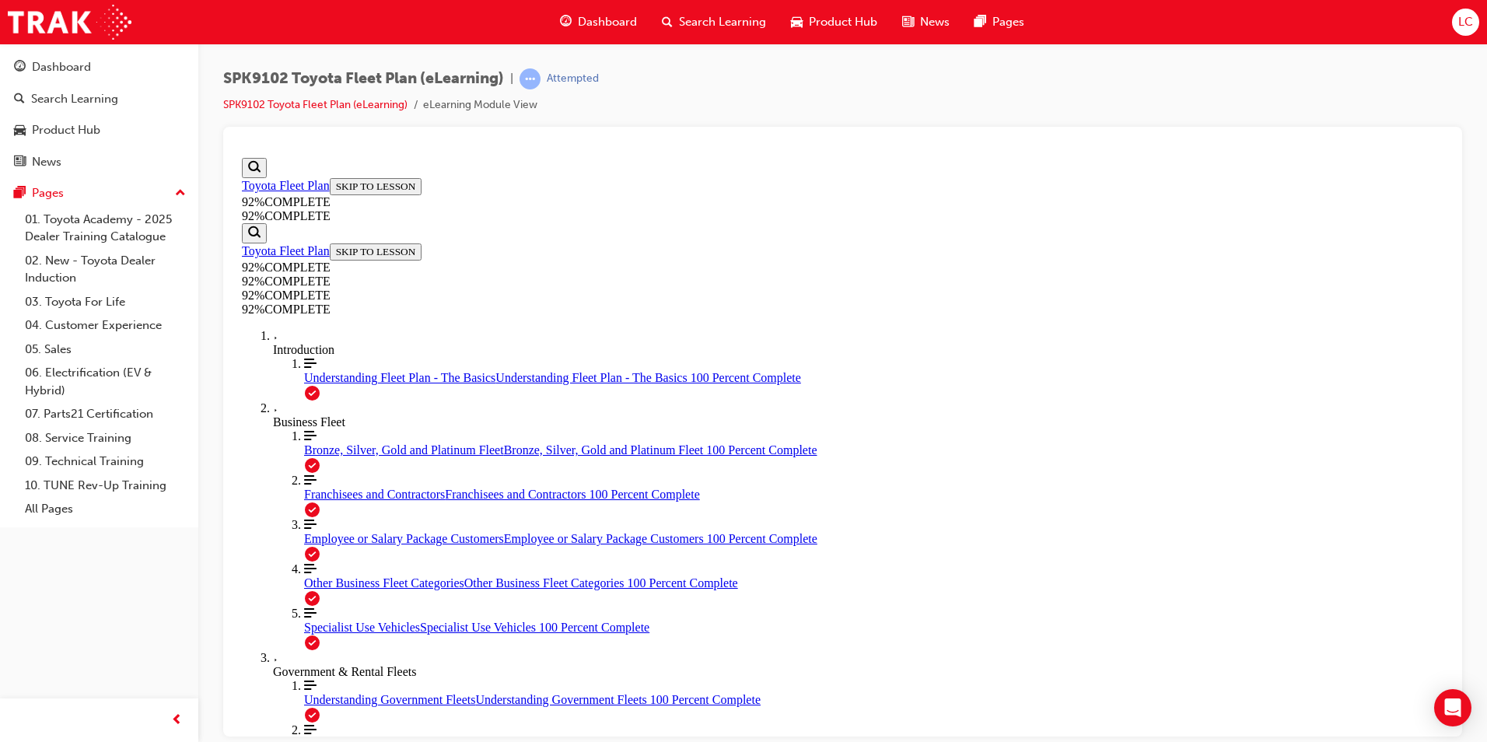
scroll to position [57, 0]
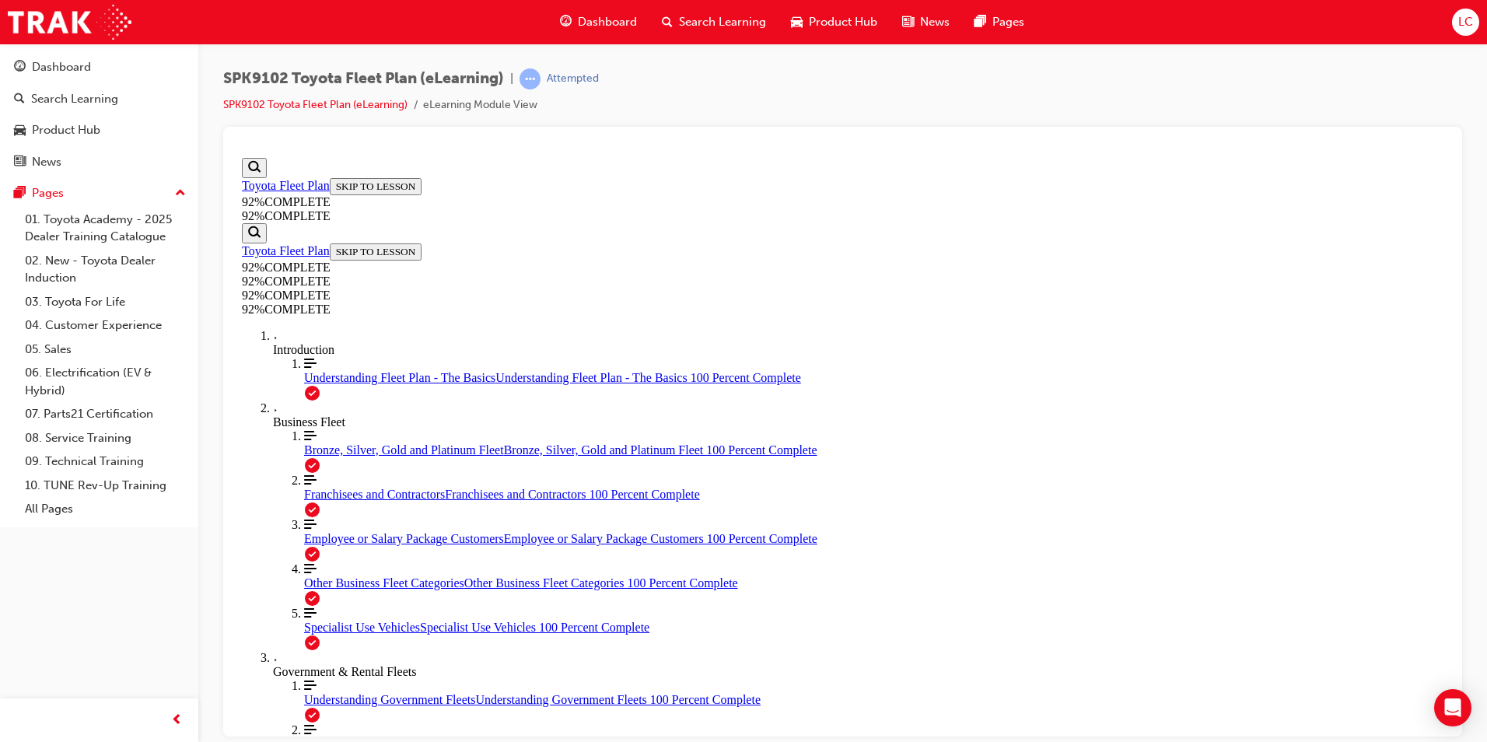
scroll to position [196, 0]
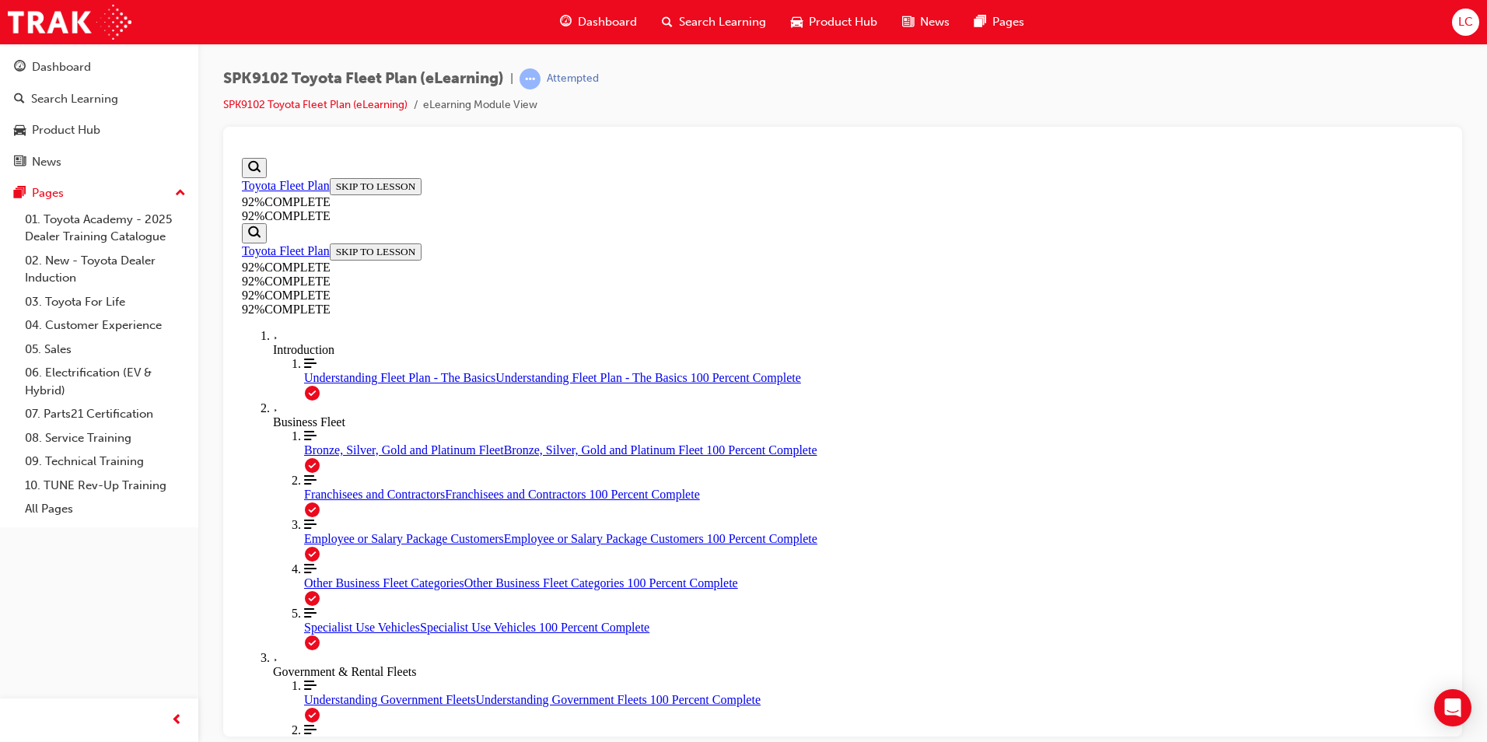
scroll to position [185, 0]
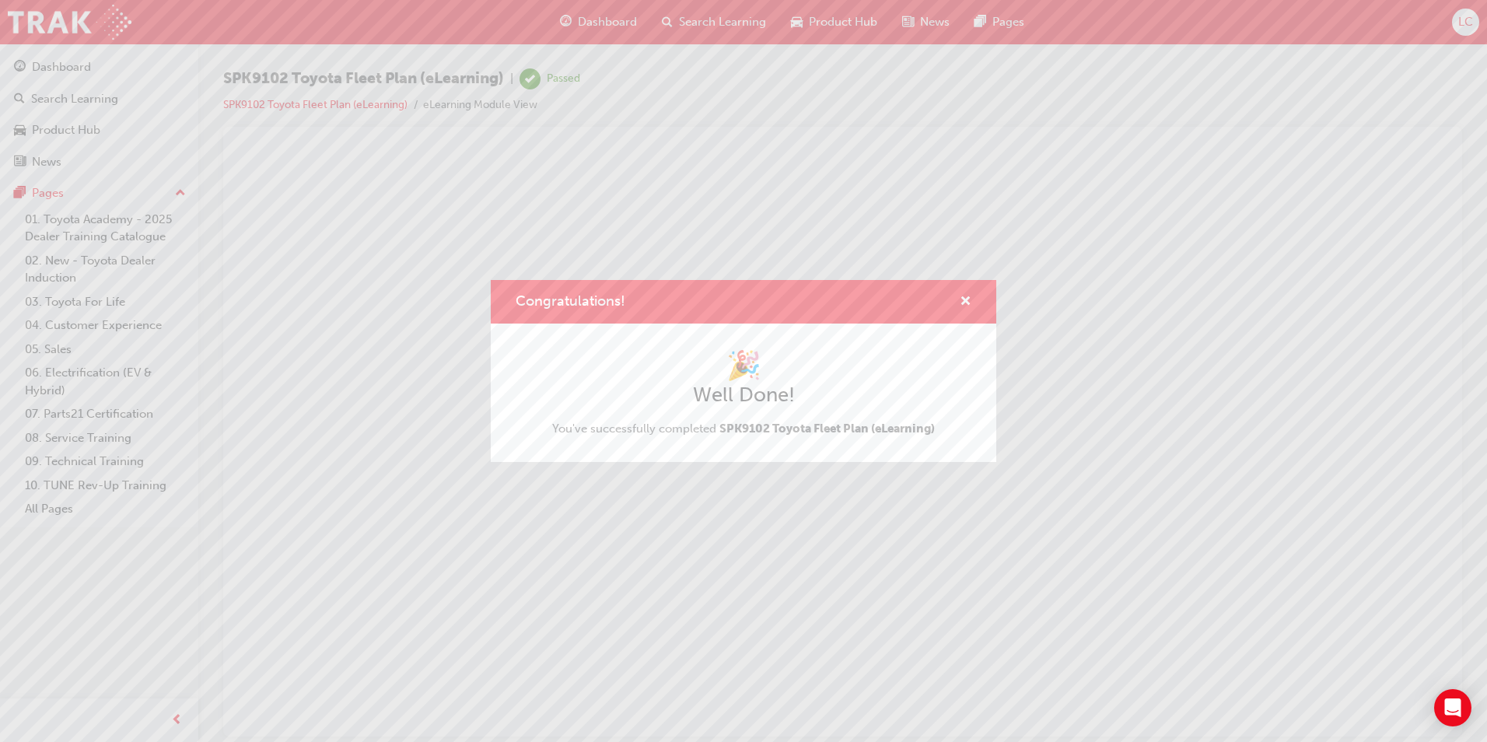
scroll to position [0, 0]
click at [965, 299] on span "cross-icon" at bounding box center [966, 303] width 12 height 14
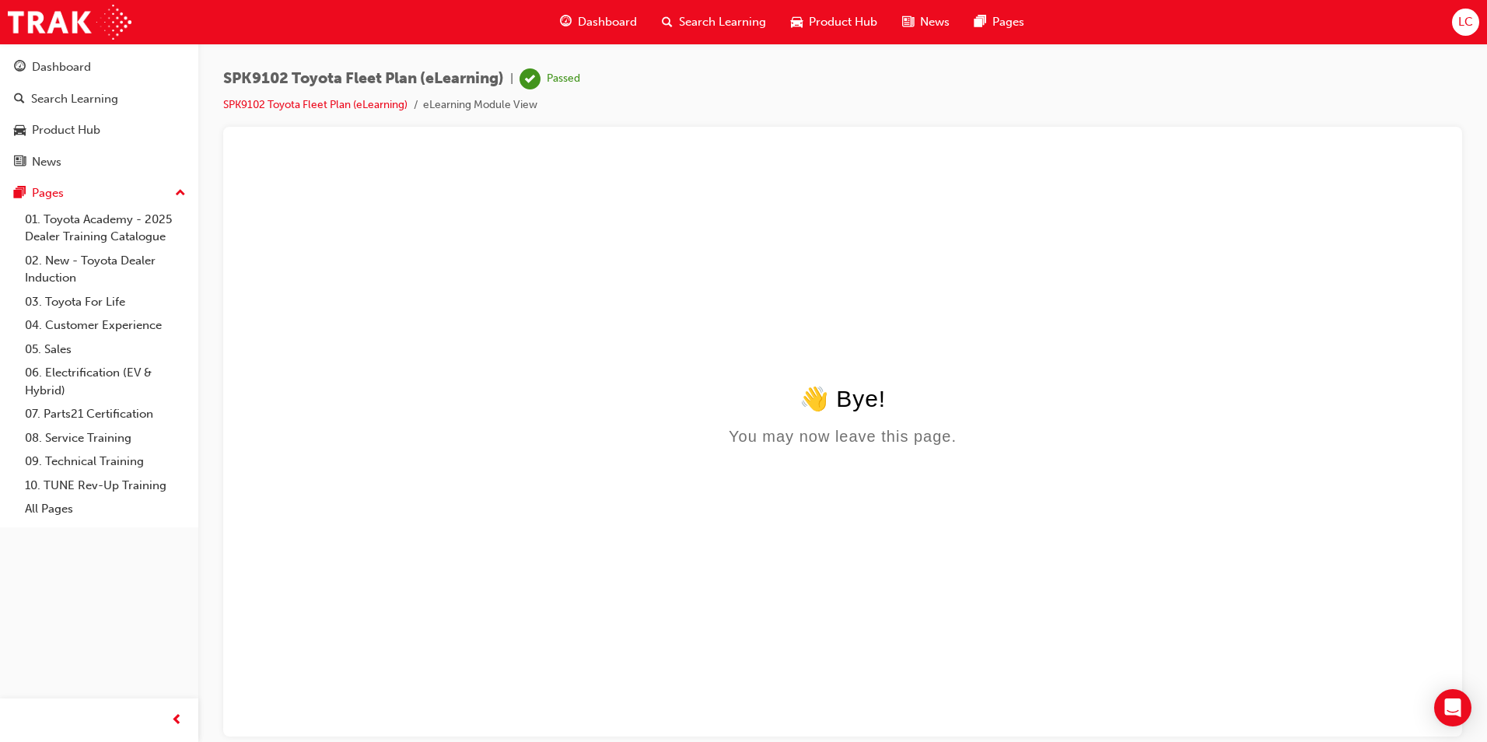
click at [1461, 21] on span "LC" at bounding box center [1465, 22] width 15 height 18
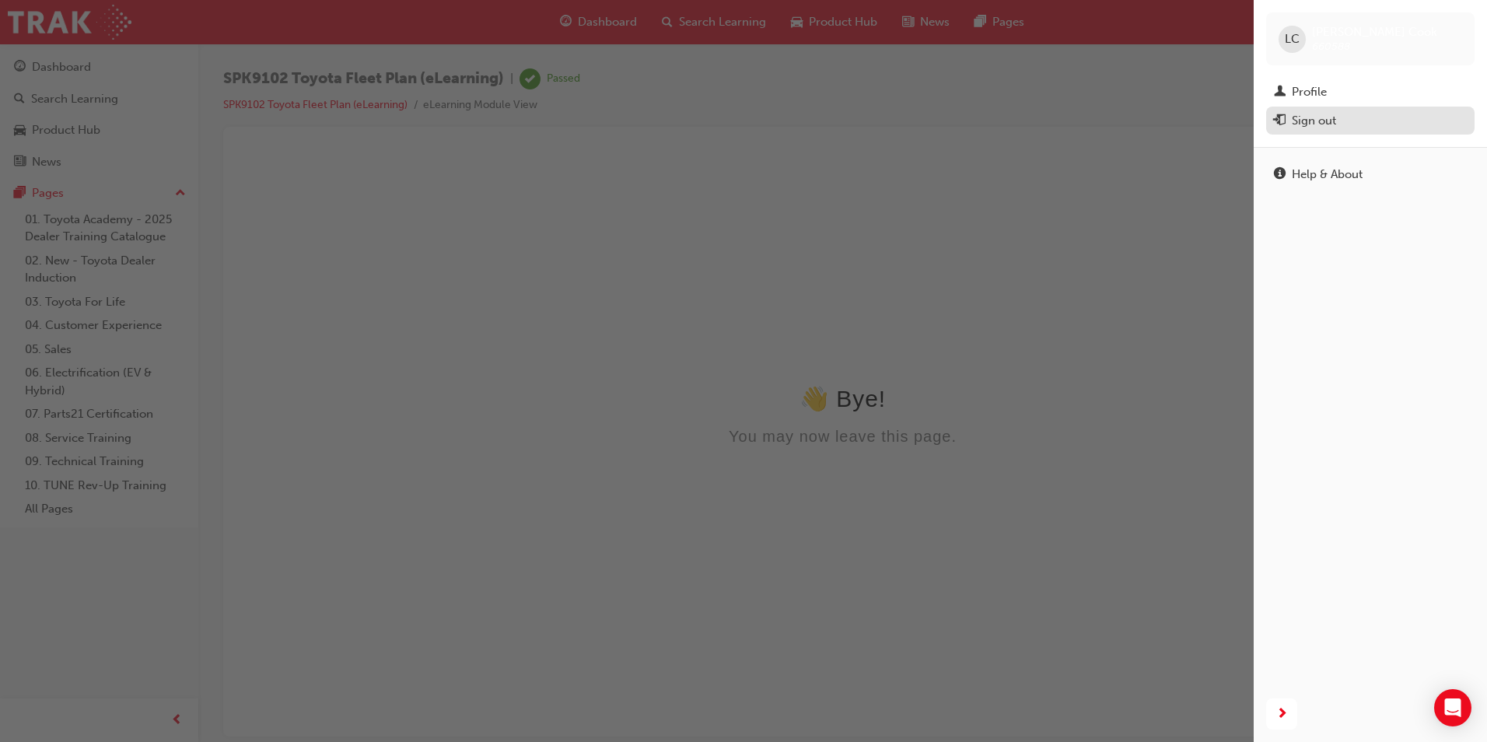
click at [1322, 121] on div "Sign out" at bounding box center [1314, 121] width 44 height 18
